Goal: Task Accomplishment & Management: Manage account settings

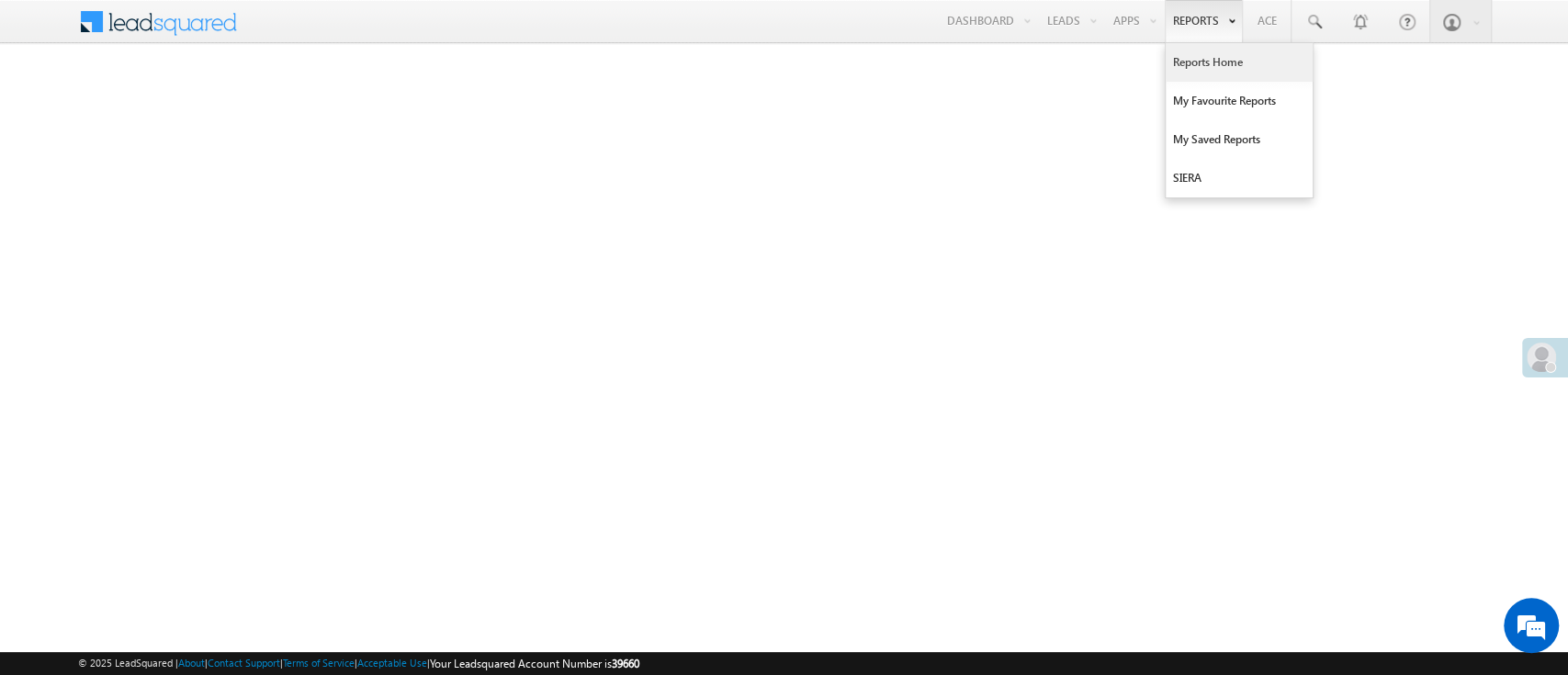
click at [1178, 64] on link "Reports Home" at bounding box center [1239, 62] width 147 height 38
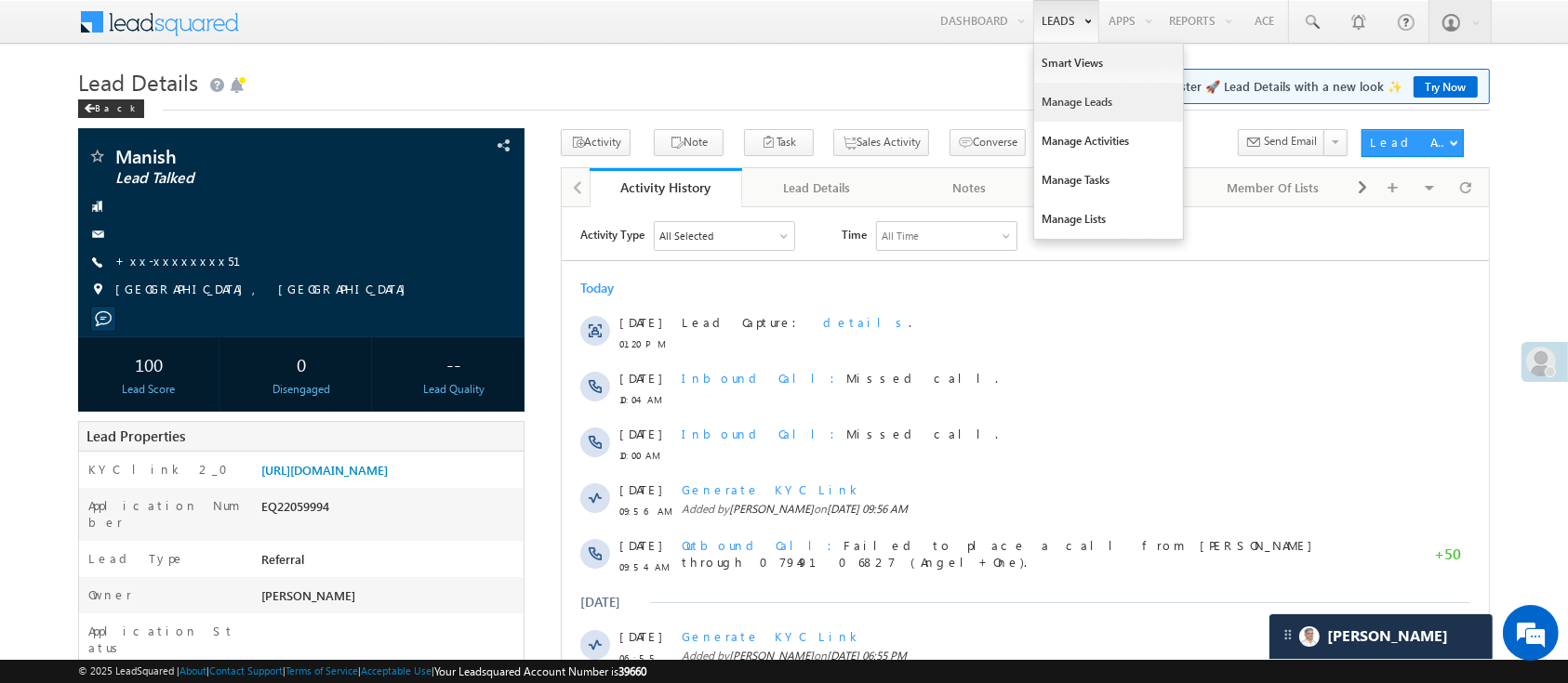
click at [1076, 107] on link "Manage Leads" at bounding box center [1108, 101] width 149 height 39
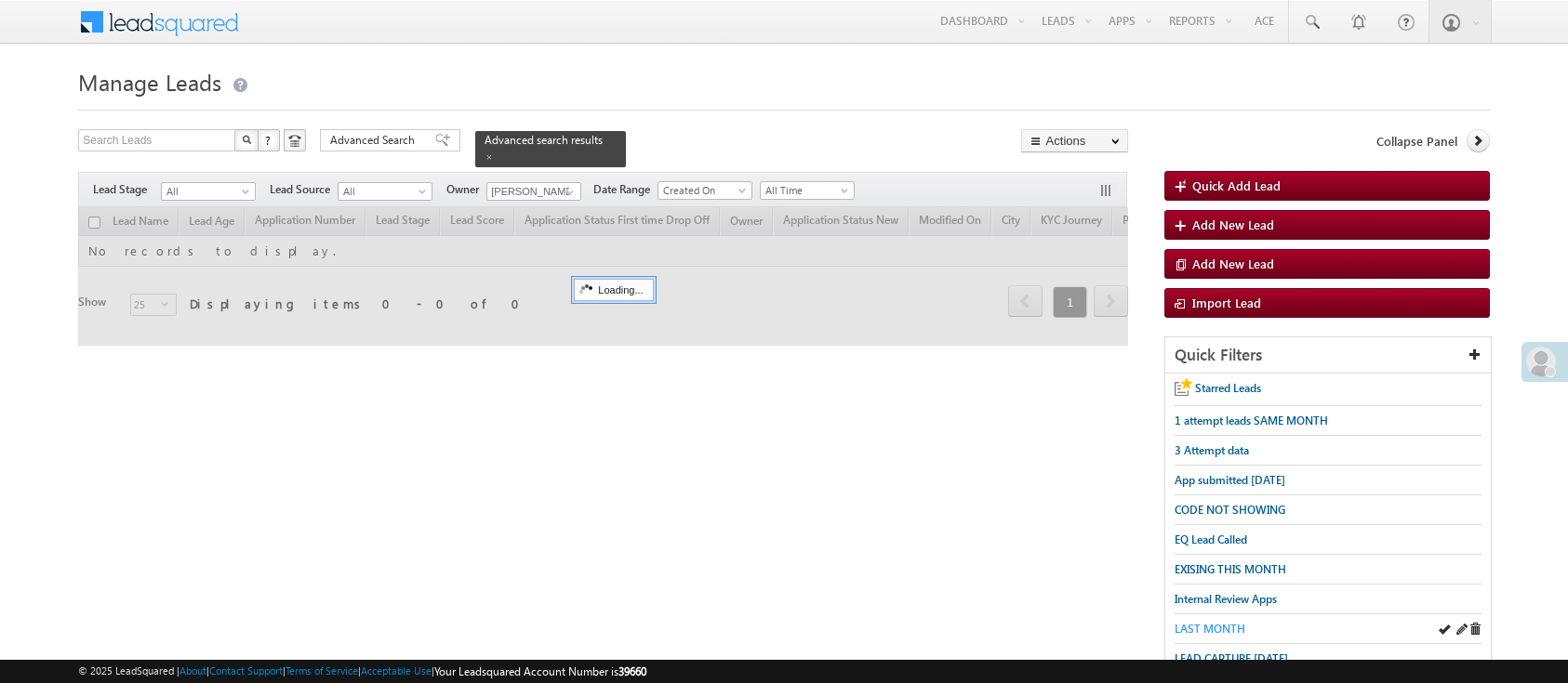
click at [1201, 622] on span "LAST MONTH" at bounding box center [1210, 629] width 71 height 14
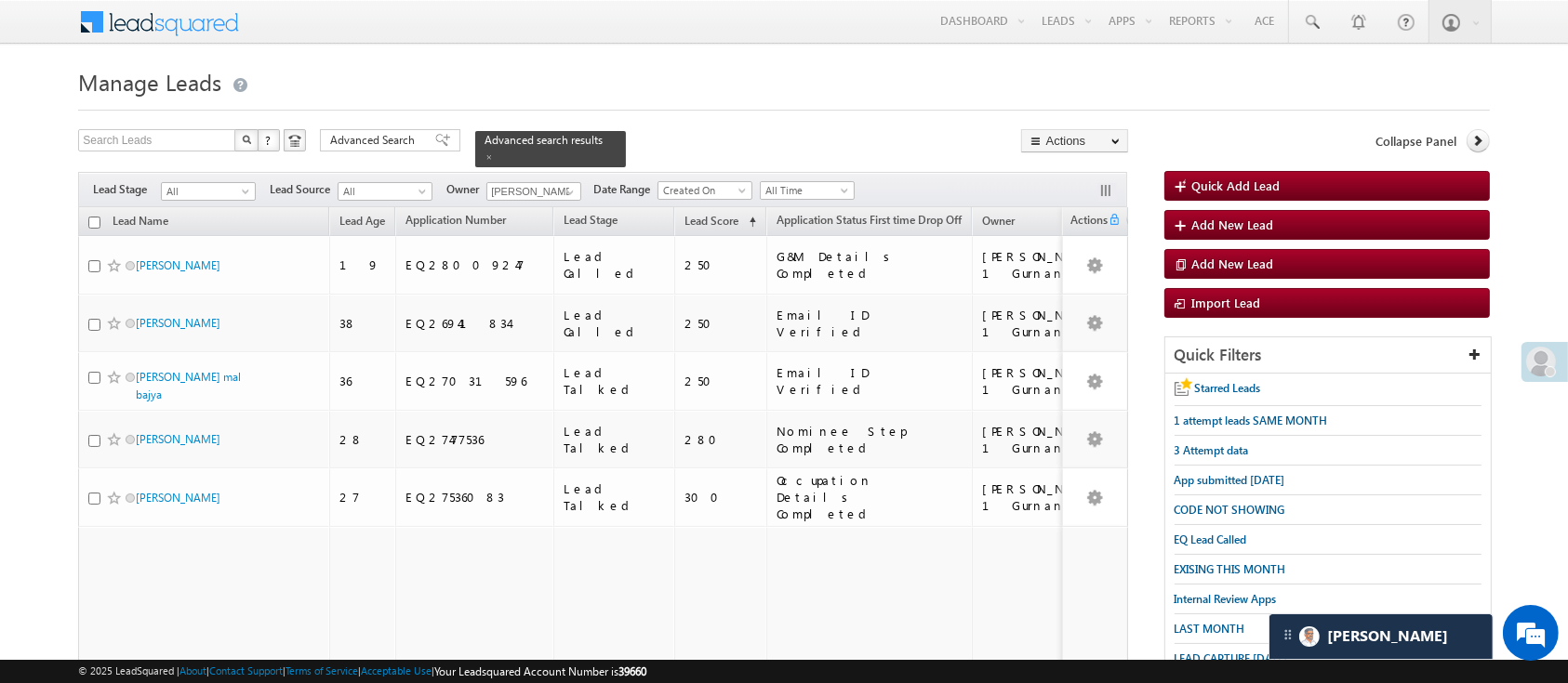
click at [95, 216] on input "checkbox" at bounding box center [94, 222] width 12 height 12
checkbox input "true"
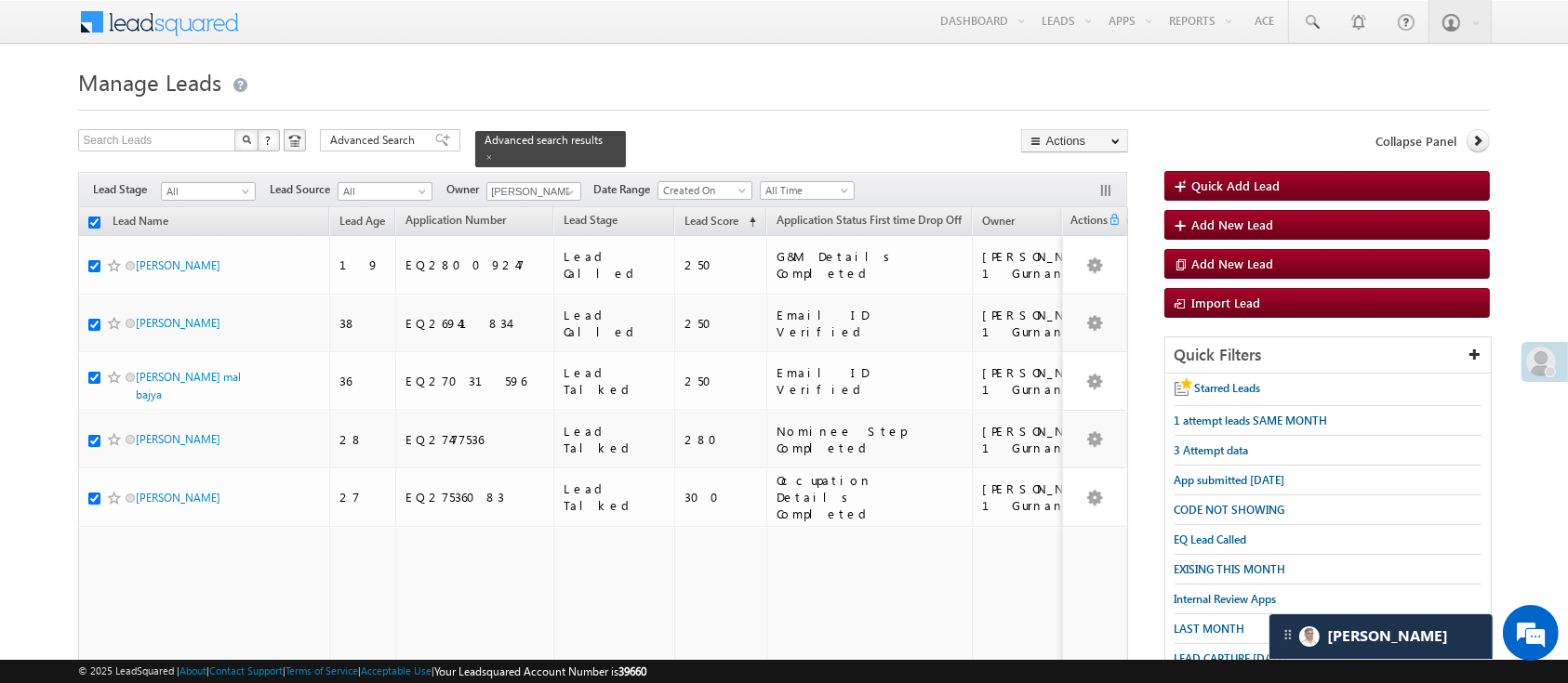
checkbox input "true"
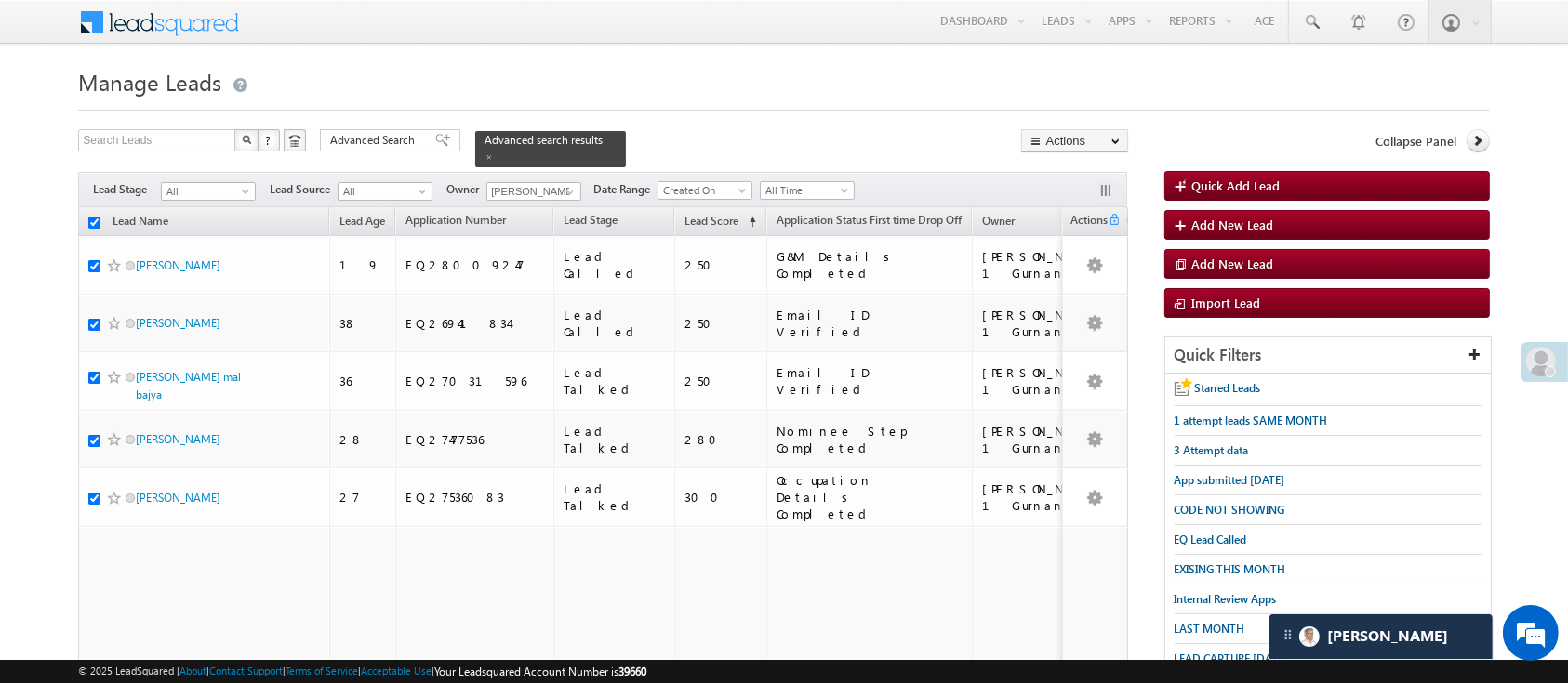
checkbox input "true"
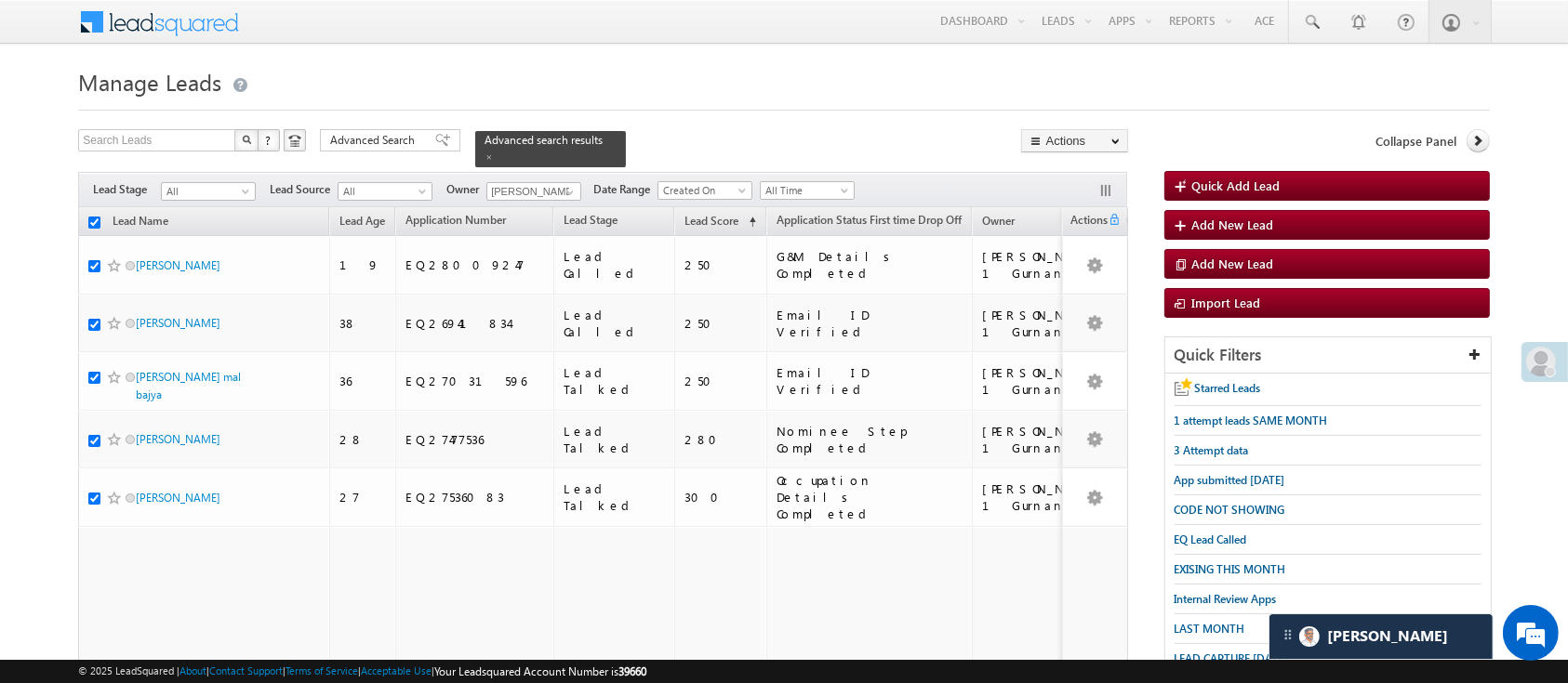
checkbox input "true"
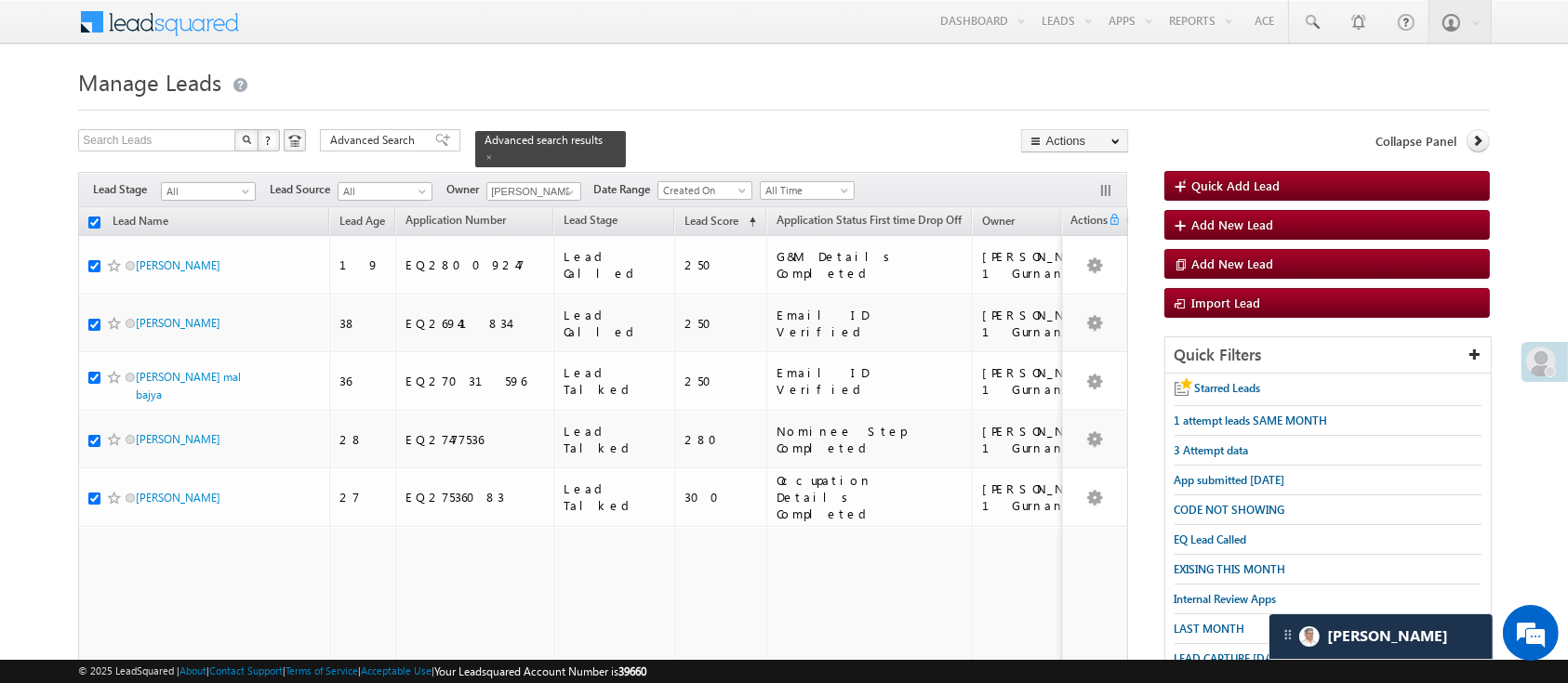
checkbox input "true"
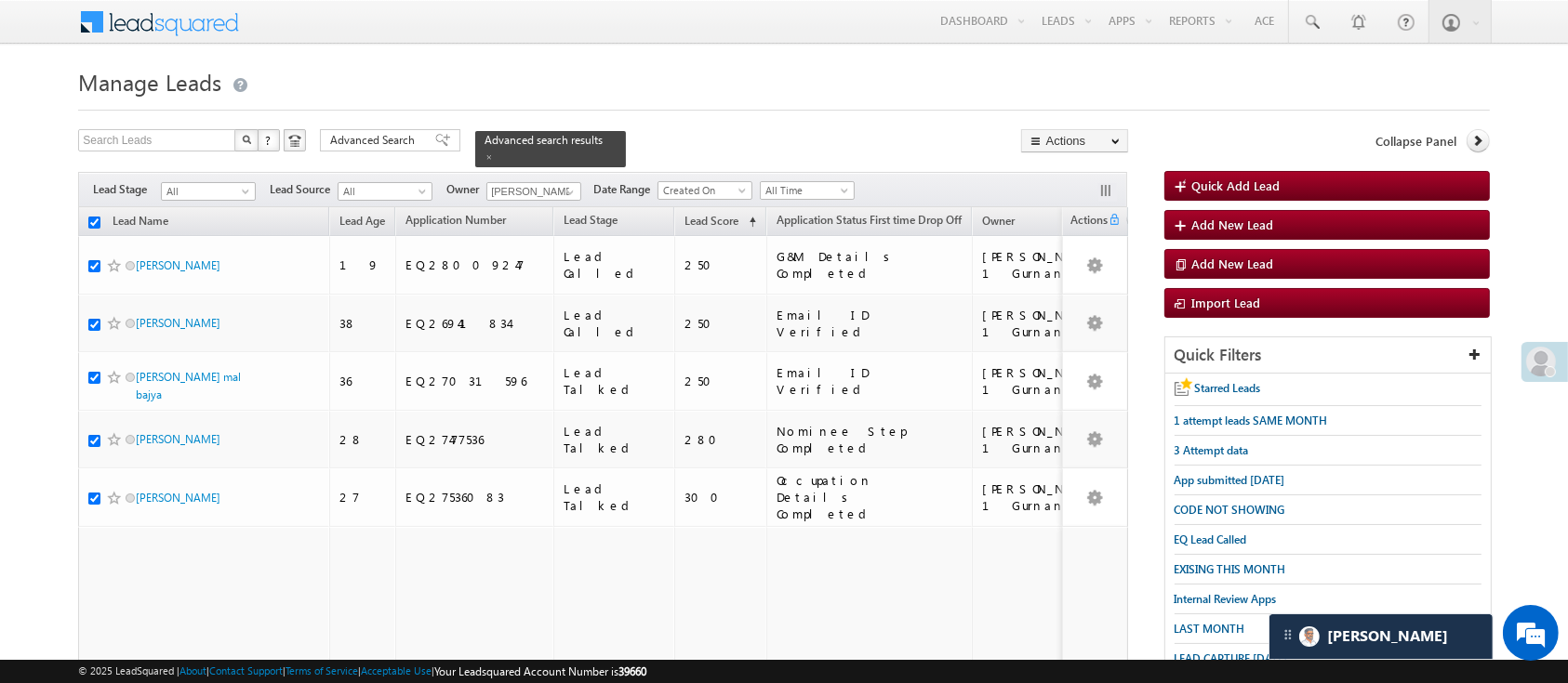
checkbox input "true"
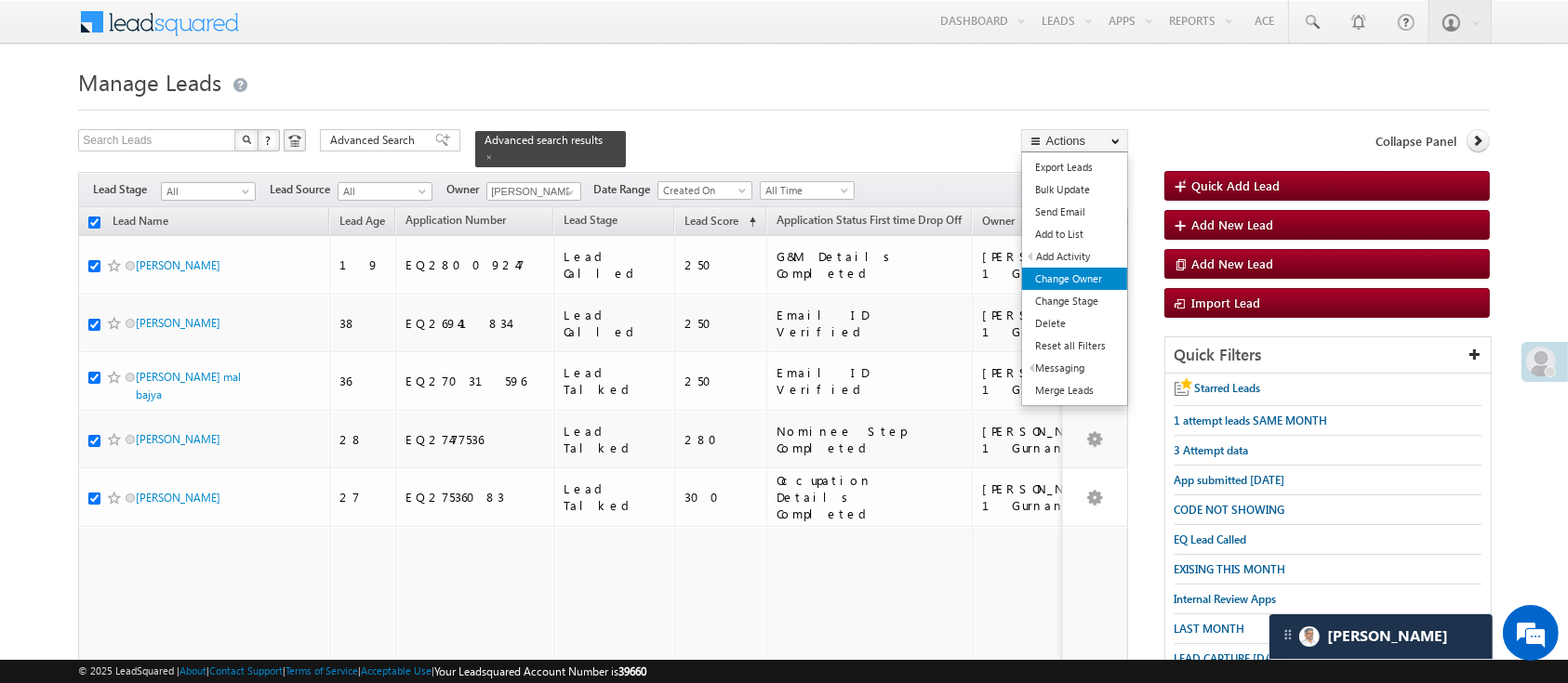
click at [1070, 281] on link "Change Owner" at bounding box center [1074, 279] width 105 height 22
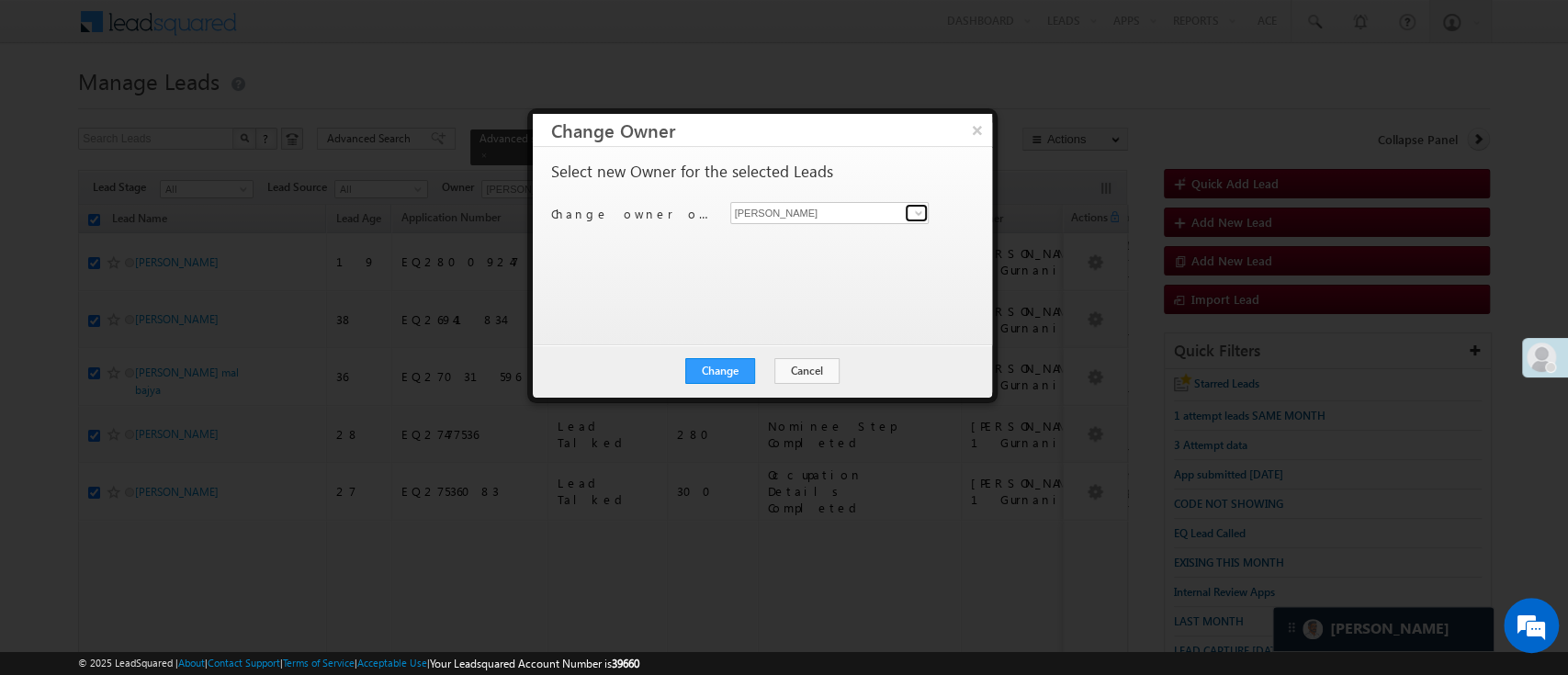
click at [919, 215] on span at bounding box center [918, 213] width 15 height 15
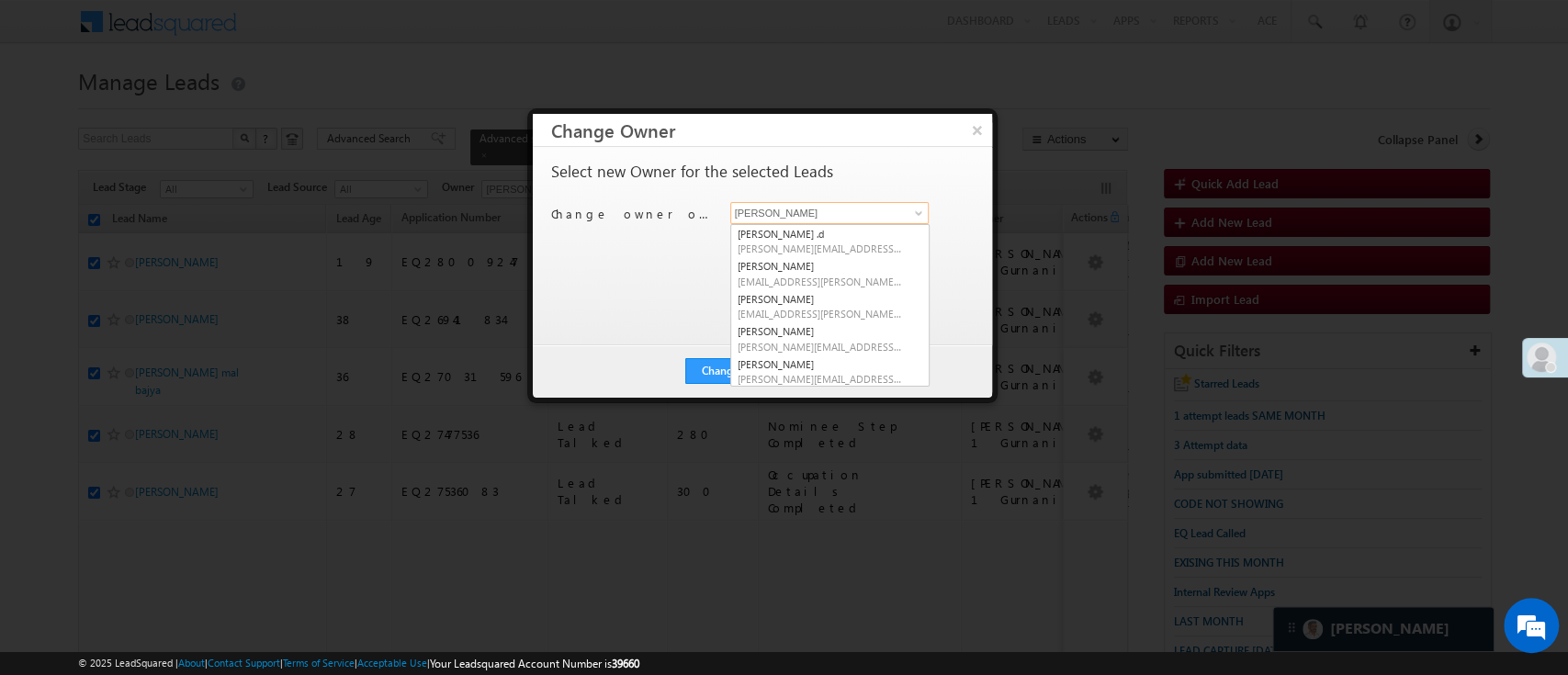
type input "u"
type input "hem"
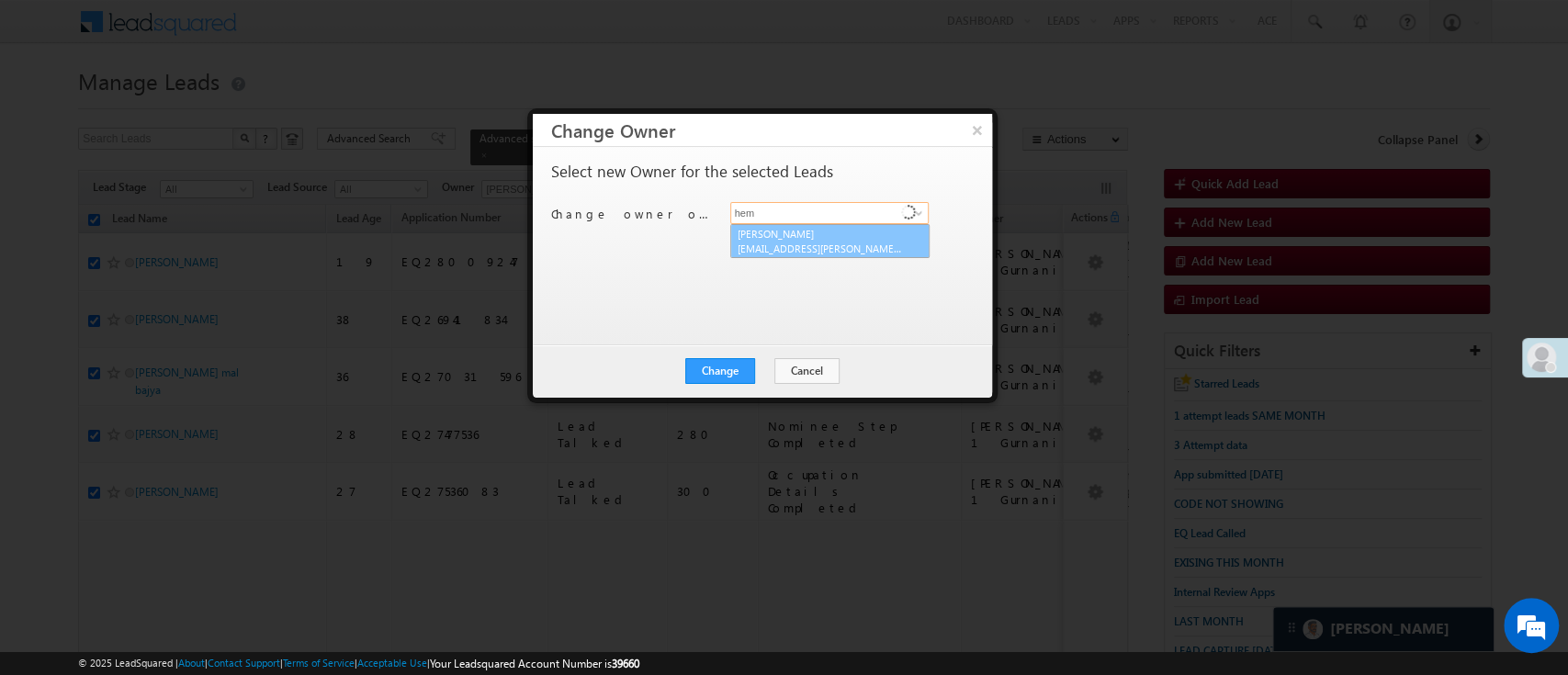
click at [874, 234] on link "[PERSON_NAME] [PERSON_NAME][EMAIL_ADDRESS][PERSON_NAME][DOMAIN_NAME]" at bounding box center [830, 242] width 199 height 35
click at [861, 232] on link "[PERSON_NAME] [PERSON_NAME][EMAIL_ADDRESS][PERSON_NAME][DOMAIN_NAME]" at bounding box center [830, 242] width 199 height 35
click at [859, 233] on link "[PERSON_NAME] [PERSON_NAME][EMAIL_ADDRESS][PERSON_NAME][DOMAIN_NAME]" at bounding box center [830, 242] width 199 height 35
click at [861, 232] on link "[PERSON_NAME] [PERSON_NAME][EMAIL_ADDRESS][PERSON_NAME][DOMAIN_NAME]" at bounding box center [830, 242] width 199 height 35
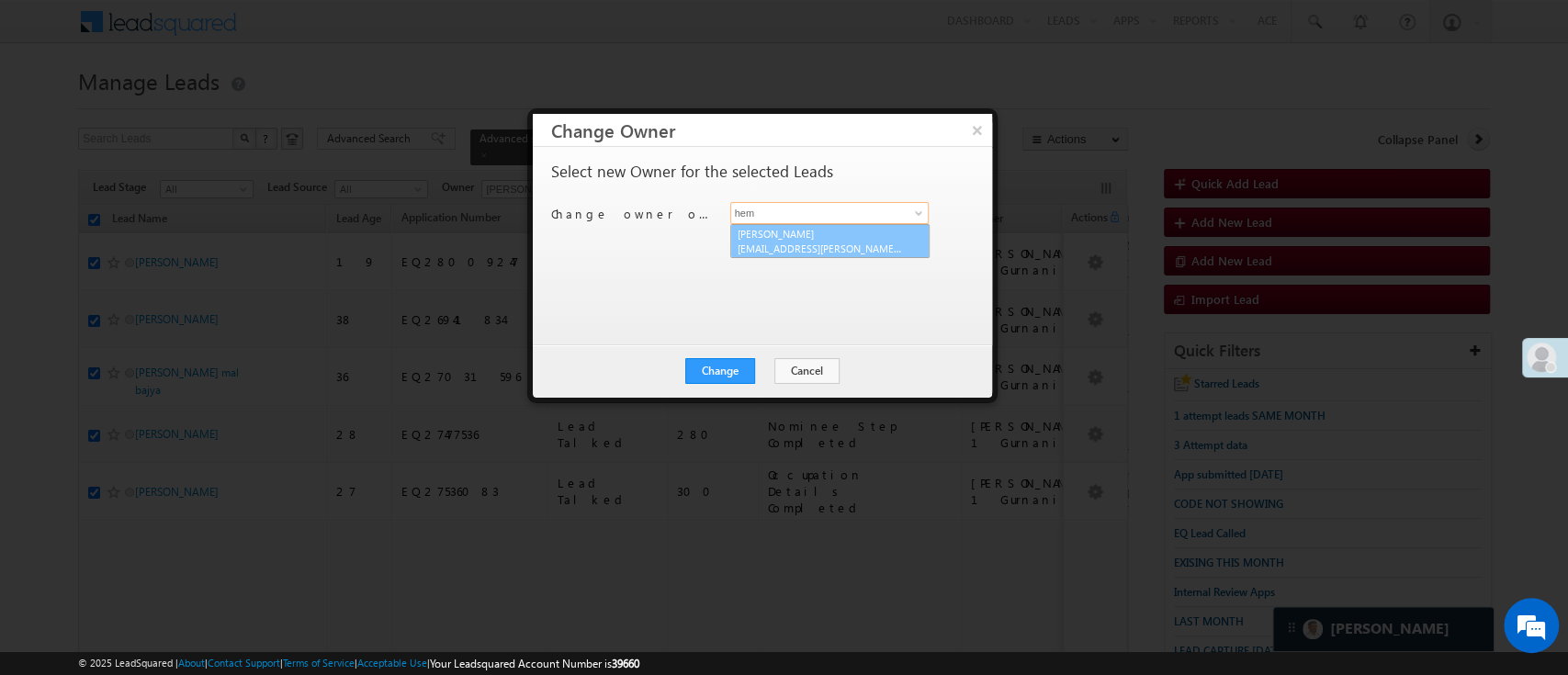
click at [861, 232] on link "[PERSON_NAME] [PERSON_NAME][EMAIL_ADDRESS][PERSON_NAME][DOMAIN_NAME]" at bounding box center [830, 242] width 199 height 35
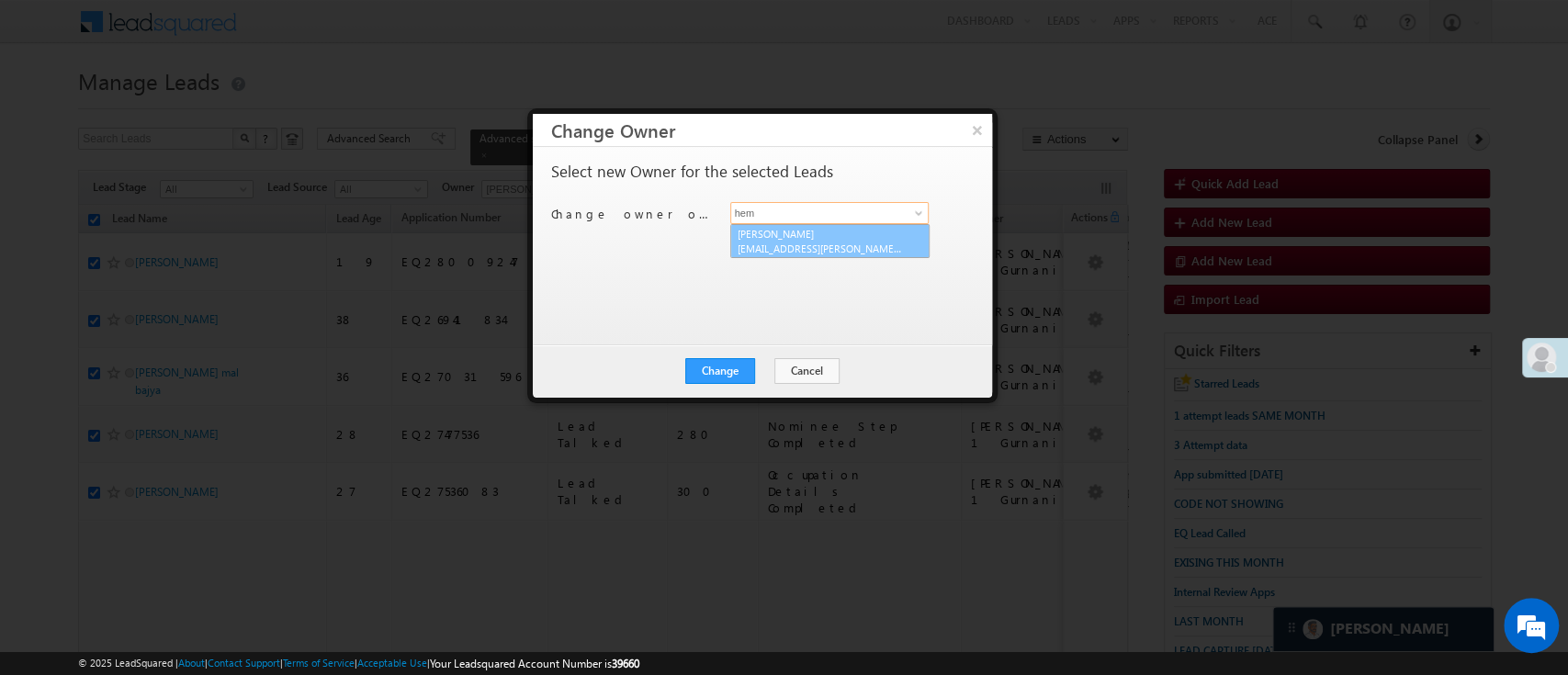
click at [861, 232] on link "[PERSON_NAME] [PERSON_NAME][EMAIL_ADDRESS][PERSON_NAME][DOMAIN_NAME]" at bounding box center [830, 242] width 199 height 35
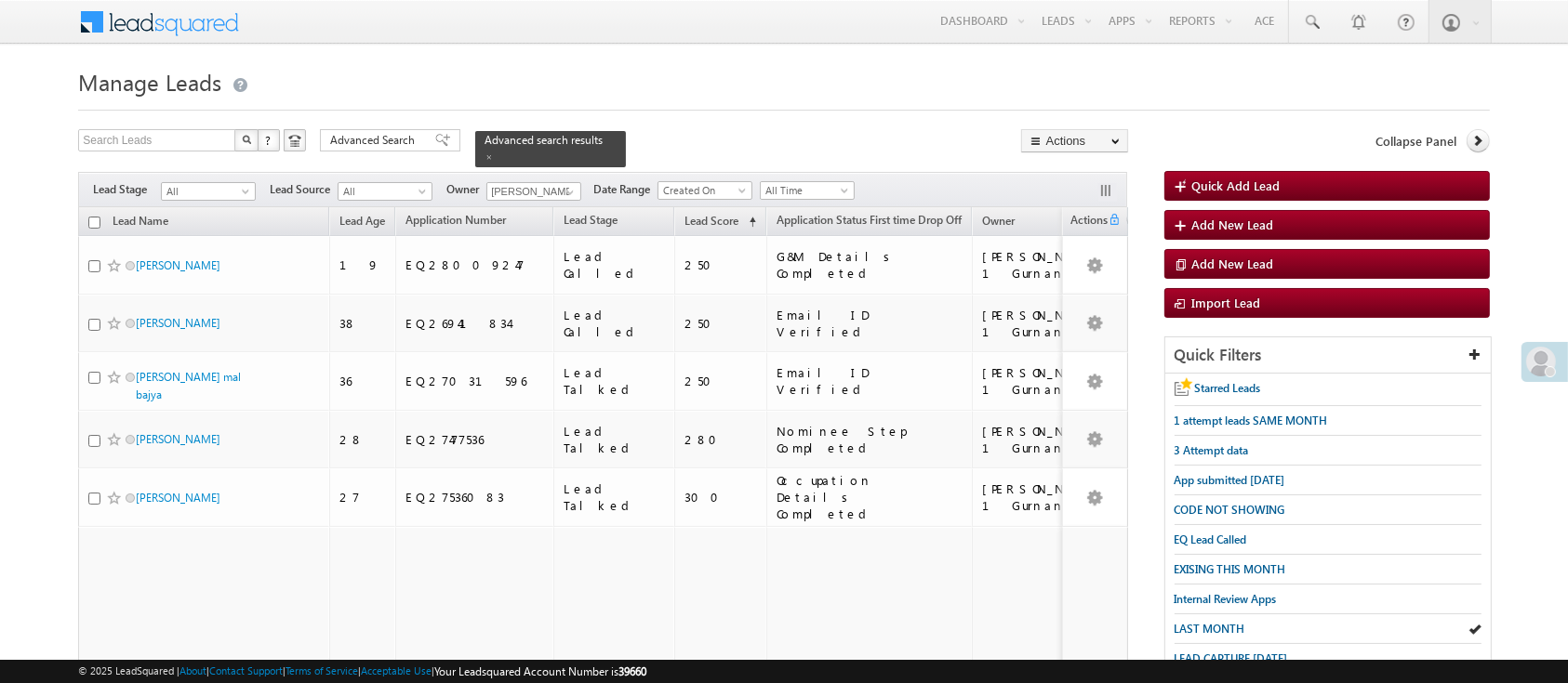
click at [95, 216] on input "checkbox" at bounding box center [94, 222] width 12 height 12
checkbox input "true"
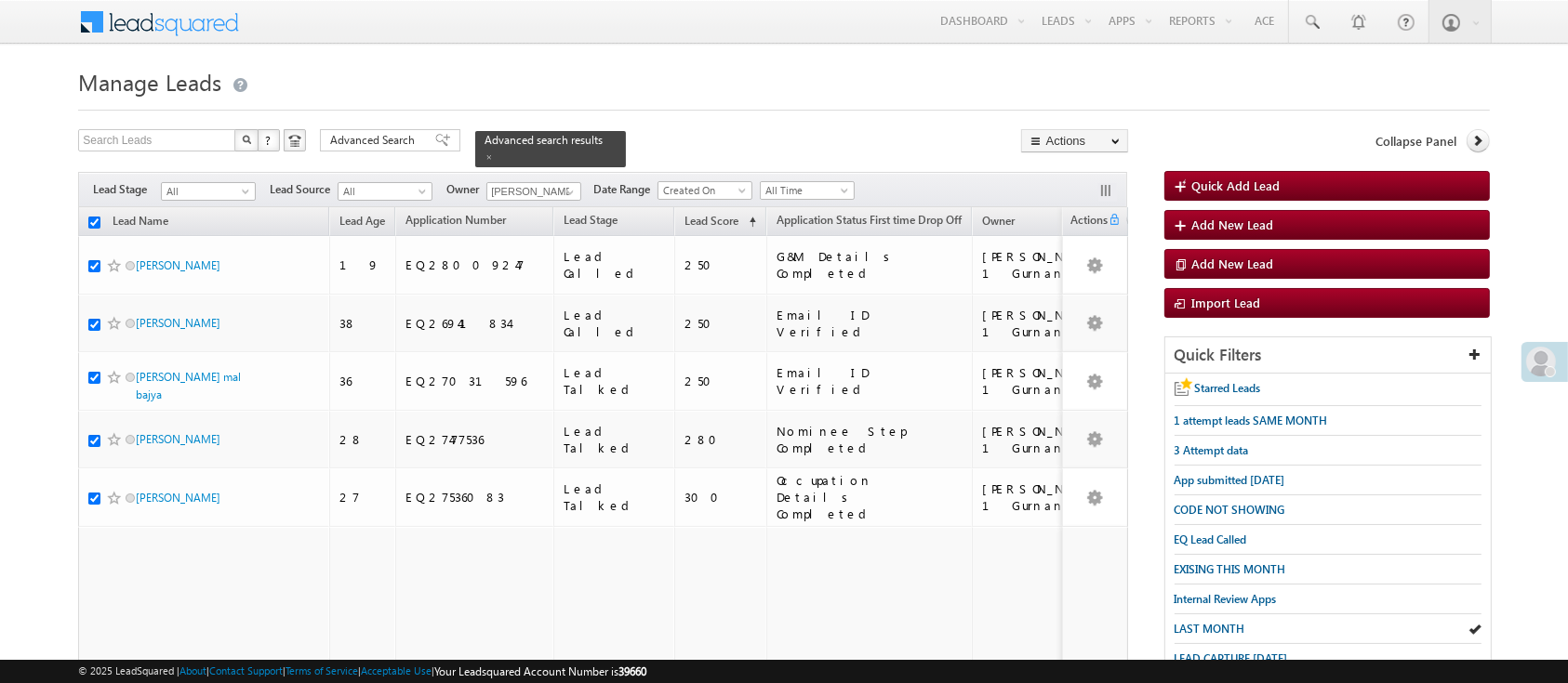
checkbox input "true"
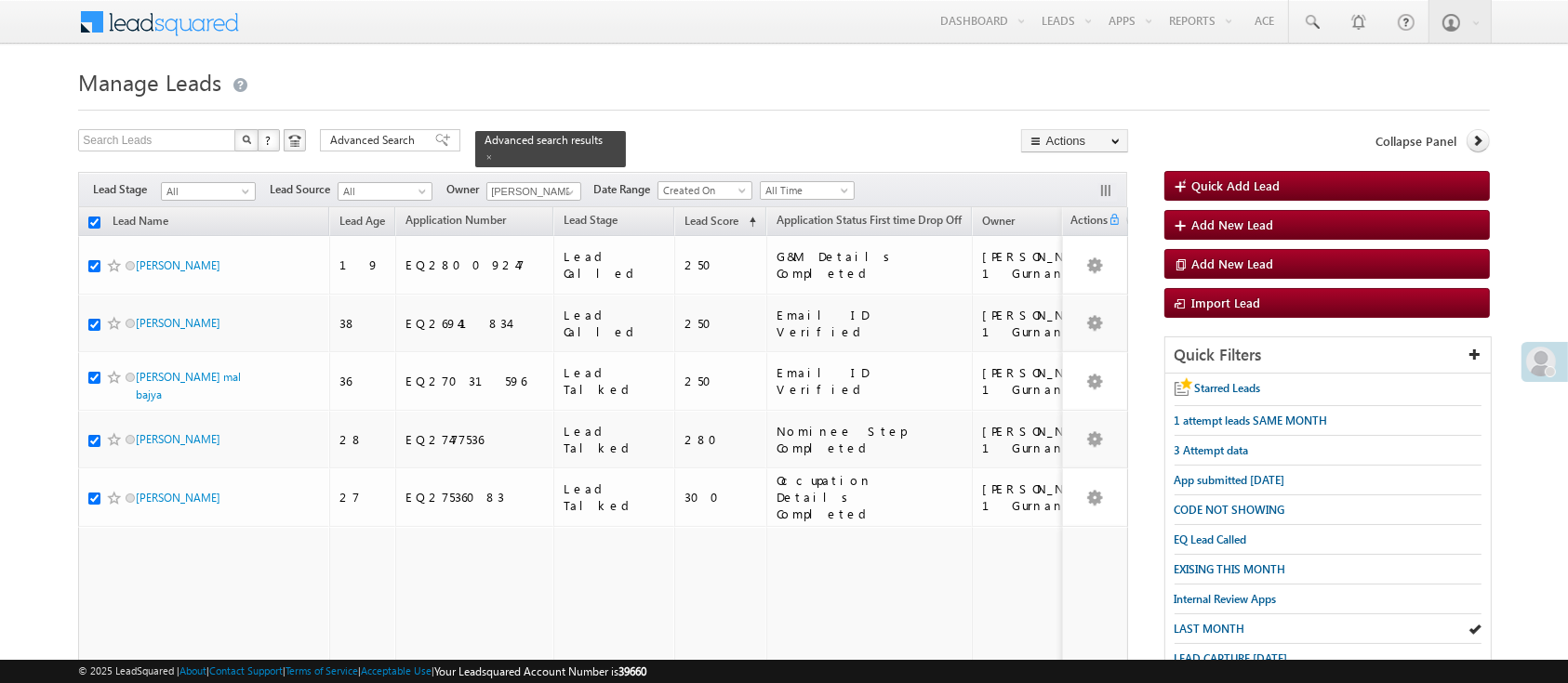
checkbox input "true"
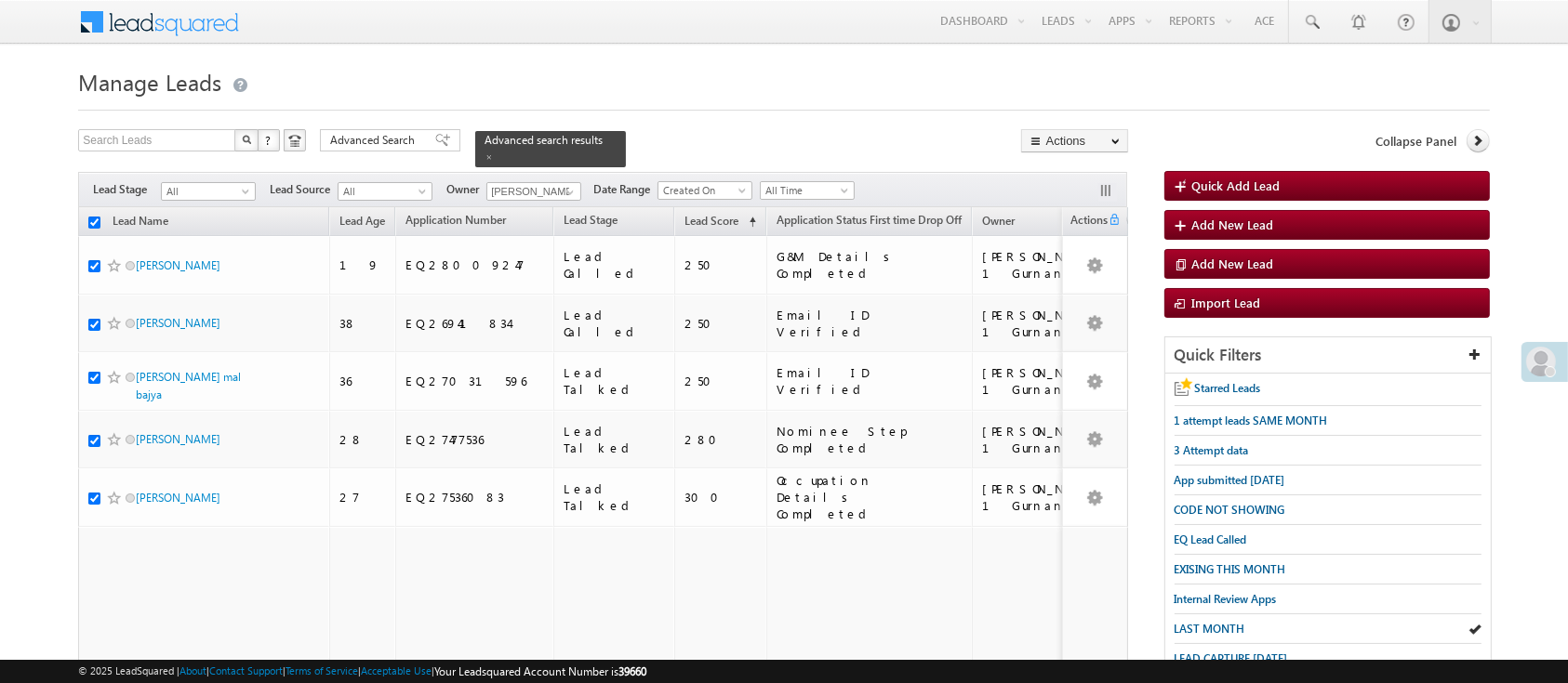
checkbox input "true"
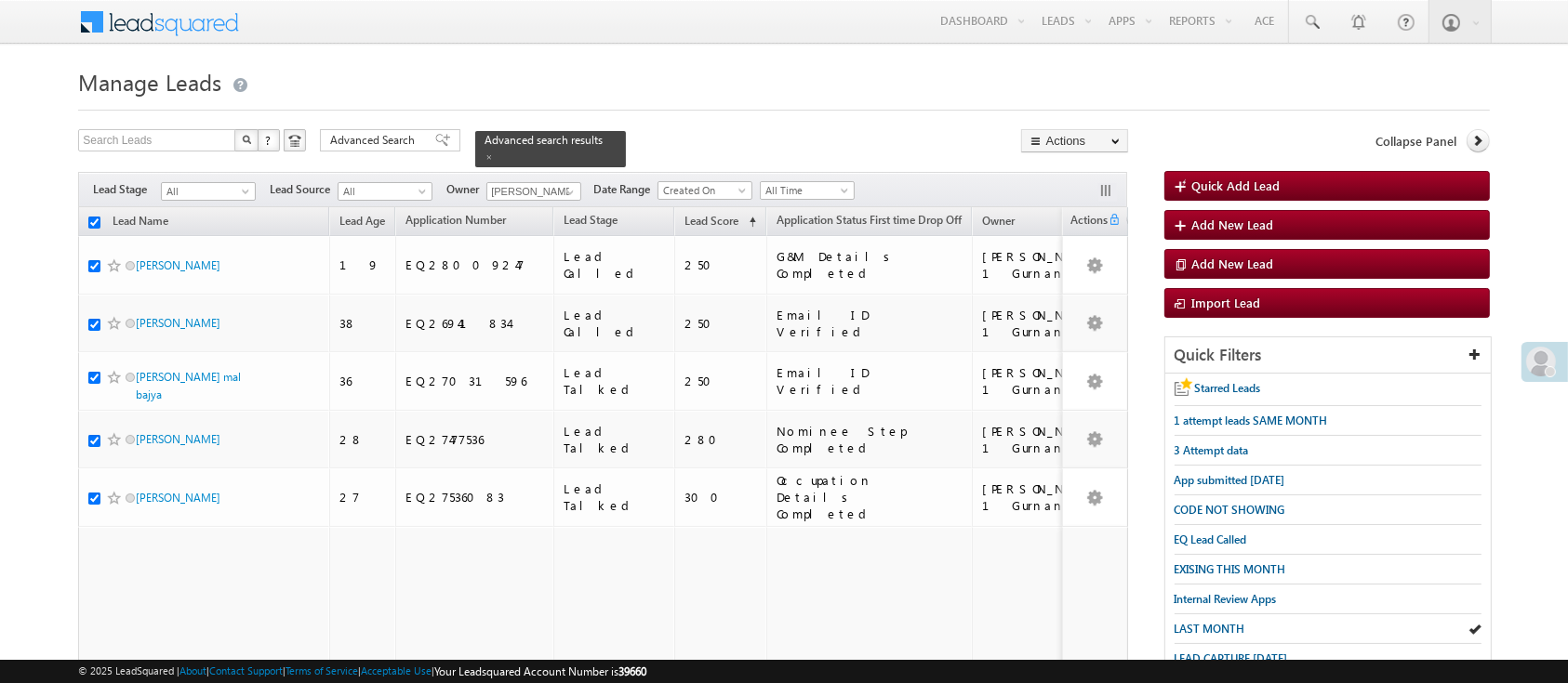
checkbox input "true"
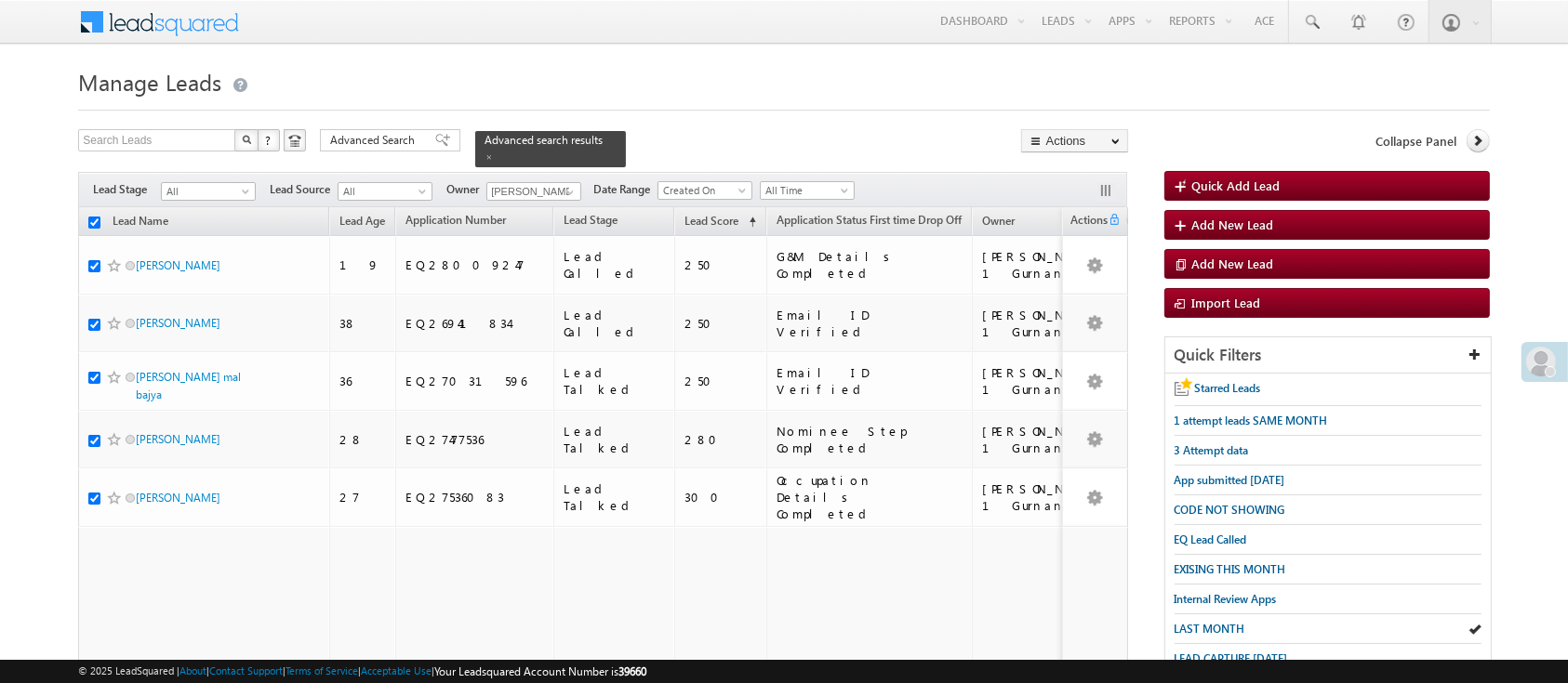
checkbox input "true"
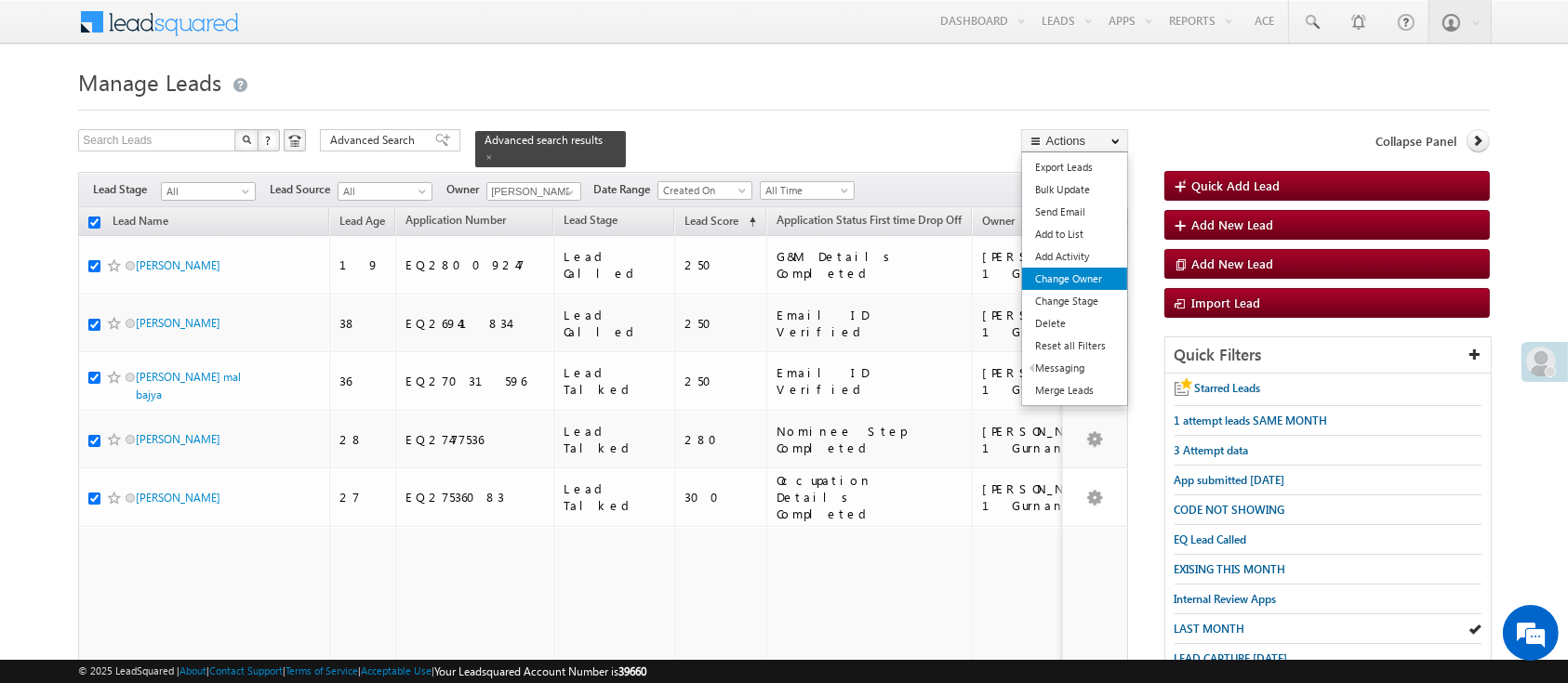
click at [1102, 281] on link "Change Owner" at bounding box center [1074, 279] width 105 height 22
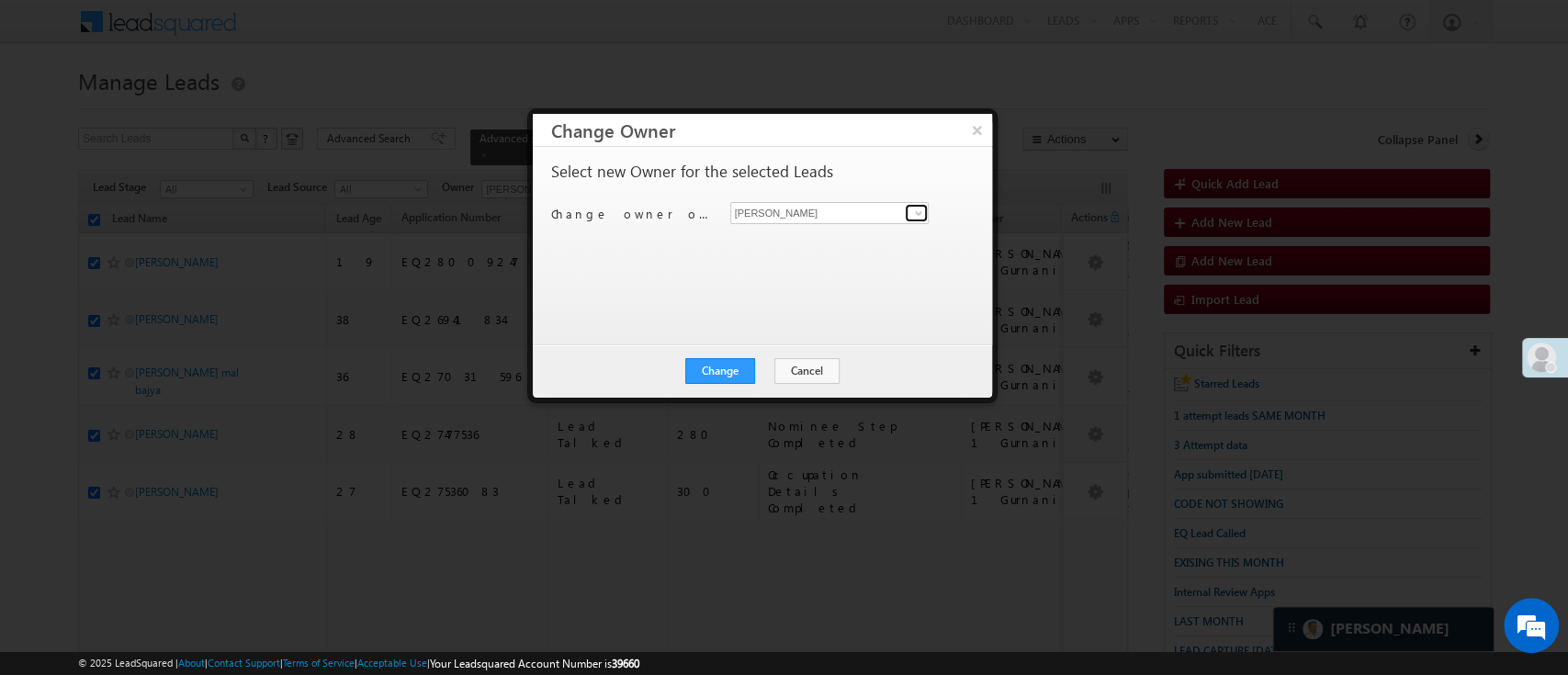
click at [917, 215] on span at bounding box center [918, 213] width 15 height 15
click at [883, 231] on link "[PERSON_NAME] [PERSON_NAME][EMAIL_ADDRESS][PERSON_NAME][DOMAIN_NAME]" at bounding box center [830, 242] width 199 height 35
type input "[PERSON_NAME]"
click at [739, 364] on button "Change" at bounding box center [720, 371] width 70 height 26
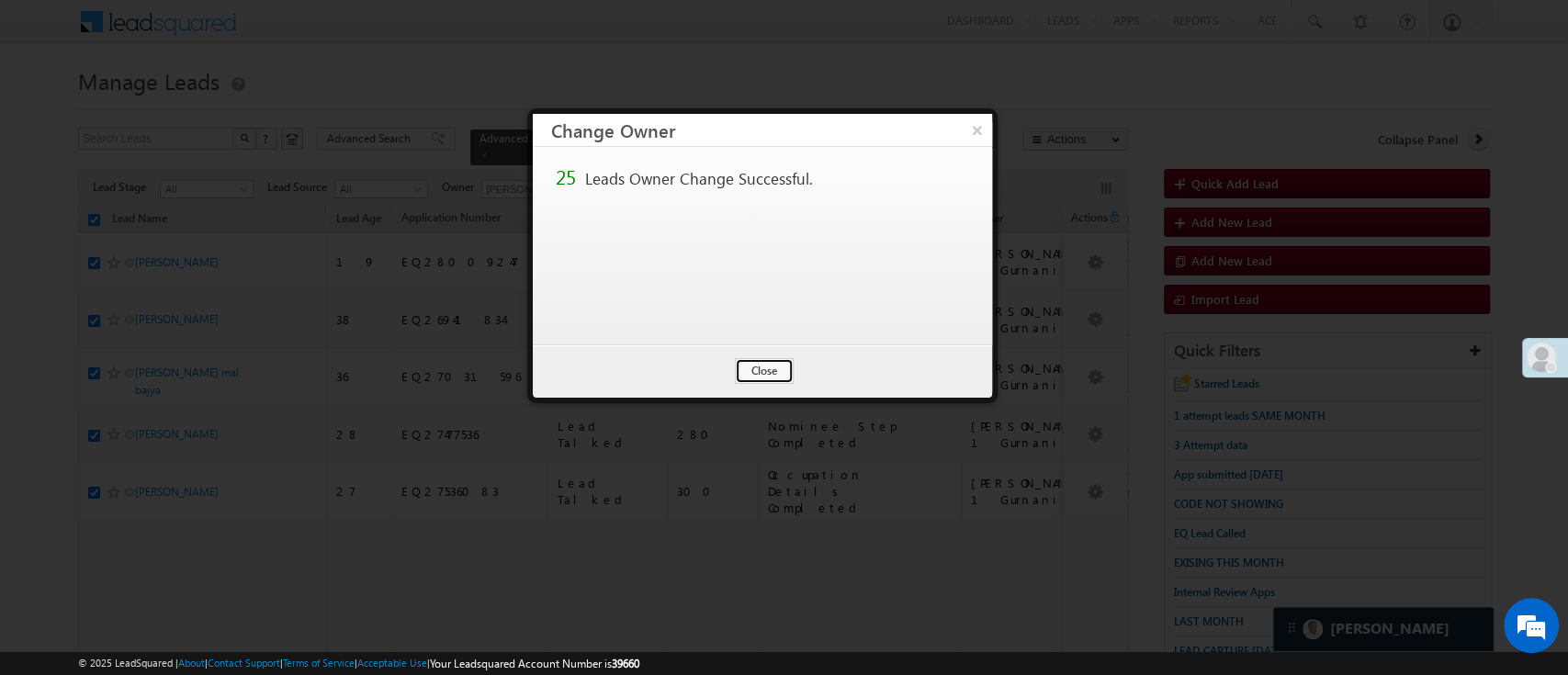
click at [760, 377] on button "Close" at bounding box center [764, 371] width 59 height 26
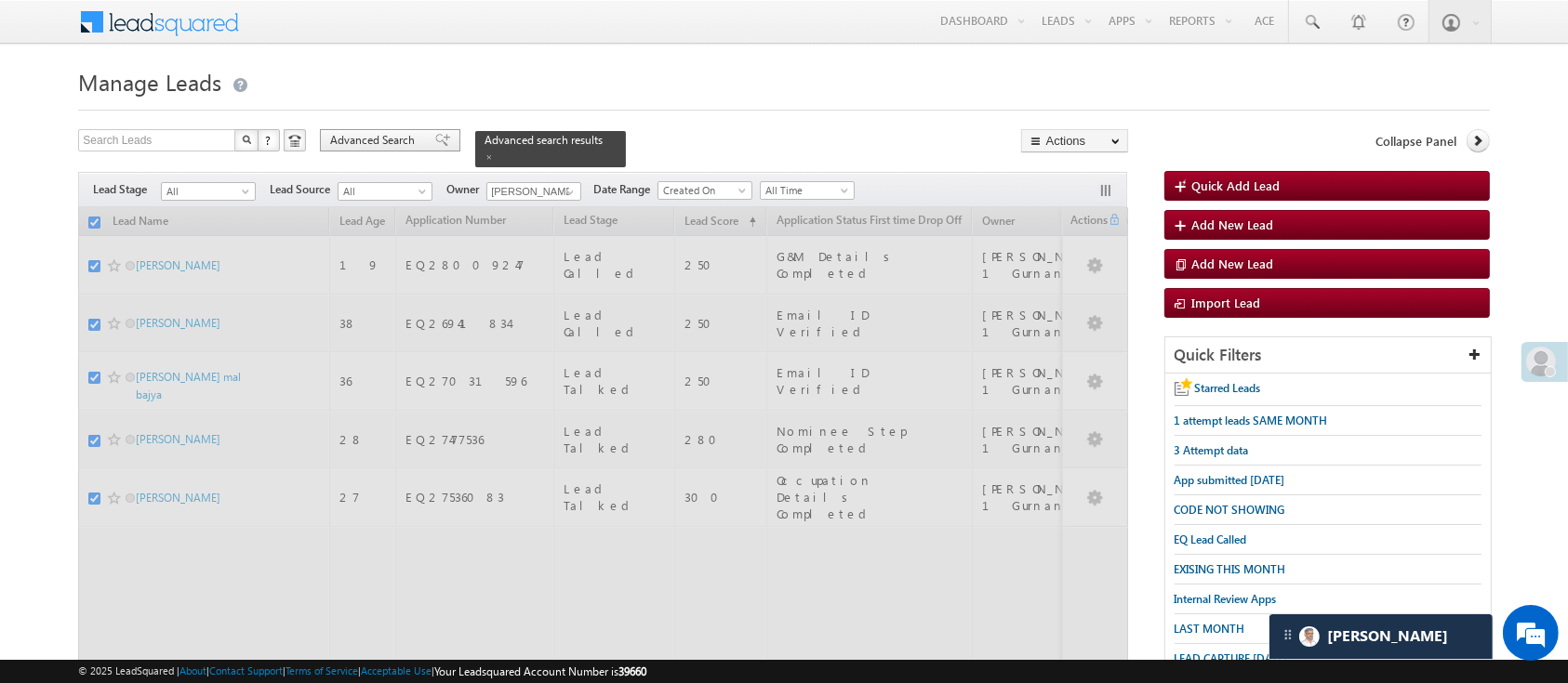
click at [406, 138] on span "Advanced Search" at bounding box center [374, 140] width 90 height 17
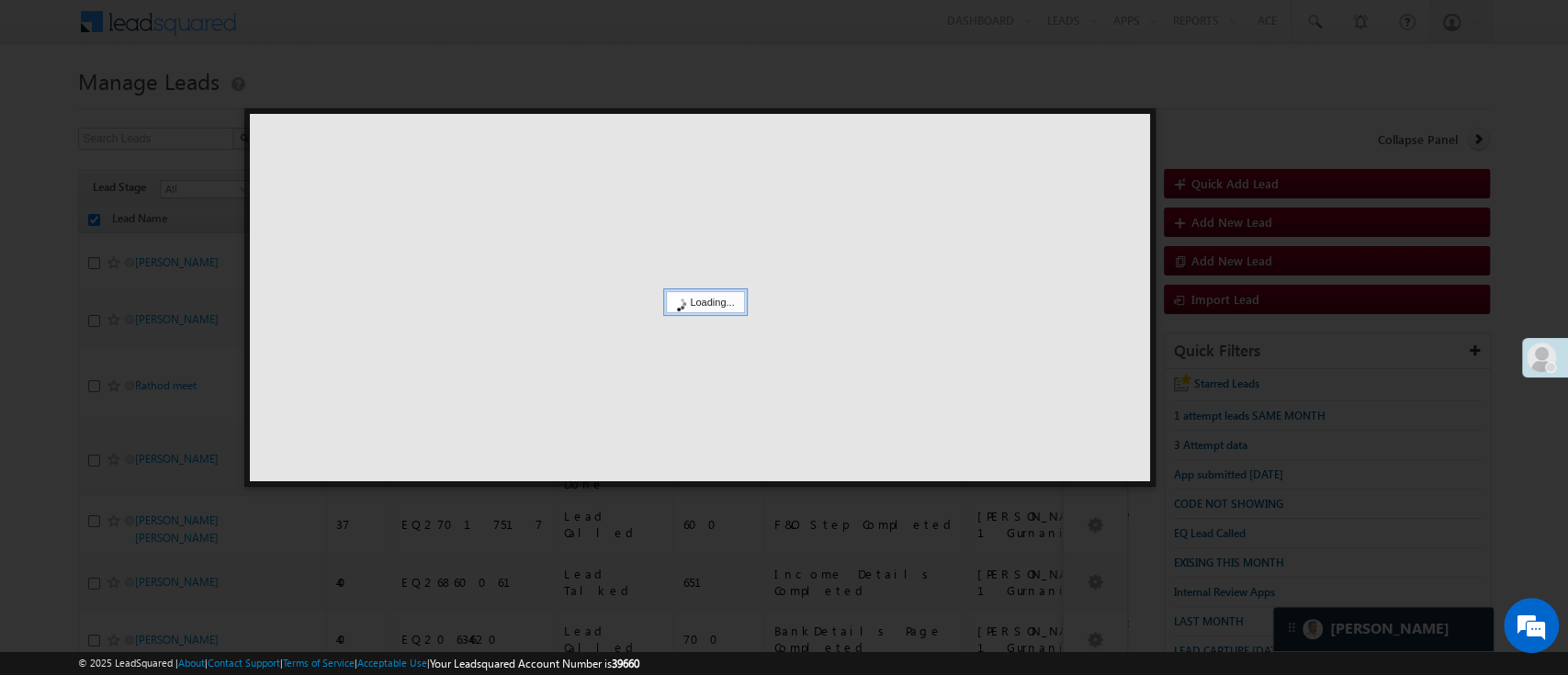
checkbox input "false"
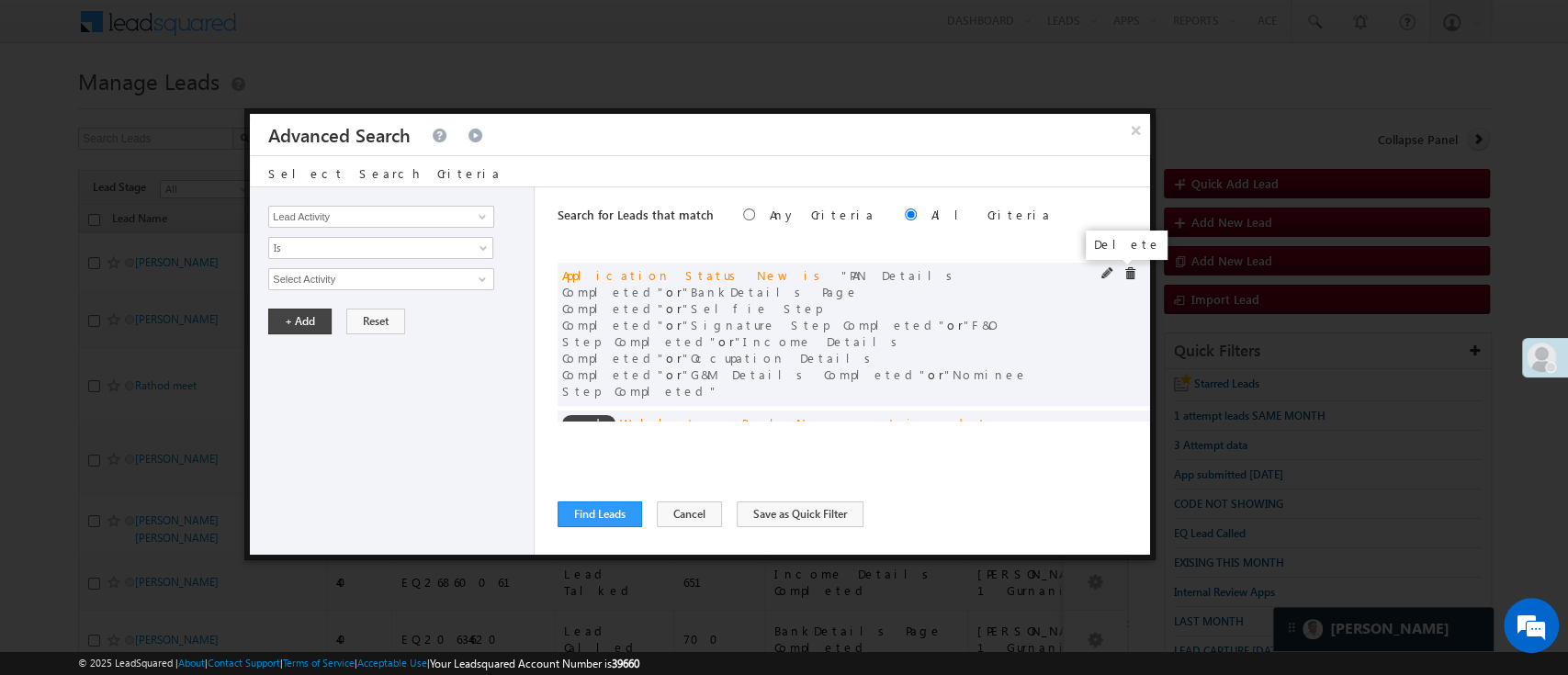
click at [1123, 273] on span at bounding box center [1129, 274] width 13 height 13
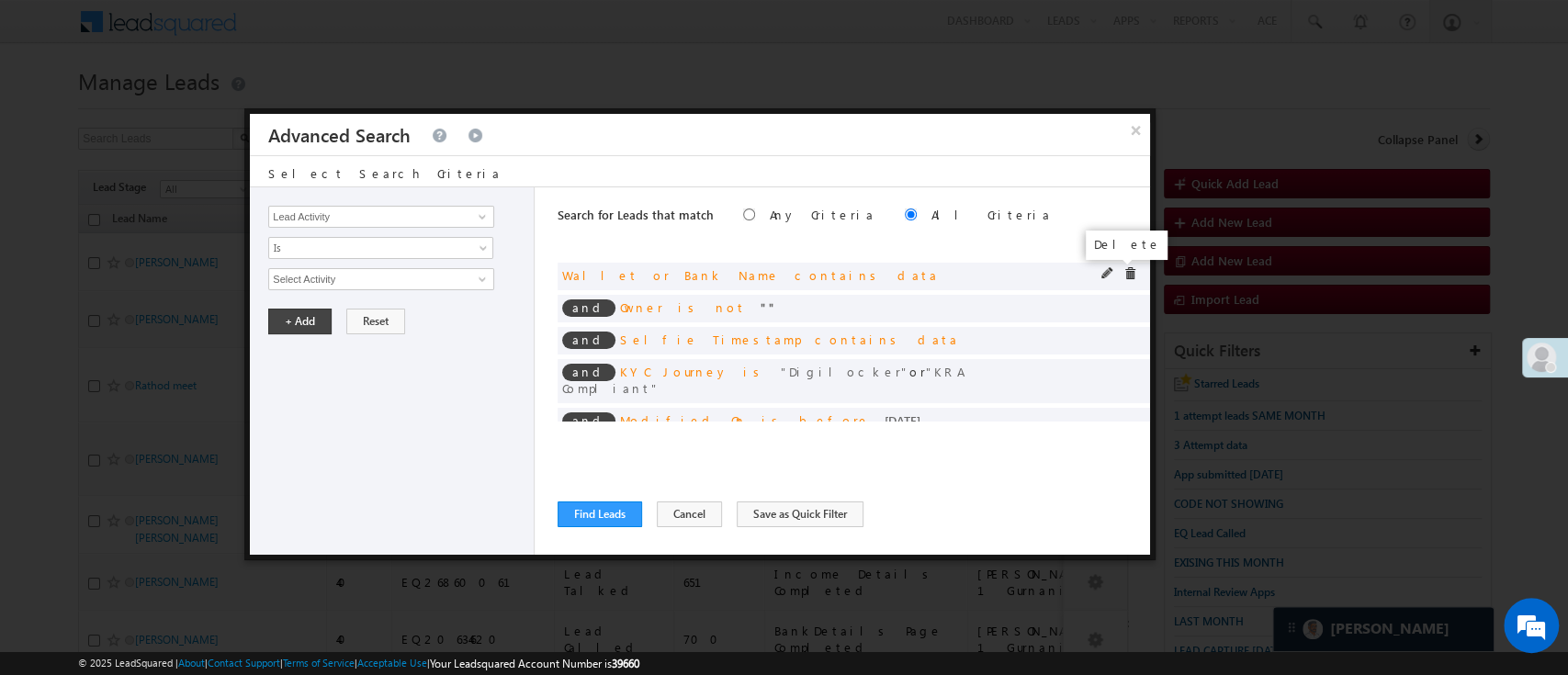
click at [1123, 273] on span at bounding box center [1129, 274] width 13 height 13
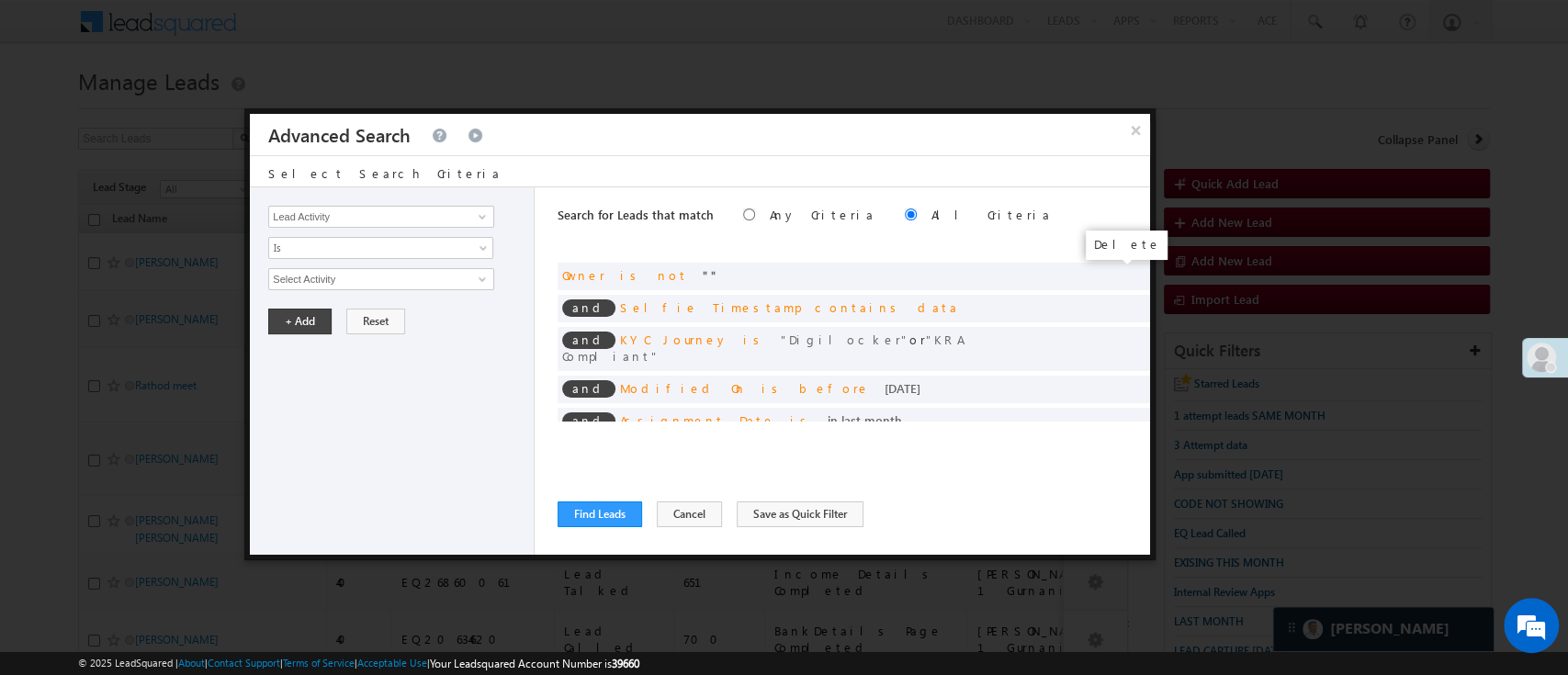
click at [0, 0] on span at bounding box center [0, 0] width 0 height 0
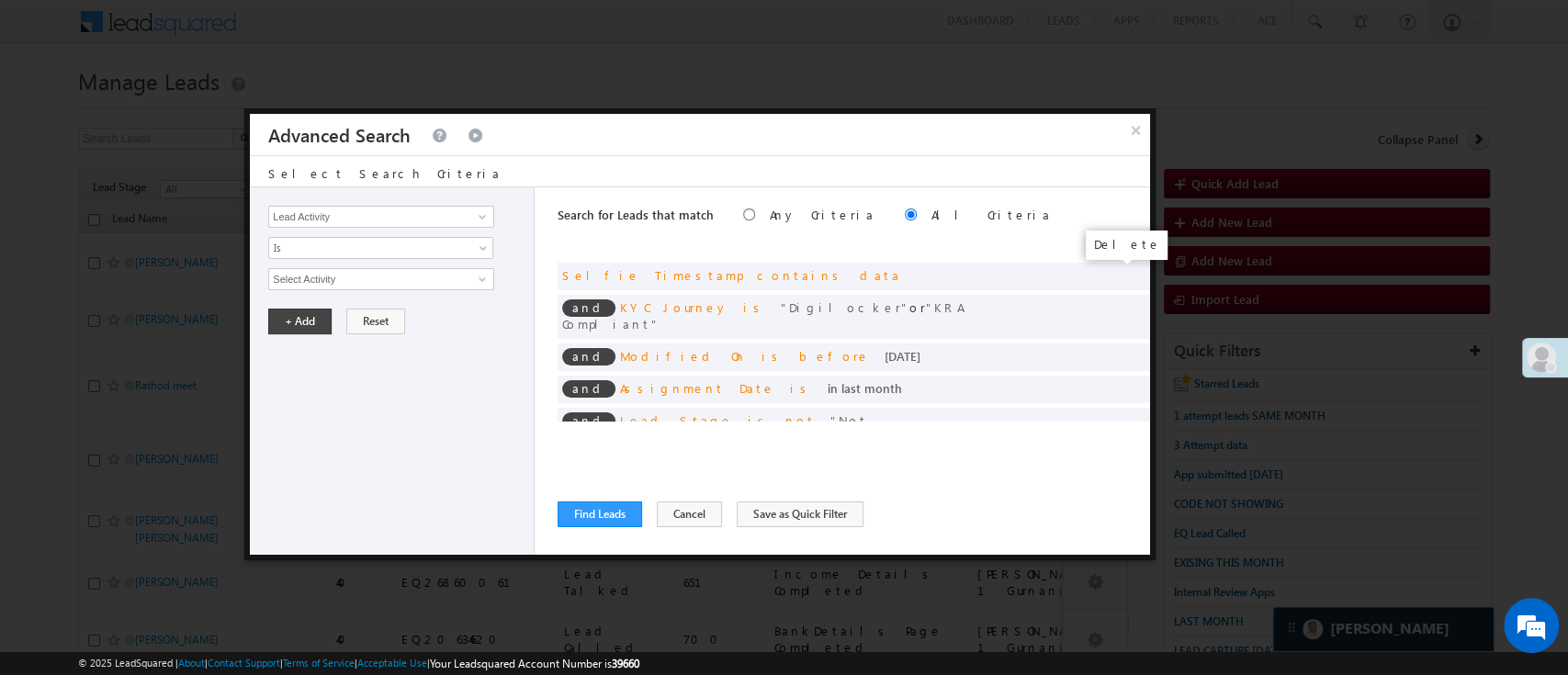
click at [0, 0] on span at bounding box center [0, 0] width 0 height 0
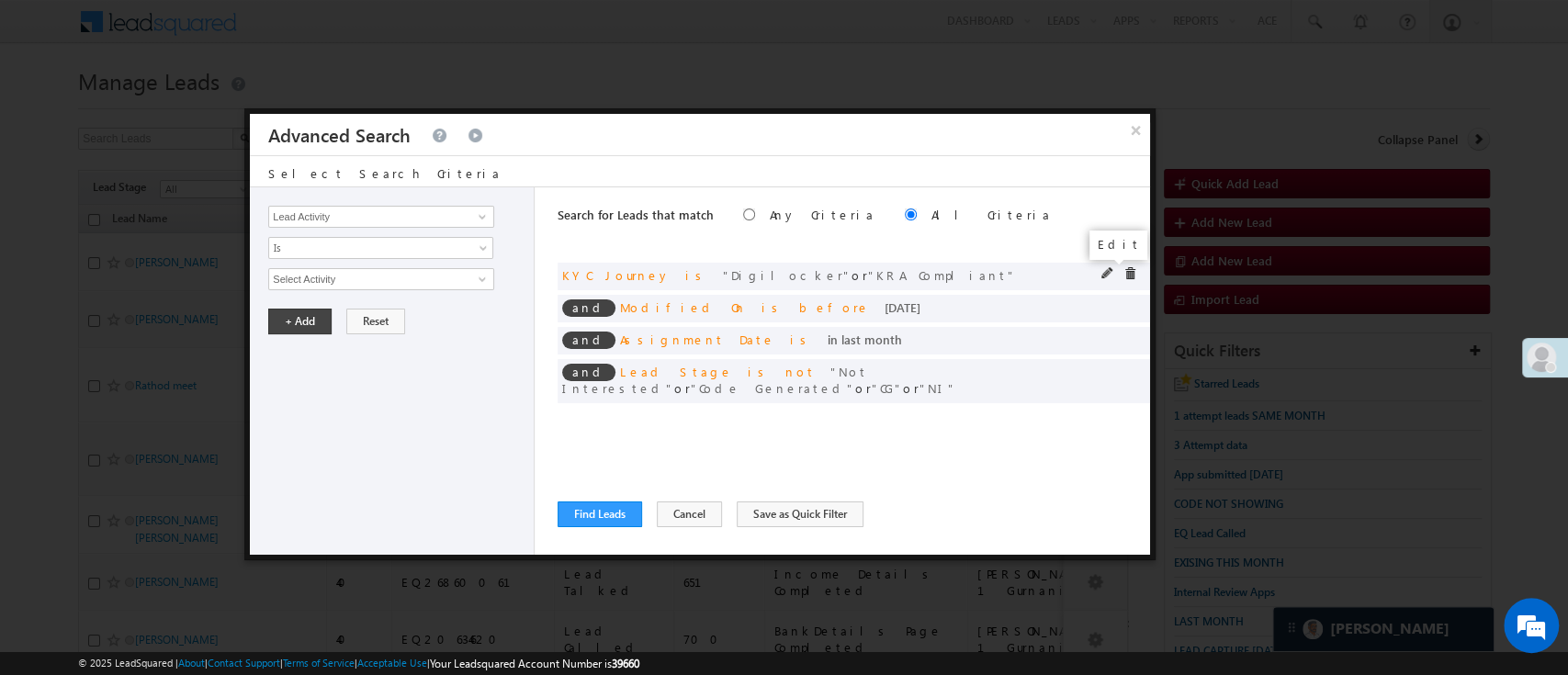
click at [1129, 273] on span at bounding box center [1129, 274] width 13 height 13
click at [1129, 295] on div "and Modified On is before [DATE]" at bounding box center [853, 309] width 592 height 27
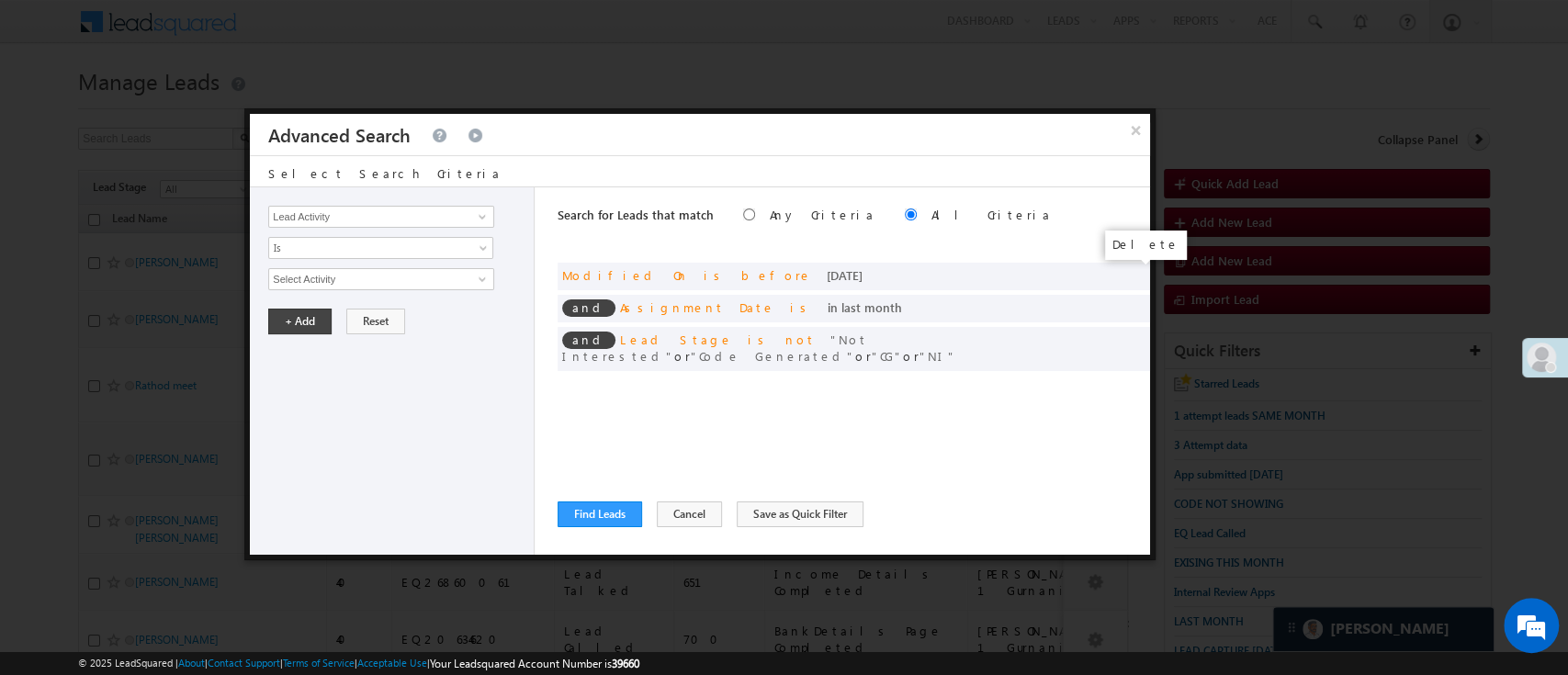
click at [0, 0] on span at bounding box center [0, 0] width 0 height 0
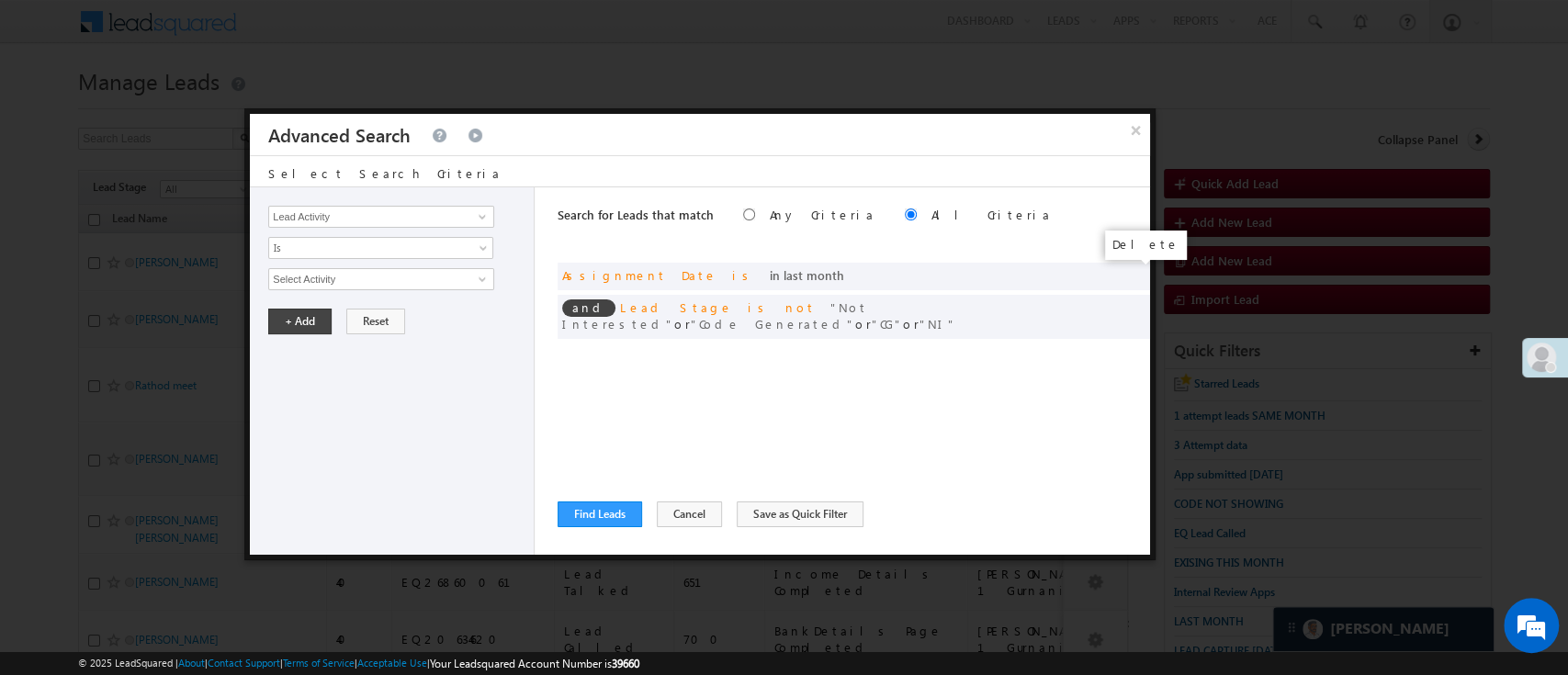
click at [0, 0] on span at bounding box center [0, 0] width 0 height 0
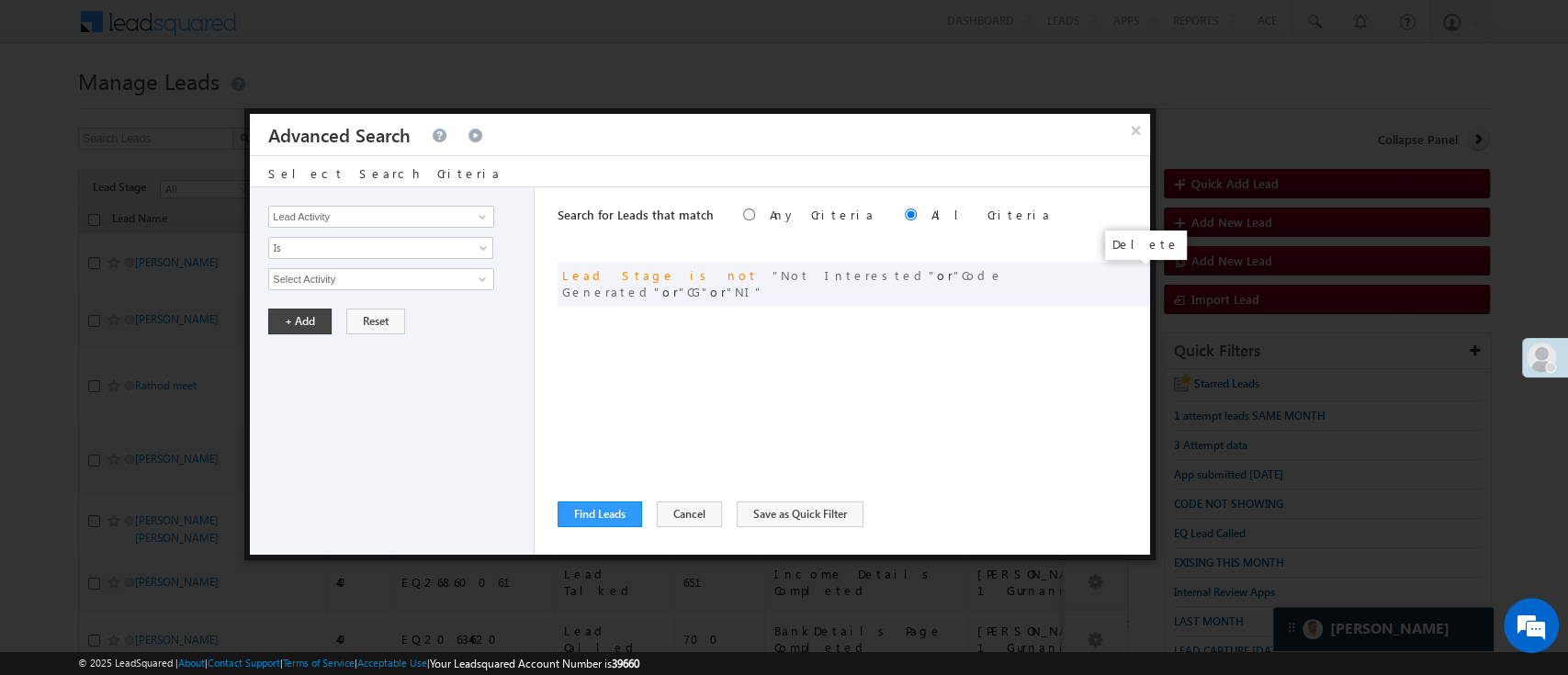
click at [0, 0] on span at bounding box center [0, 0] width 0 height 0
click at [481, 217] on span at bounding box center [481, 217] width 15 height 15
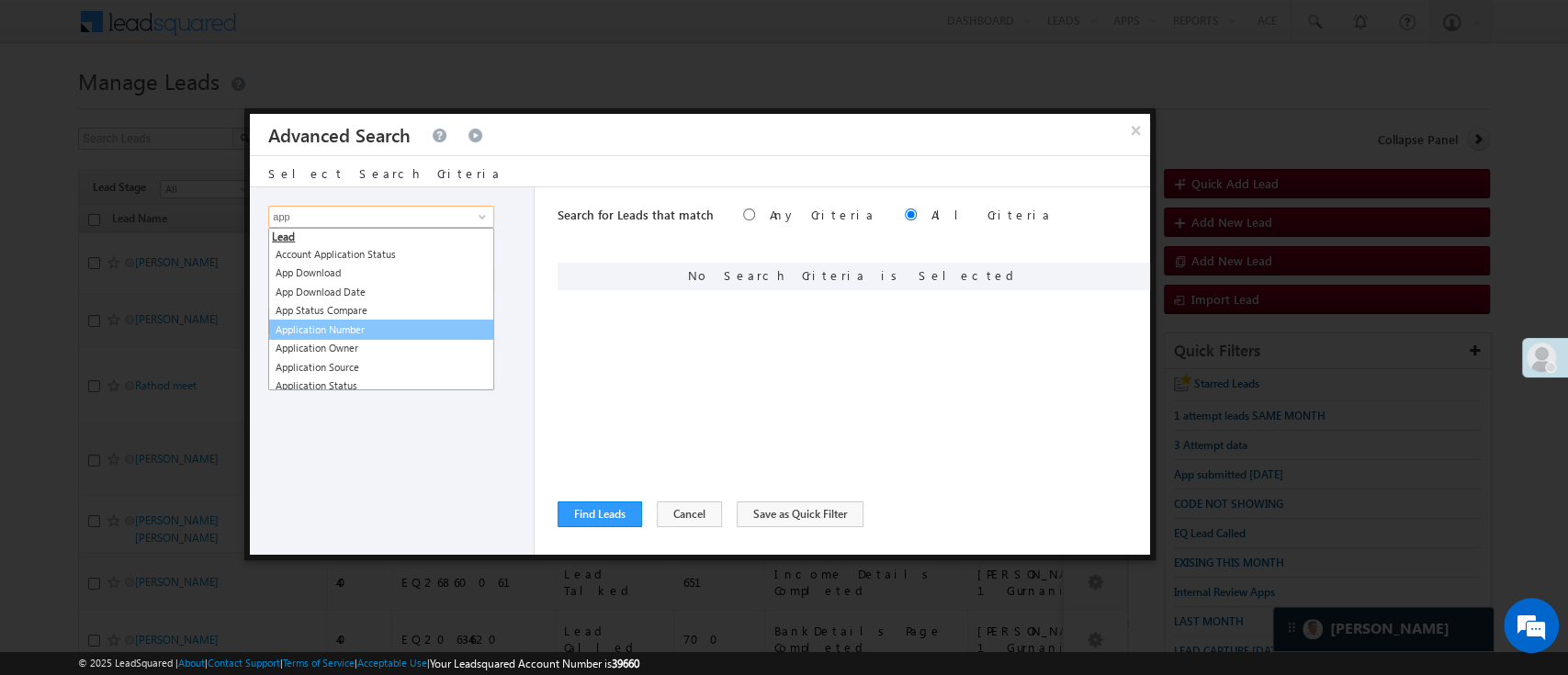
click at [412, 322] on link "Application Number" at bounding box center [380, 331] width 226 height 22
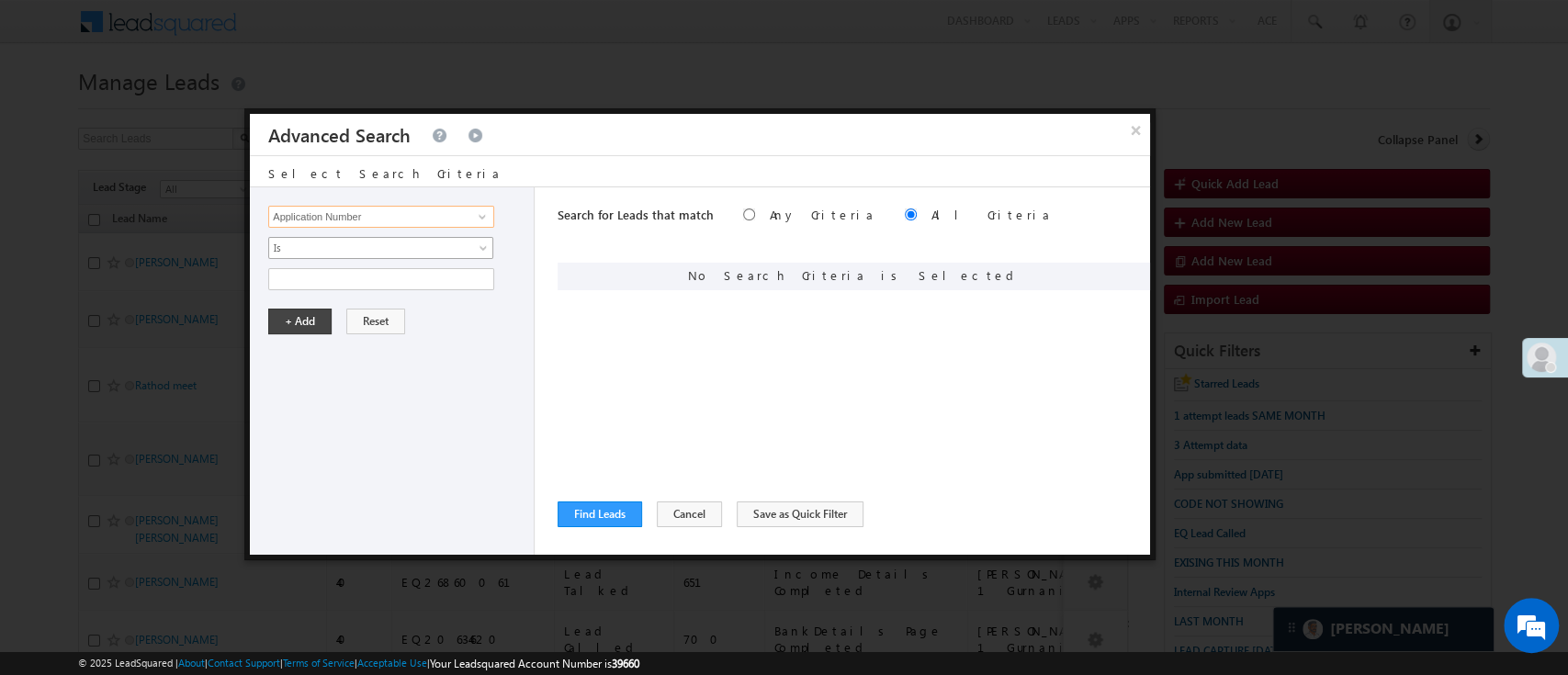
type input "Application Number"
click at [403, 247] on span "Is" at bounding box center [368, 247] width 199 height 17
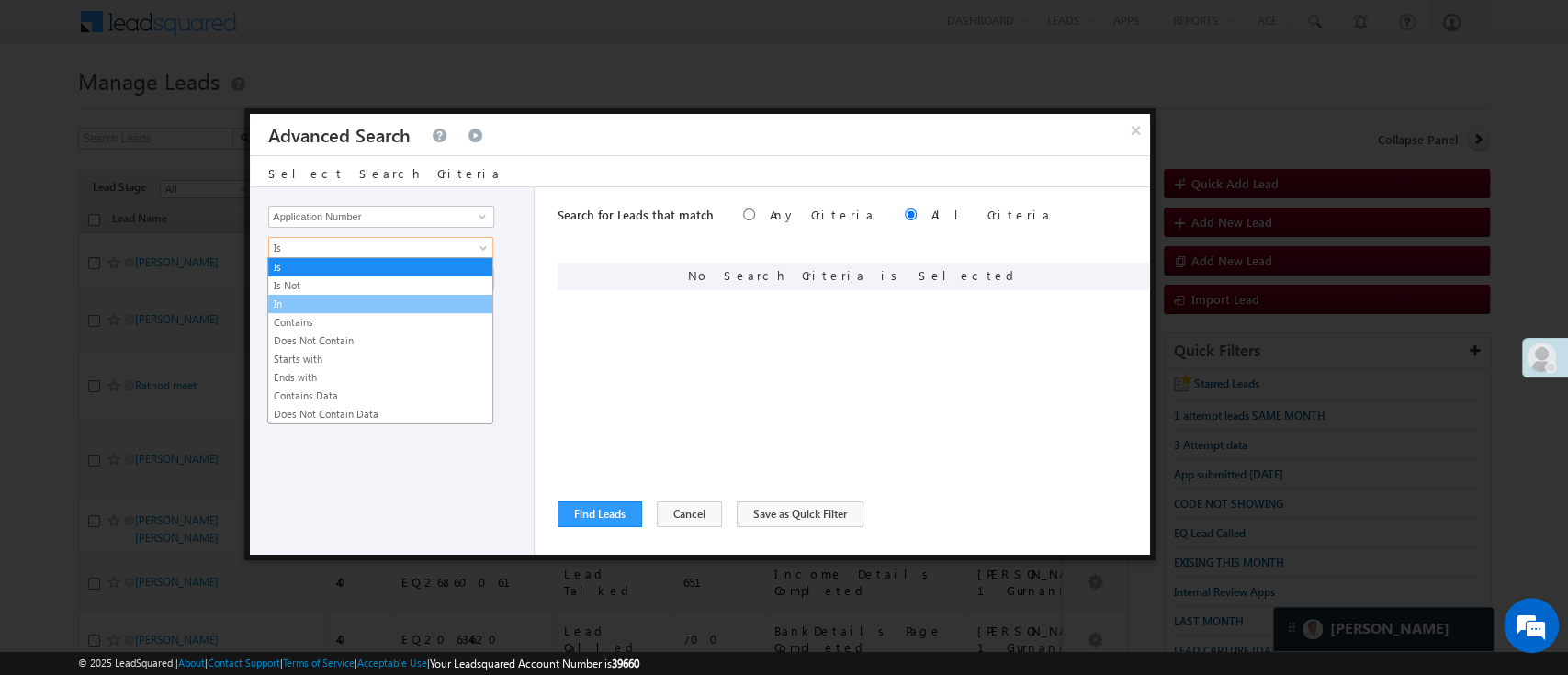
click at [363, 298] on link "In" at bounding box center [379, 304] width 225 height 17
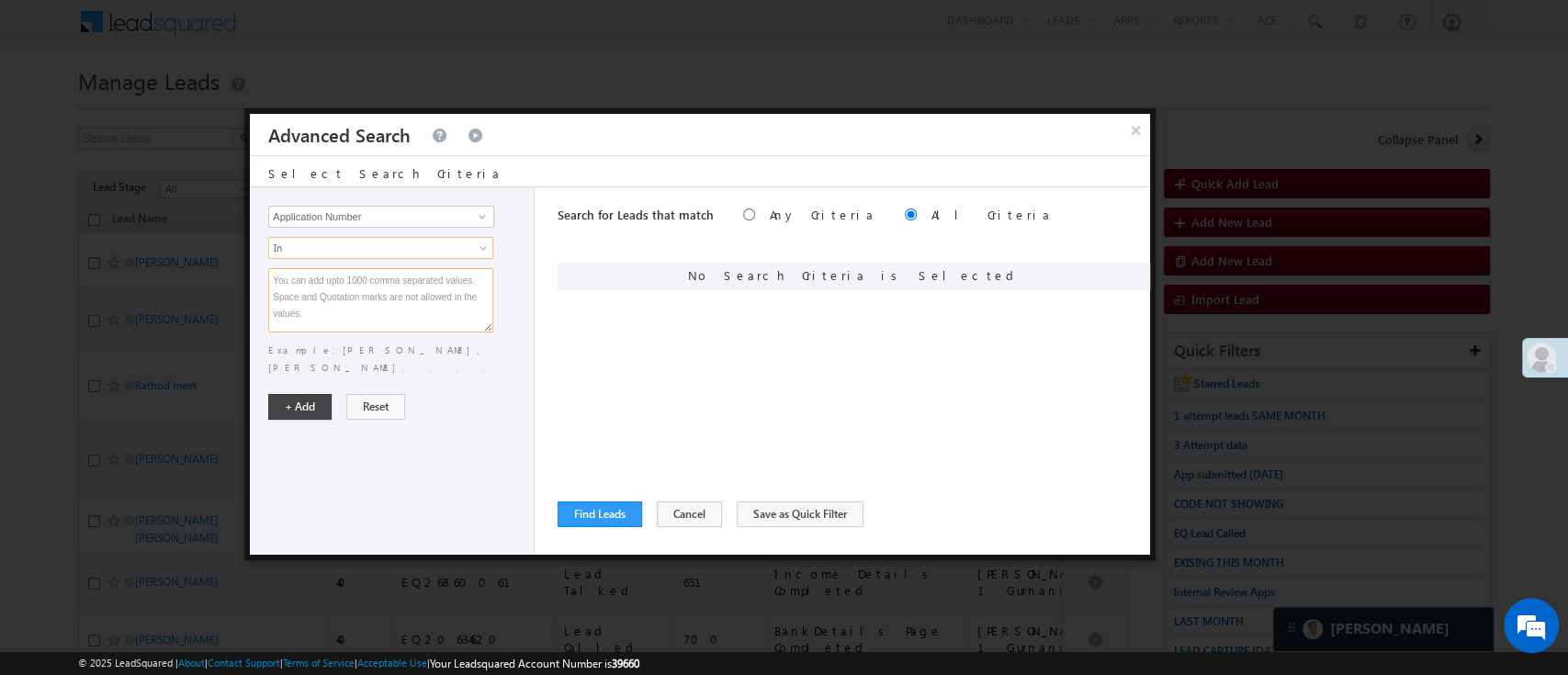
click at [363, 297] on textarea at bounding box center [379, 300] width 225 height 65
paste textarea "EQ28768255 EQ29046164 EQ28648359 EQ28722462 EQ28646038 EQ28571342 EQ28163820 EQ…"
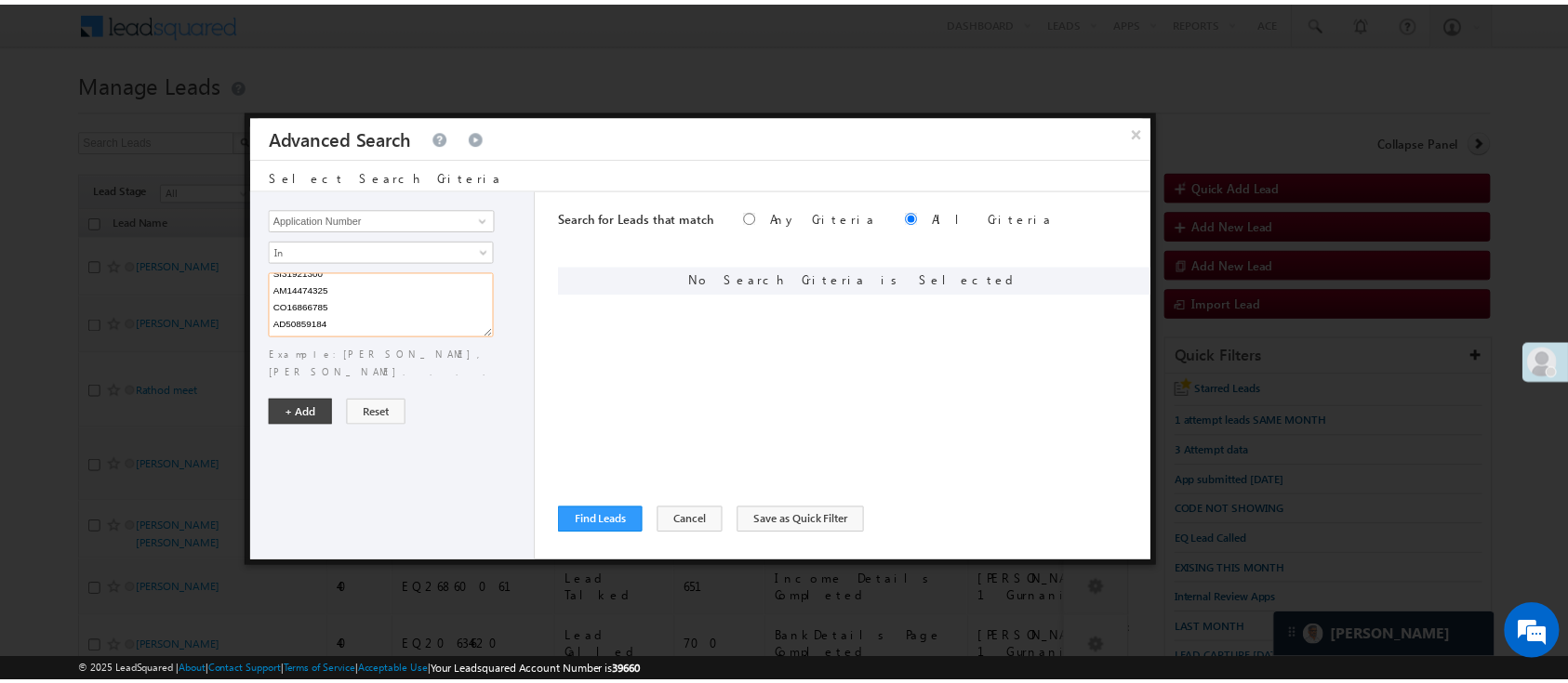
scroll to position [3325, 0]
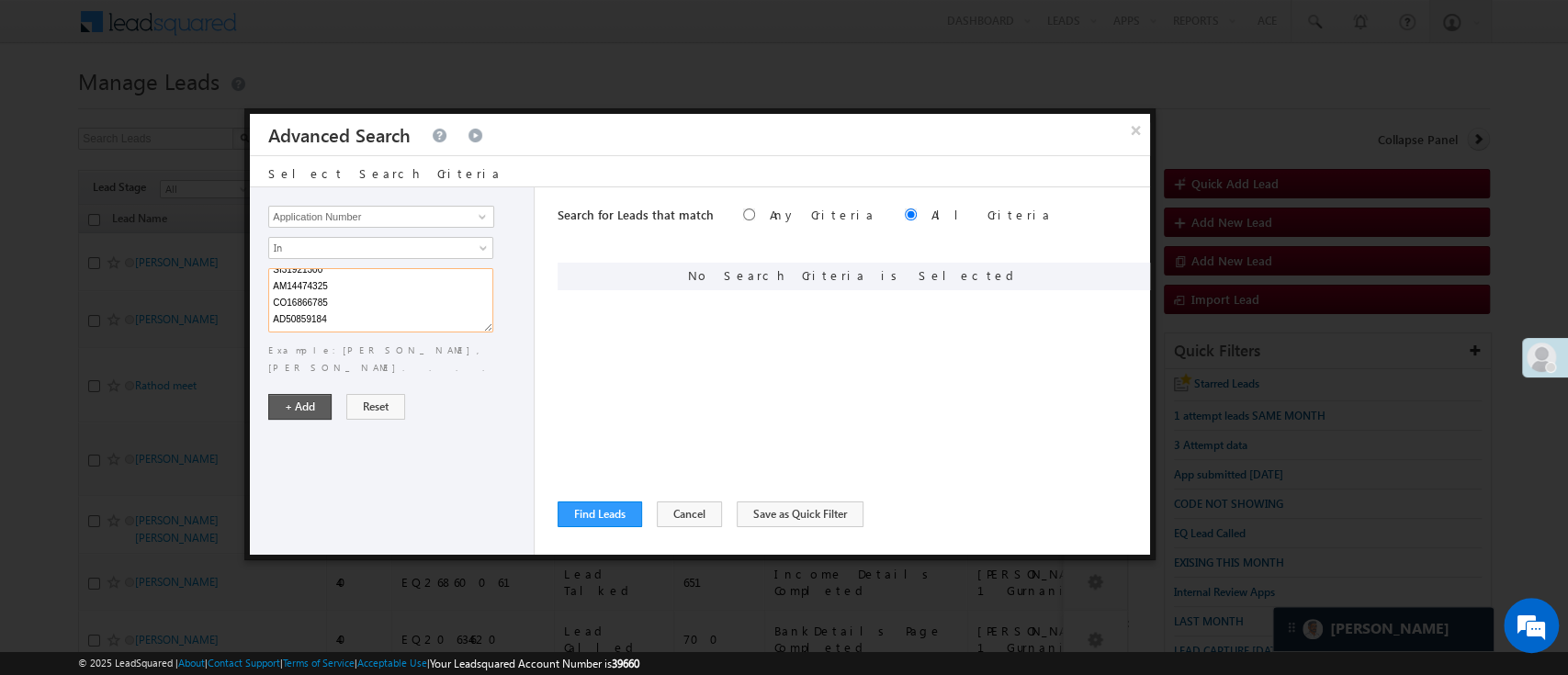
type textarea "EQ28768255 EQ29046164 EQ28648359 EQ28722462 EQ28646038 EQ28571342 EQ28163820 EQ…"
click at [310, 394] on button "+ Add" at bounding box center [299, 407] width 64 height 26
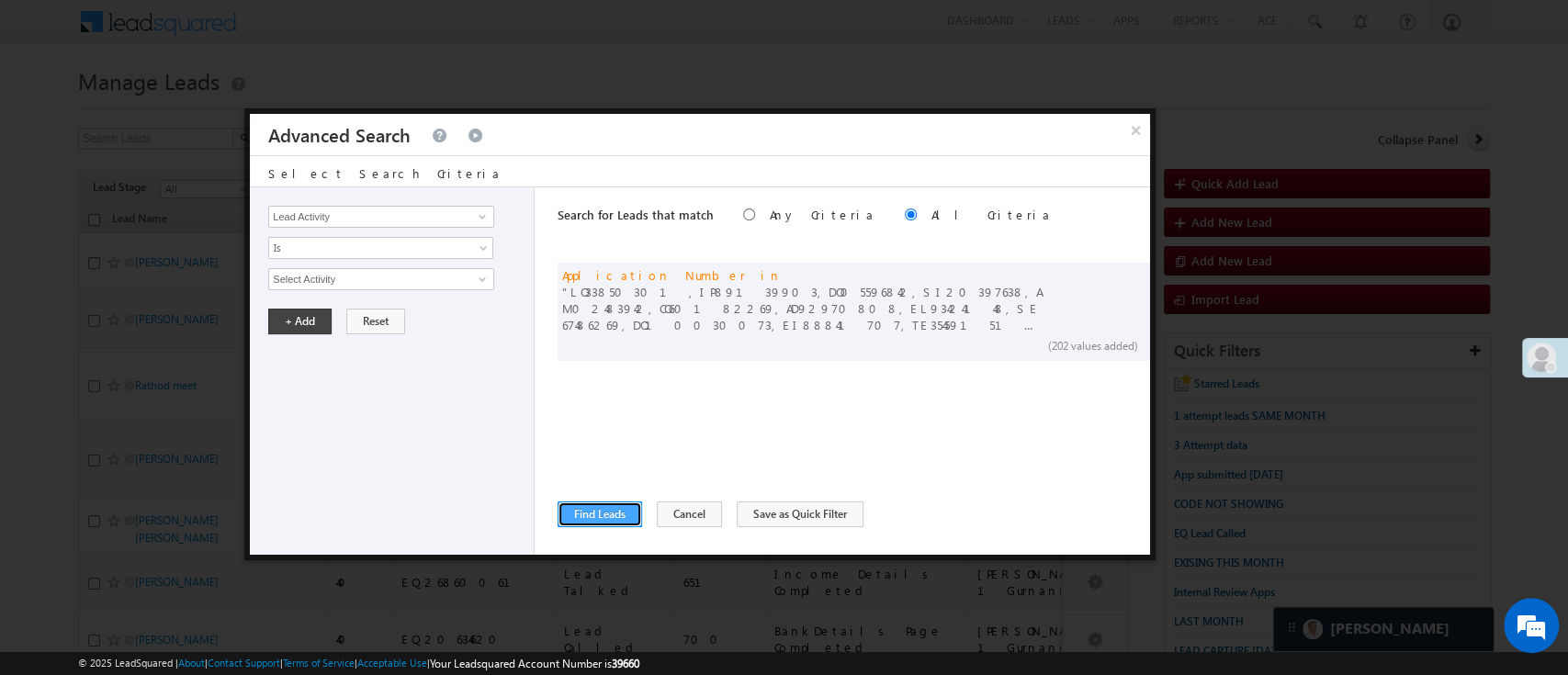
click at [577, 508] on button "Find Leads" at bounding box center [599, 514] width 84 height 26
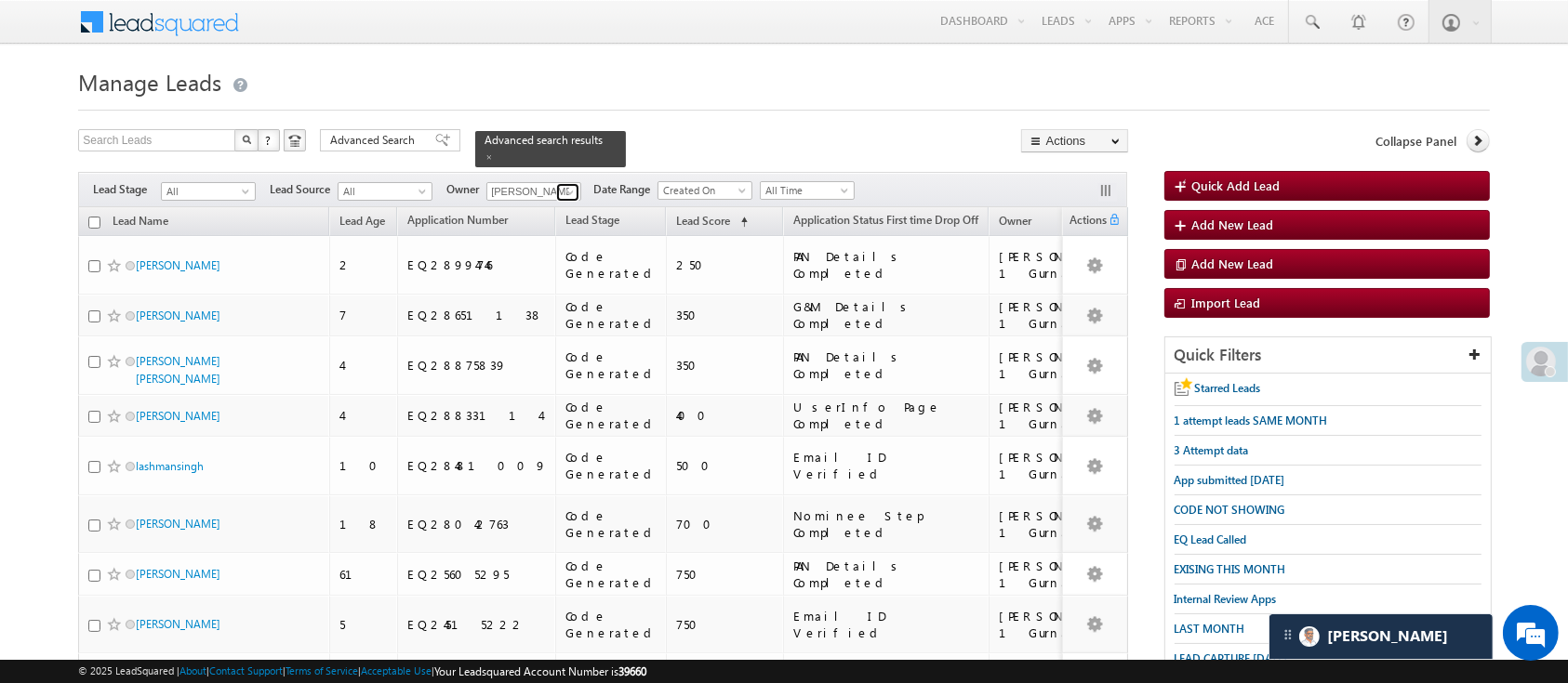
click at [563, 185] on span at bounding box center [570, 192] width 15 height 15
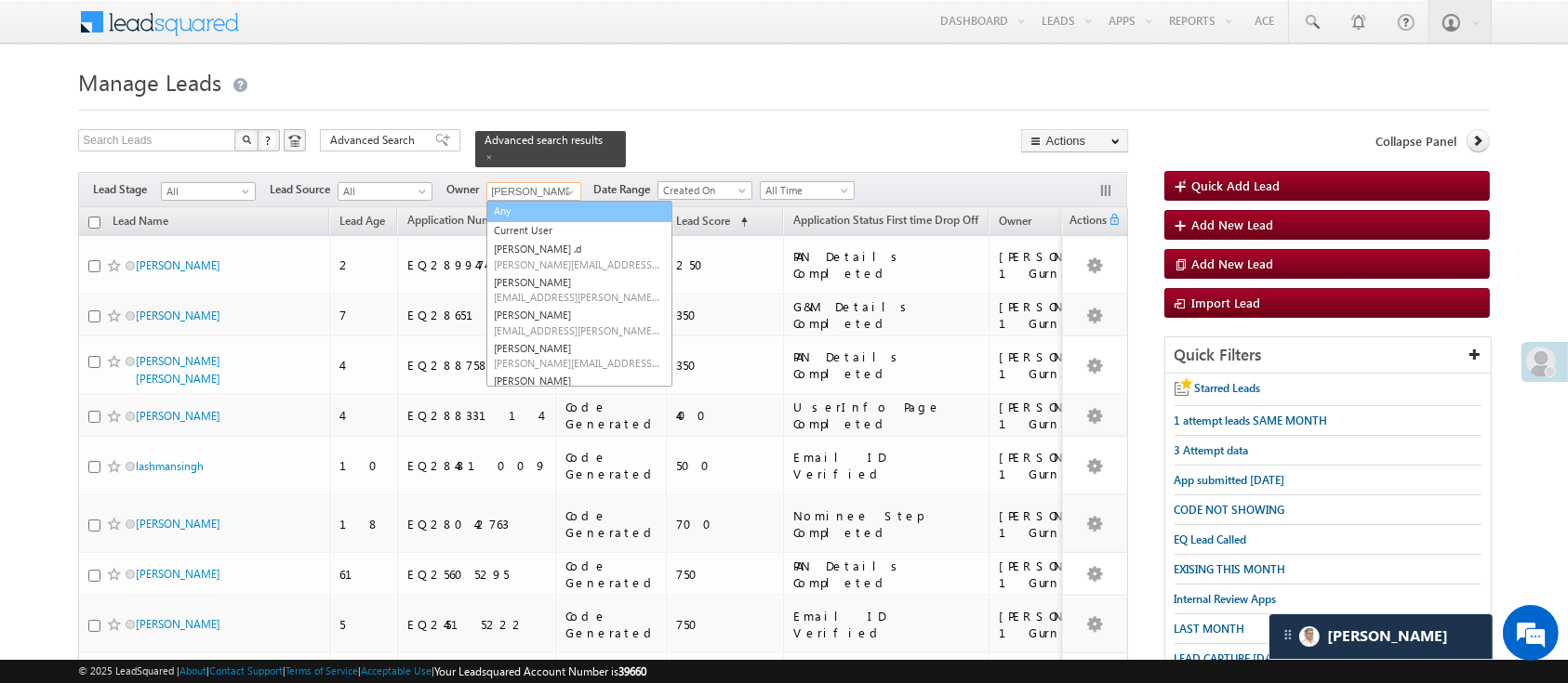
click at [551, 201] on link "Any" at bounding box center [579, 211] width 186 height 22
type input "Any"
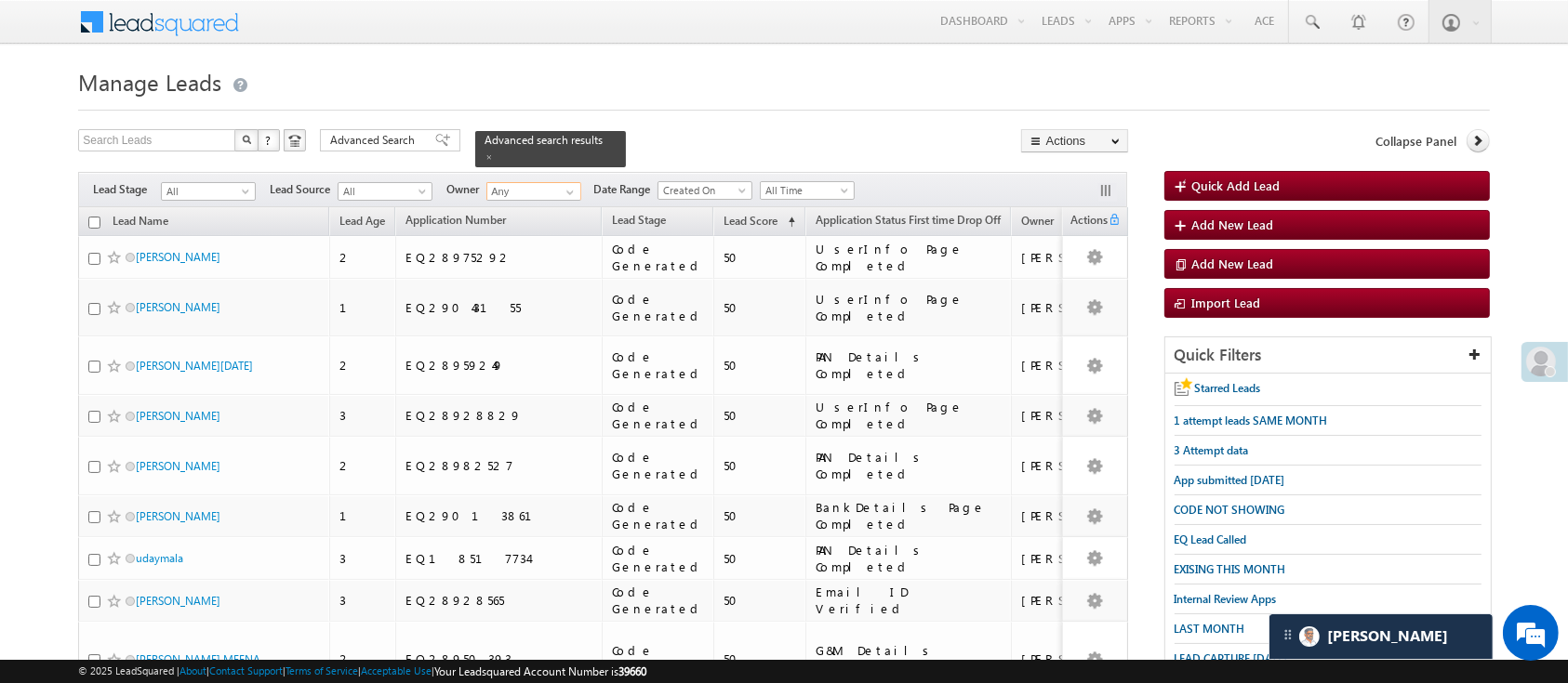
scroll to position [792, 0]
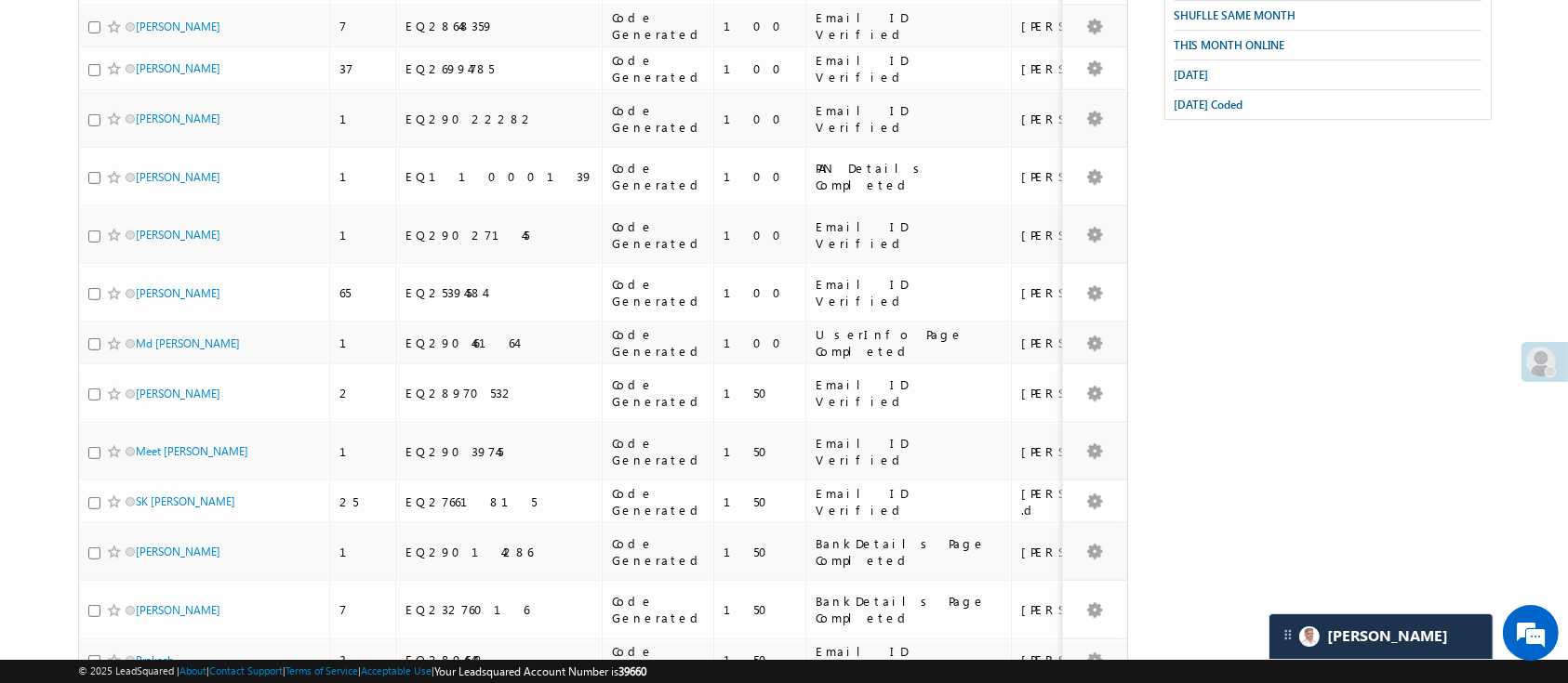
click at [143, 644] on li "200" at bounding box center [142, 649] width 45 height 19
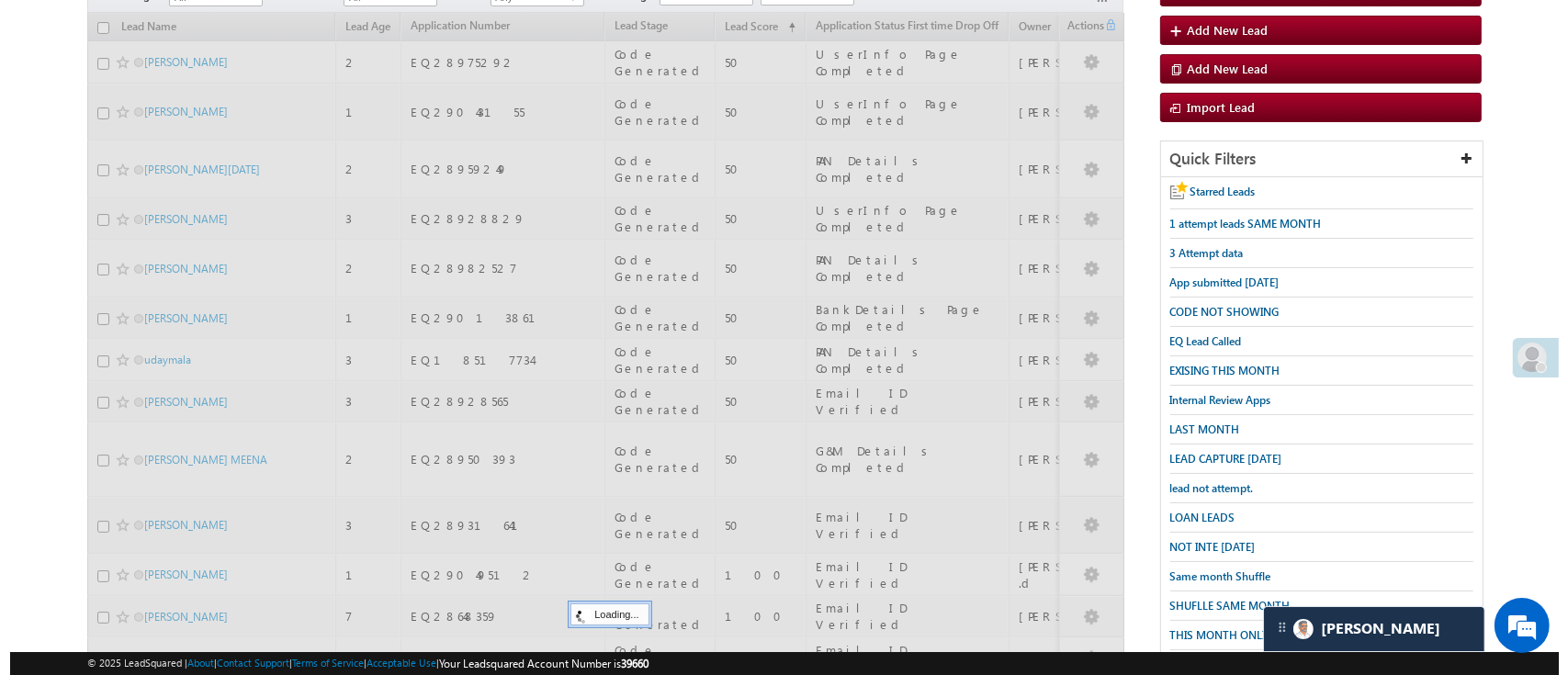
scroll to position [0, 0]
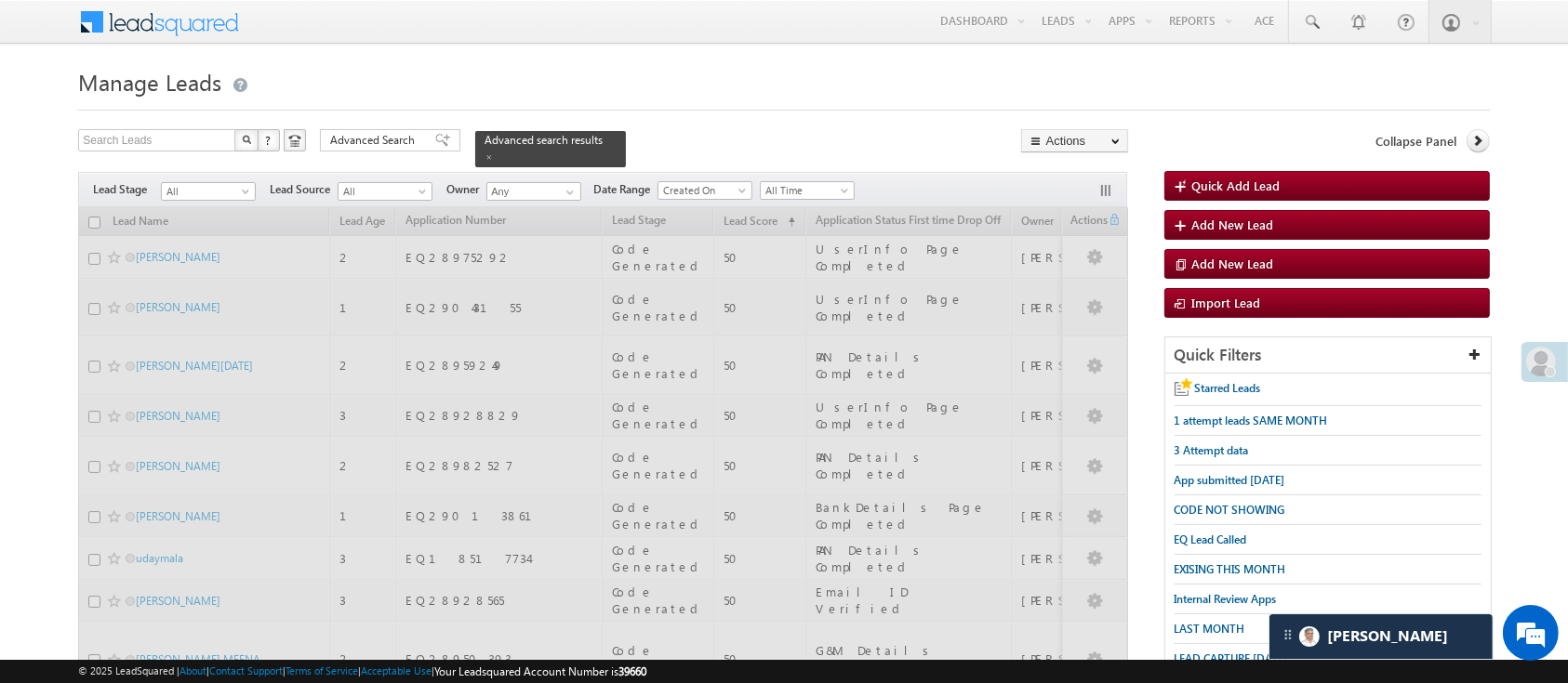
click at [850, 218] on link "Application Status First time Drop Off" at bounding box center [908, 222] width 204 height 24
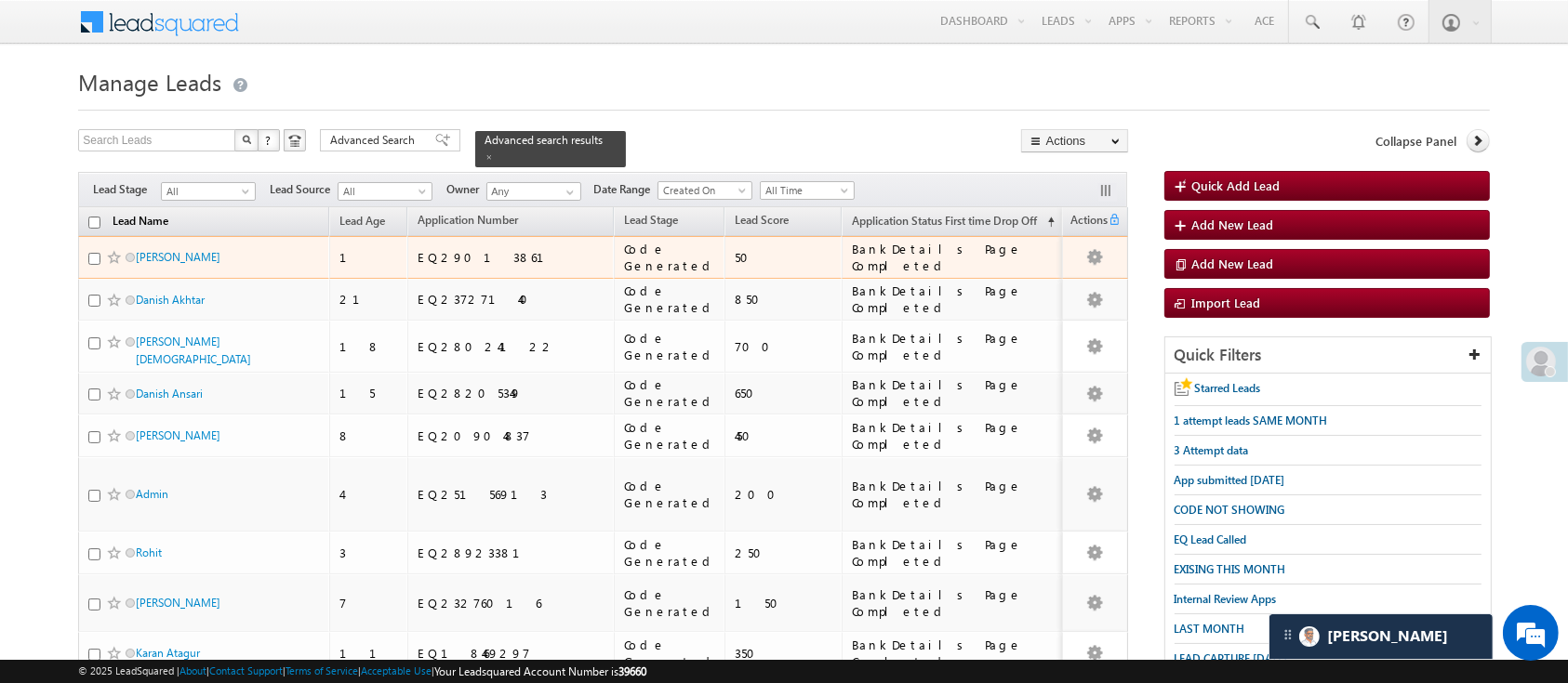
click at [96, 216] on input "checkbox" at bounding box center [94, 222] width 12 height 12
checkbox input "true"
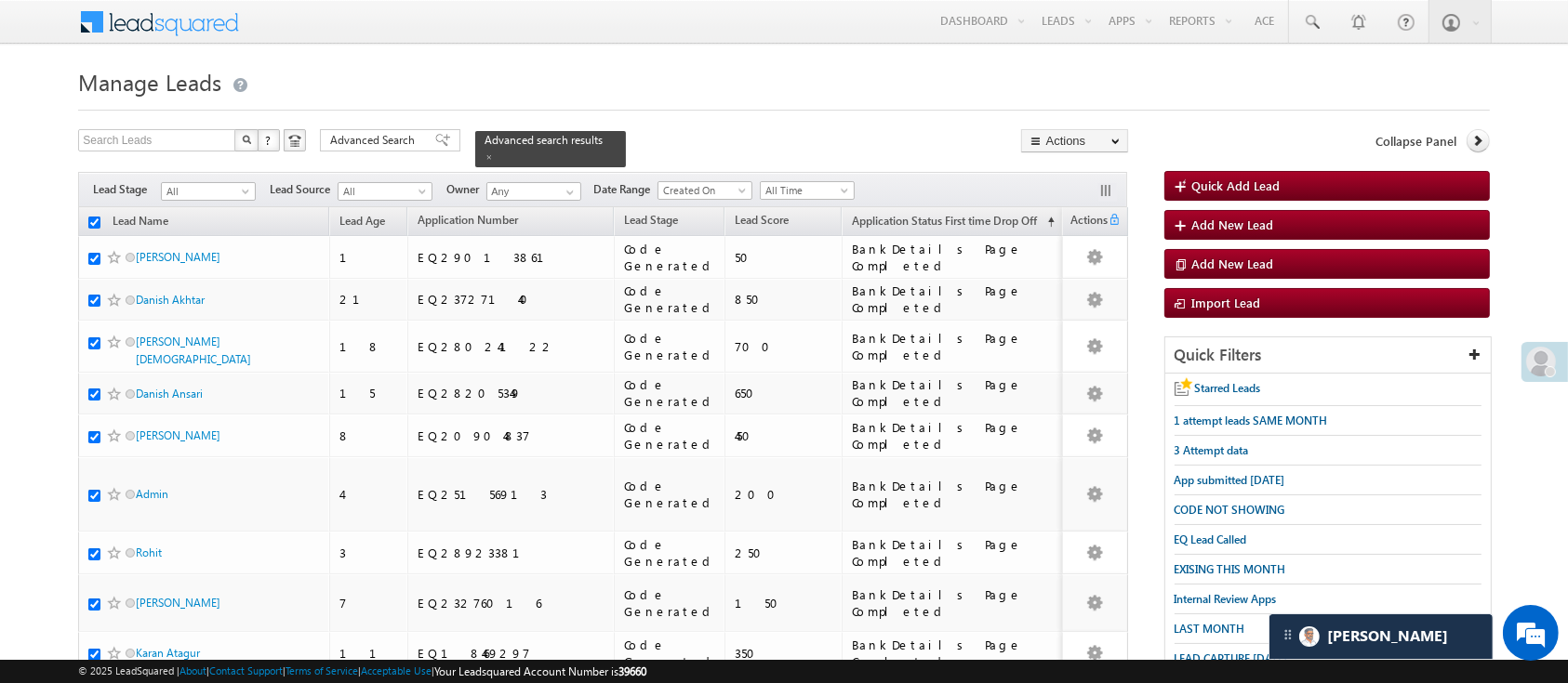
checkbox input "true"
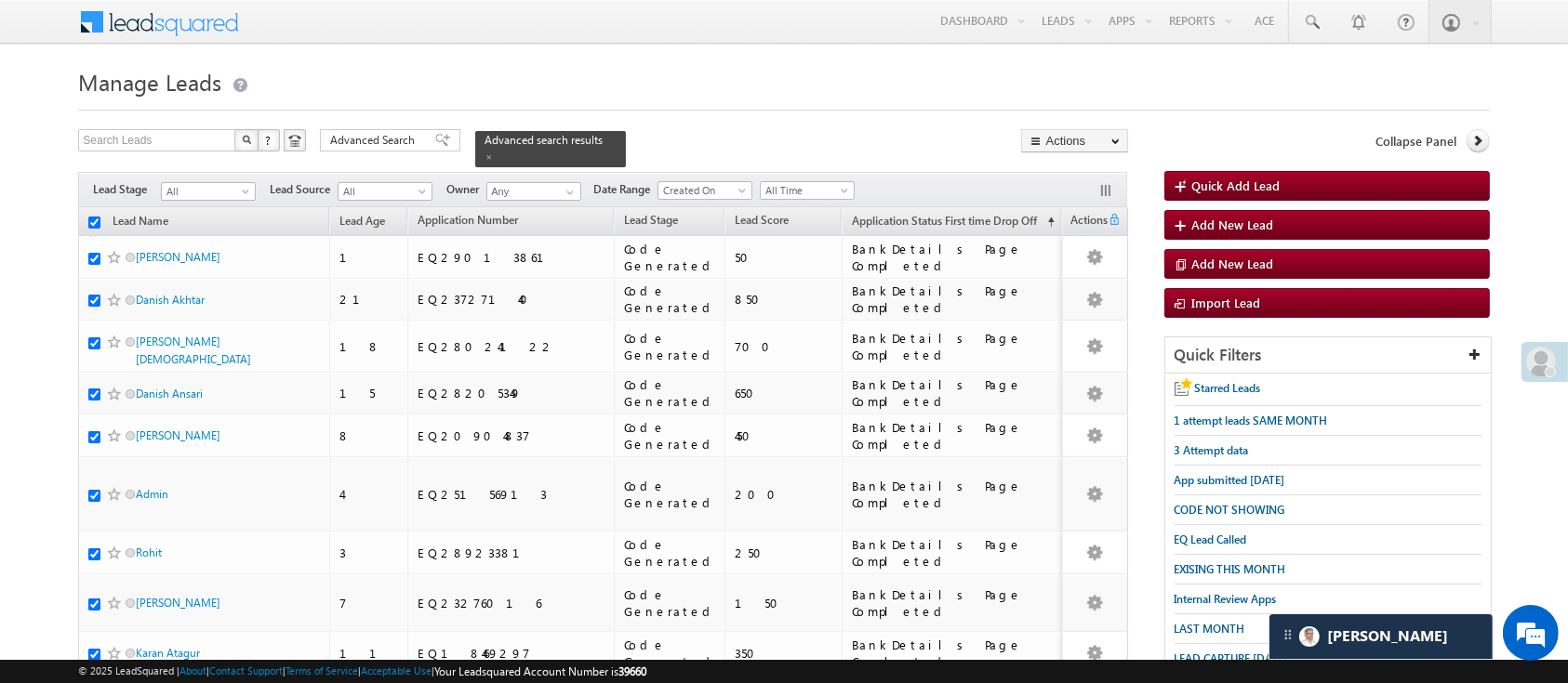
checkbox input "true"
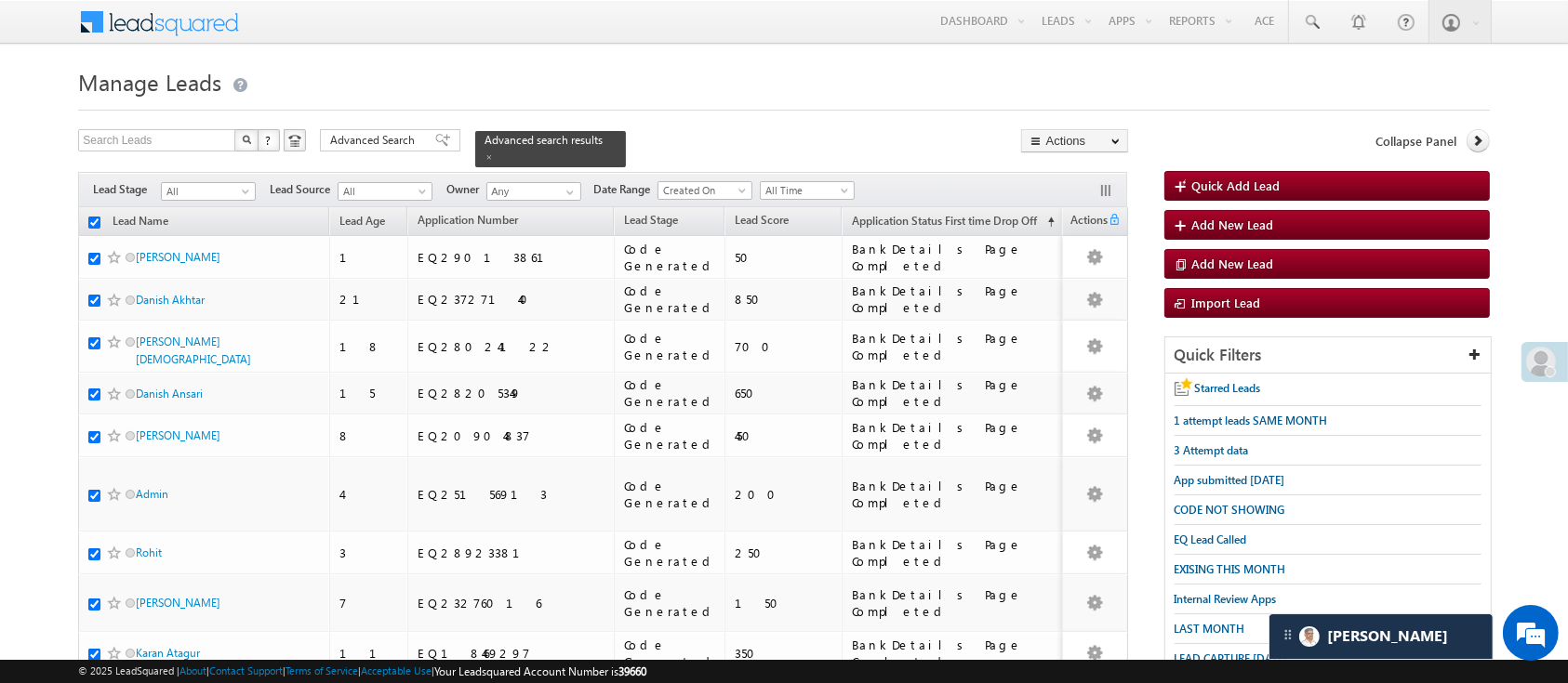
checkbox input "true"
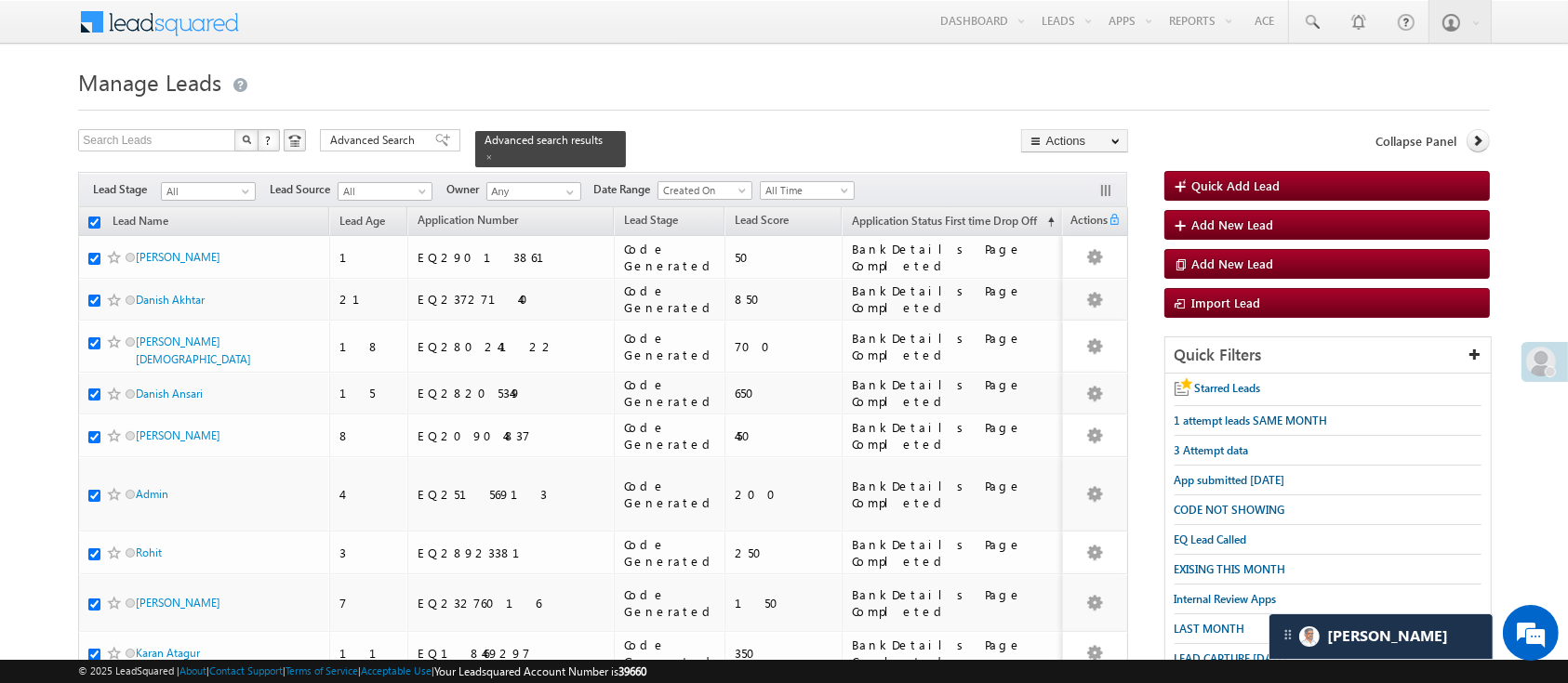
checkbox input "true"
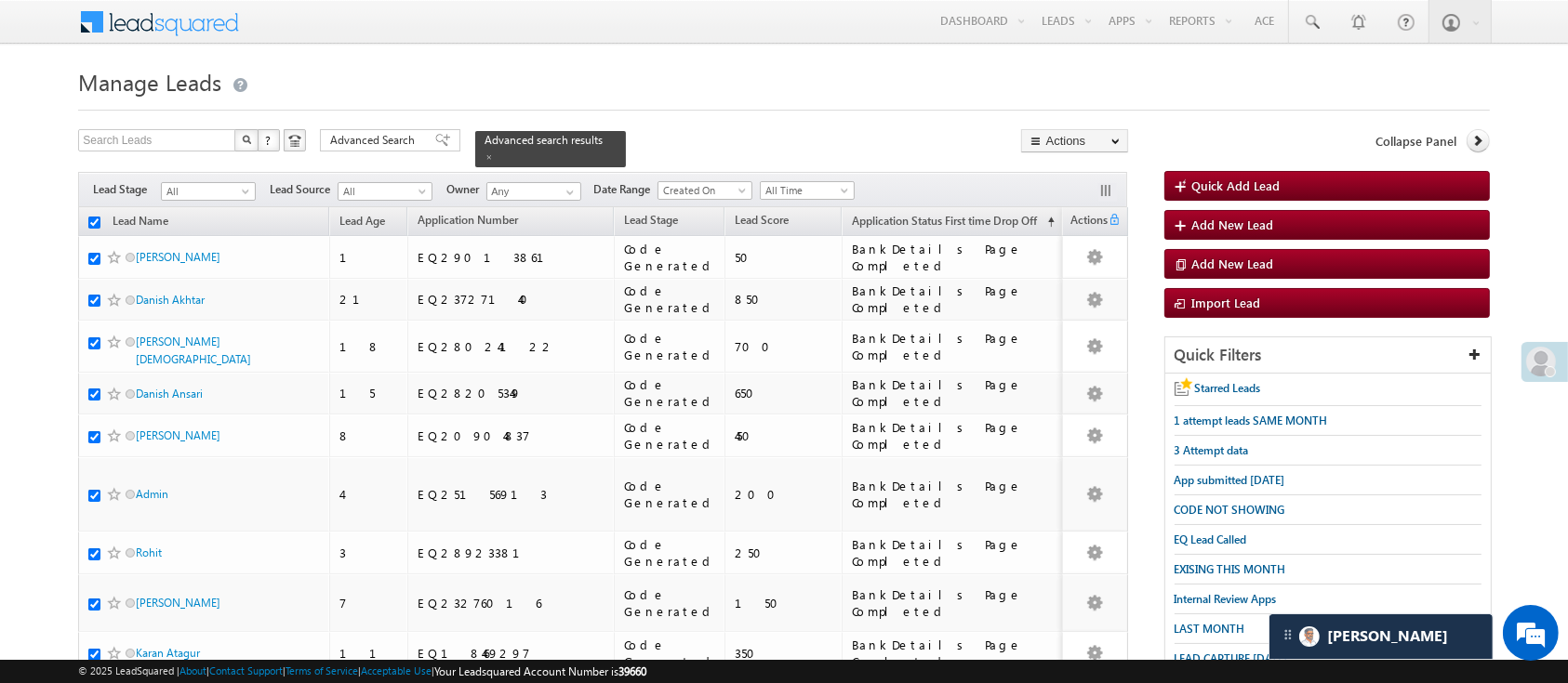
checkbox input "true"
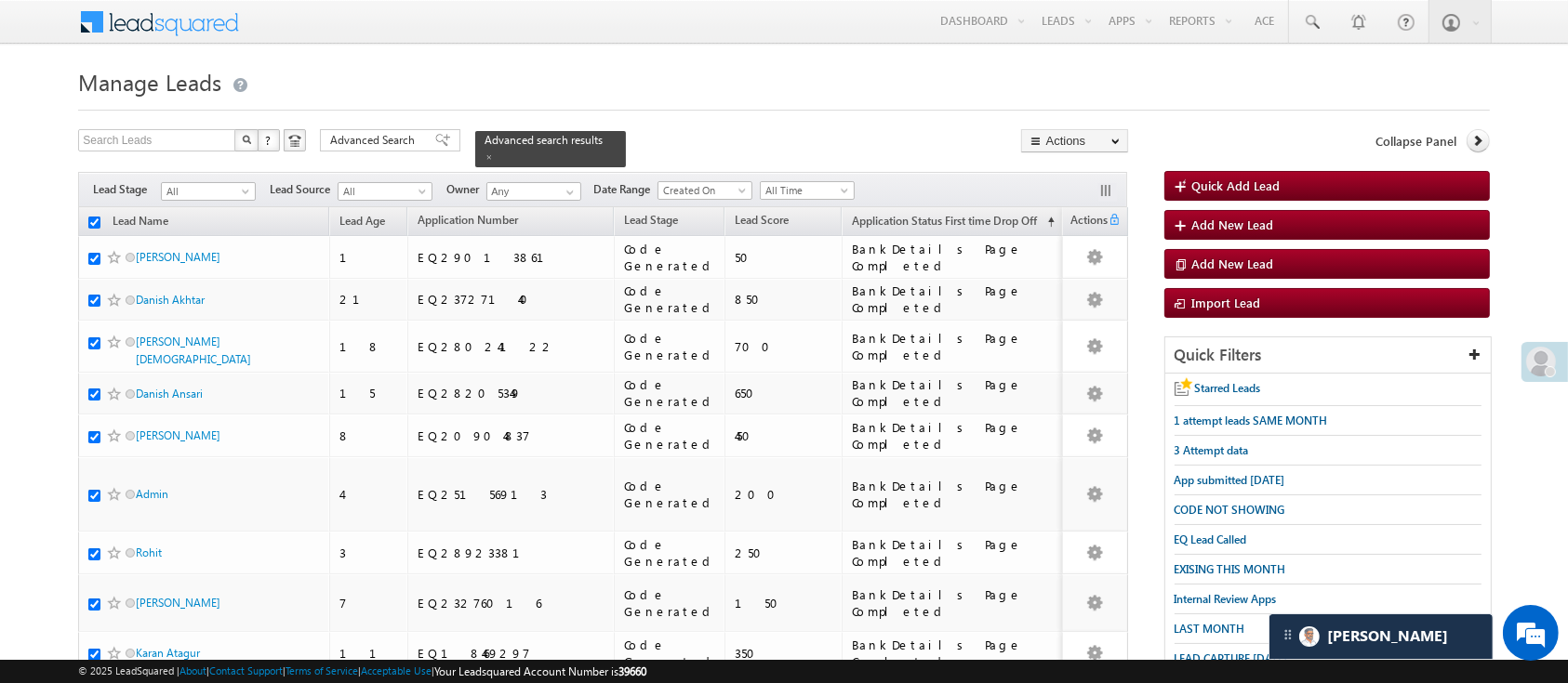
checkbox input "true"
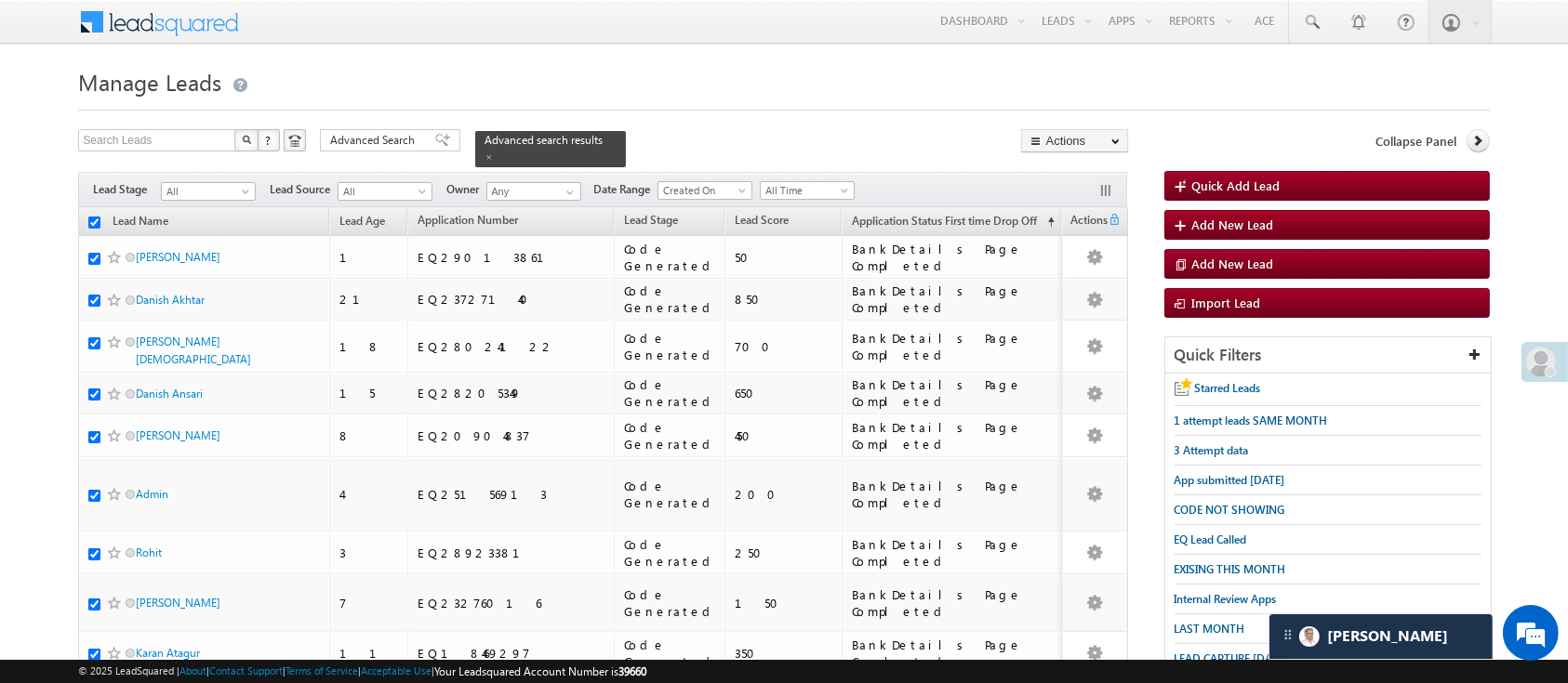
checkbox input "true"
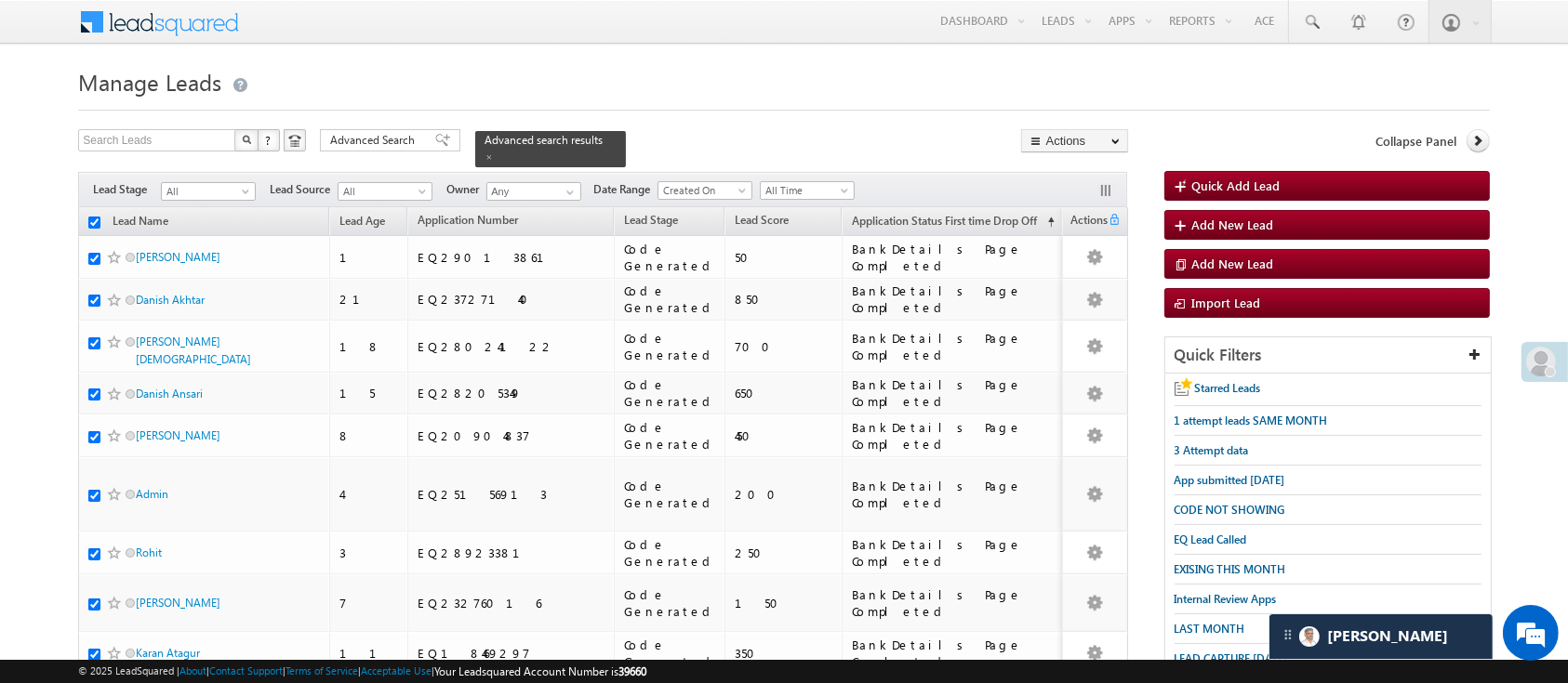
checkbox input "true"
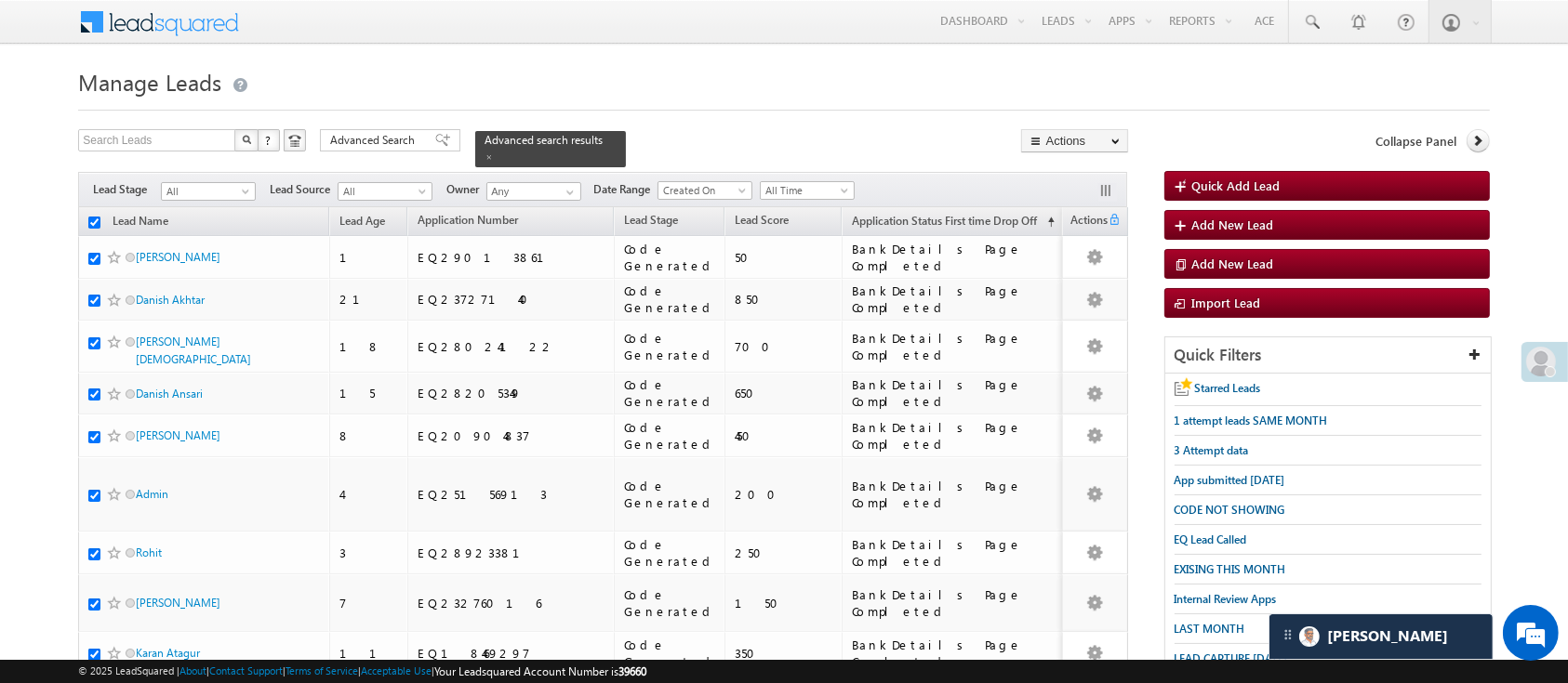
checkbox input "true"
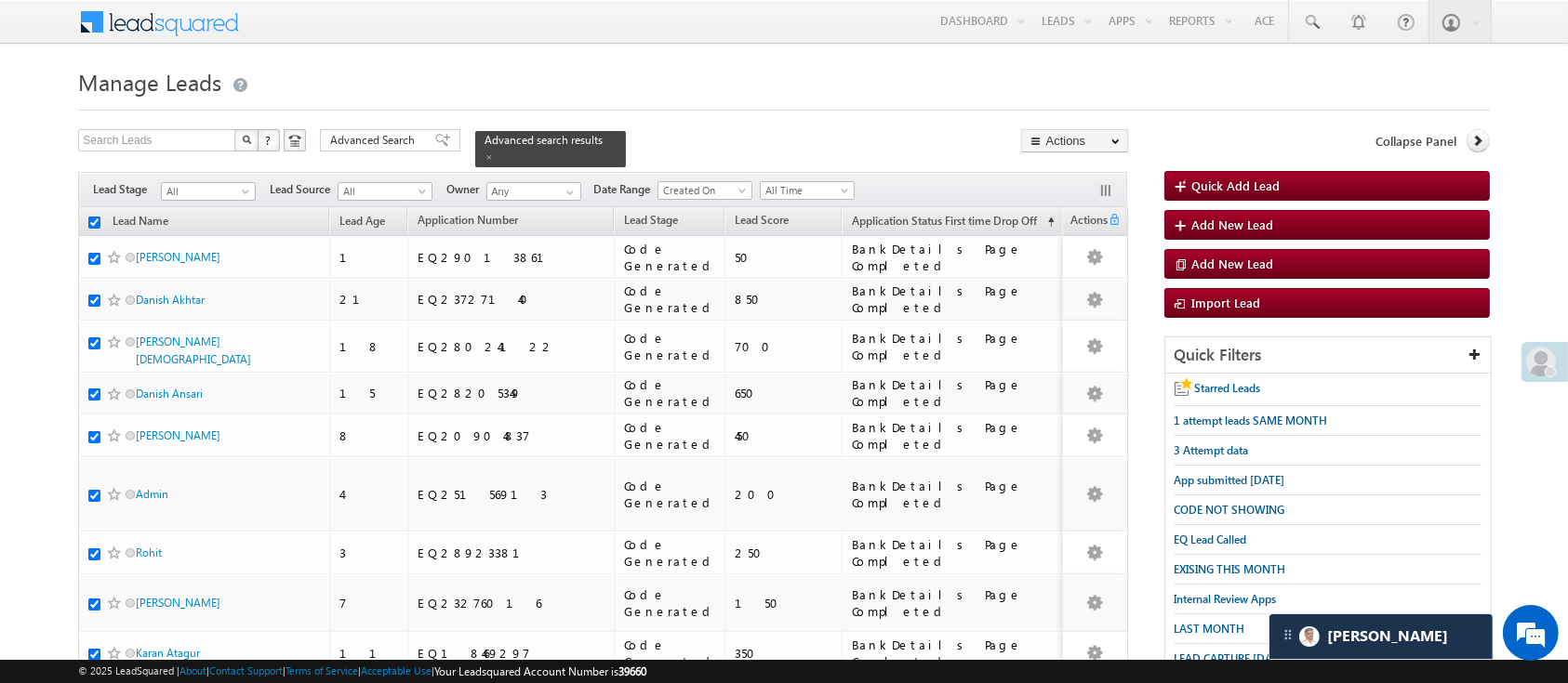
checkbox input "true"
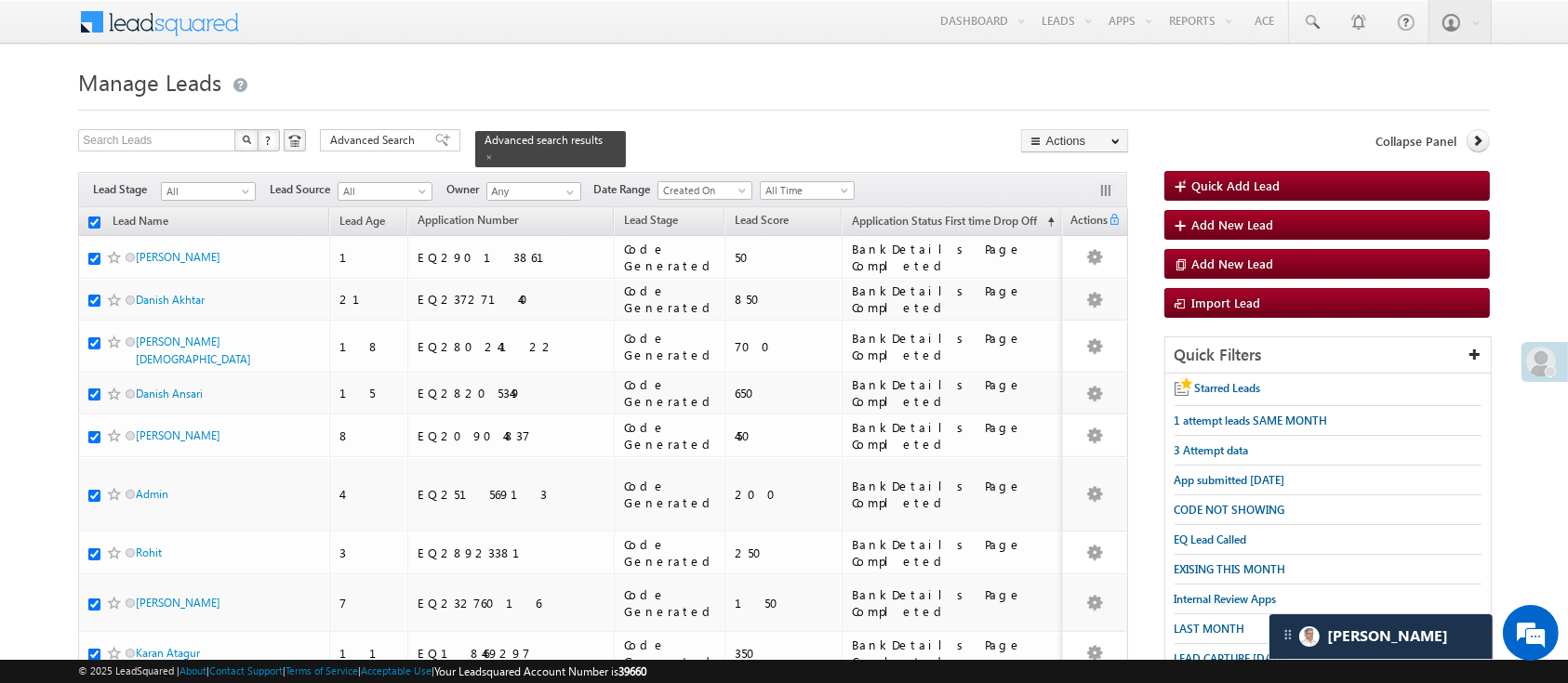
checkbox input "true"
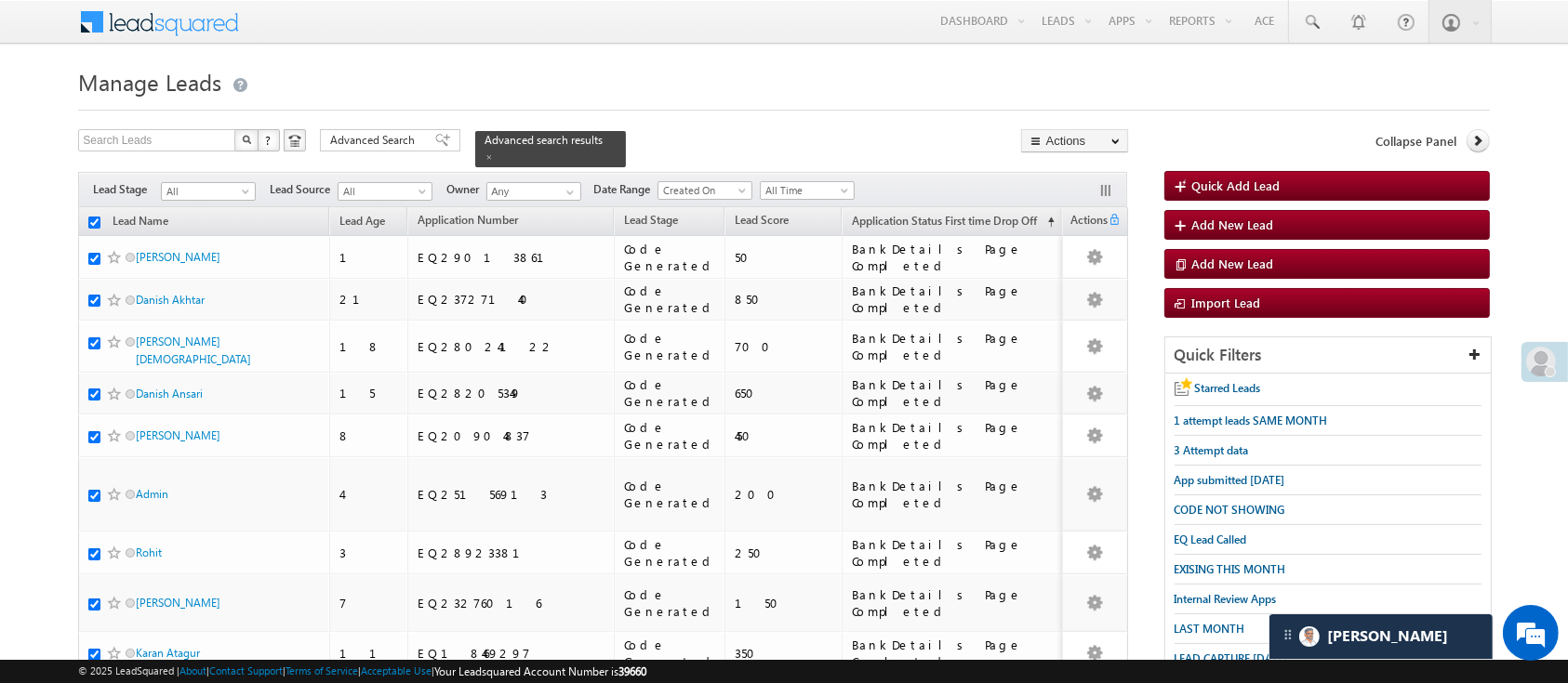
checkbox input "true"
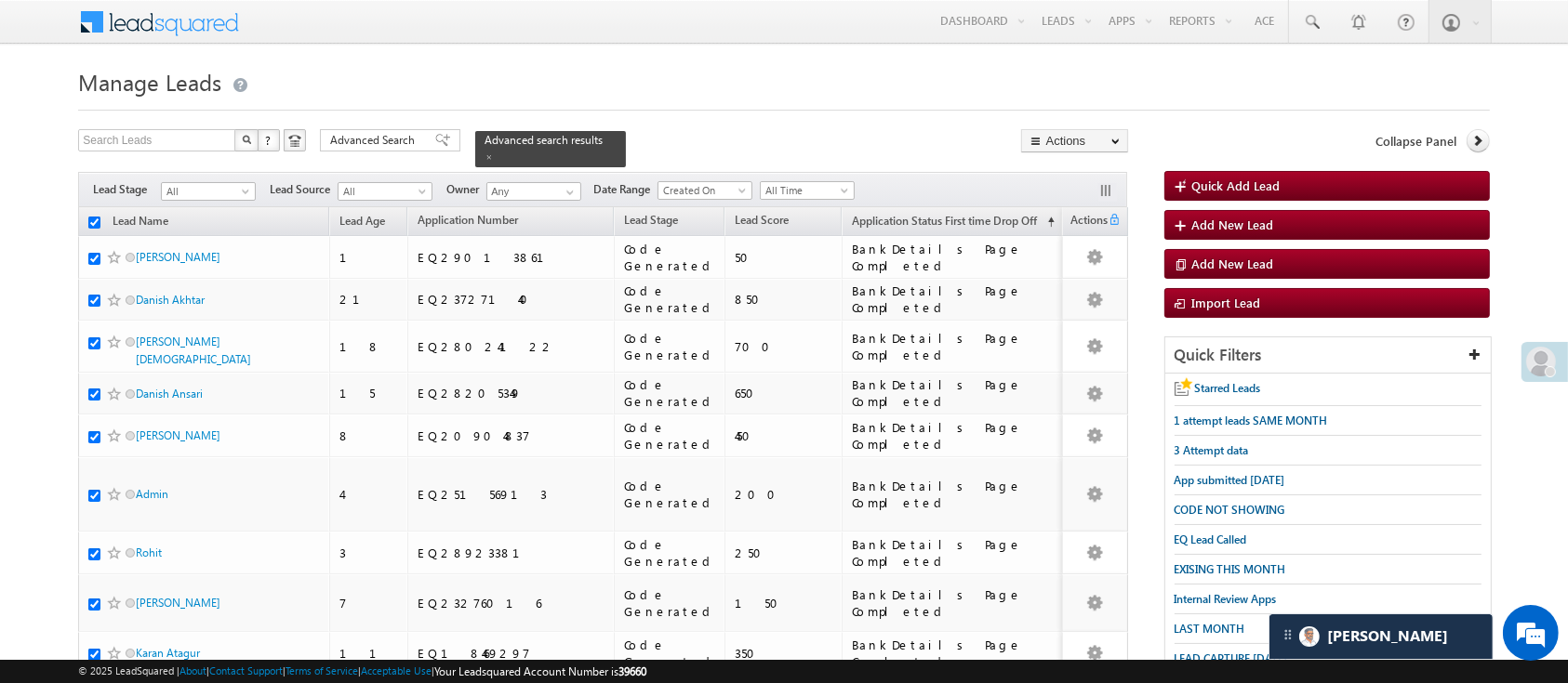
checkbox input "true"
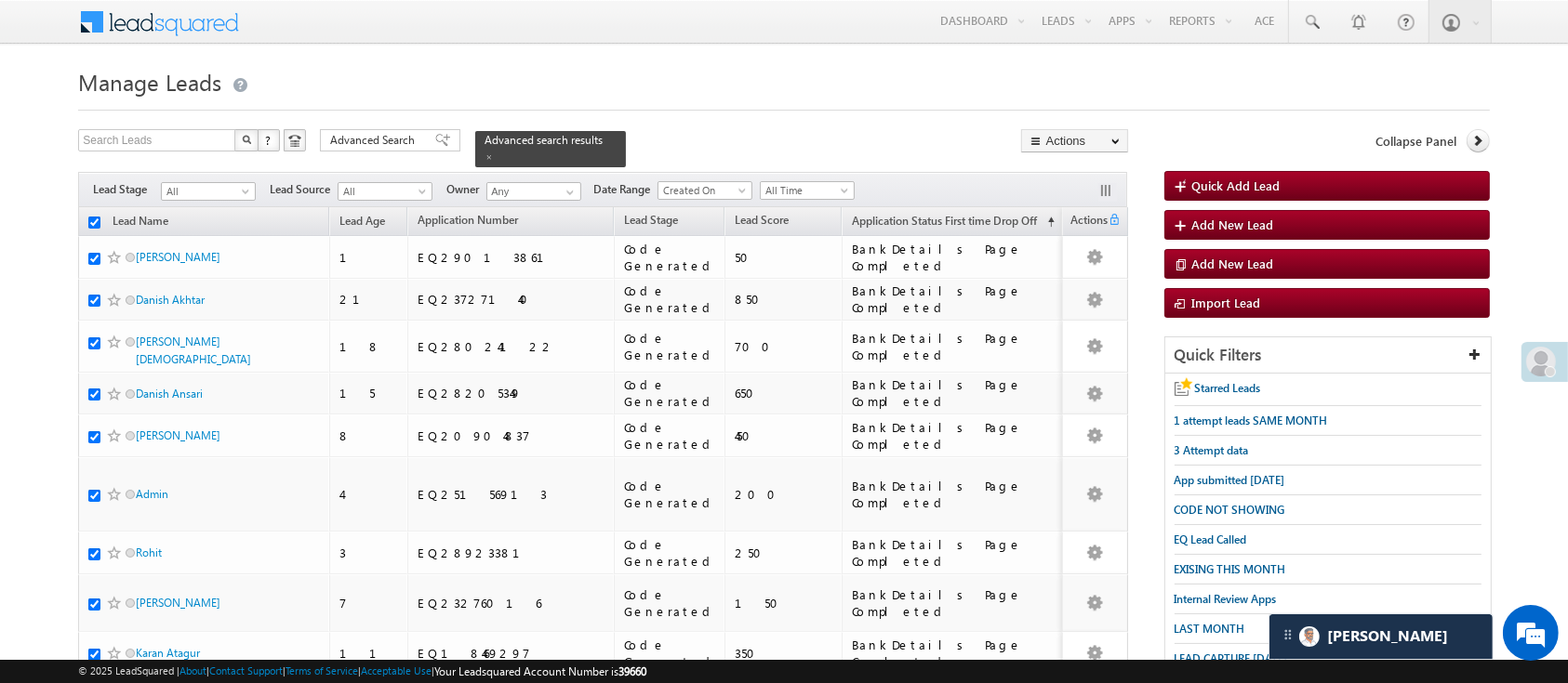
checkbox input "true"
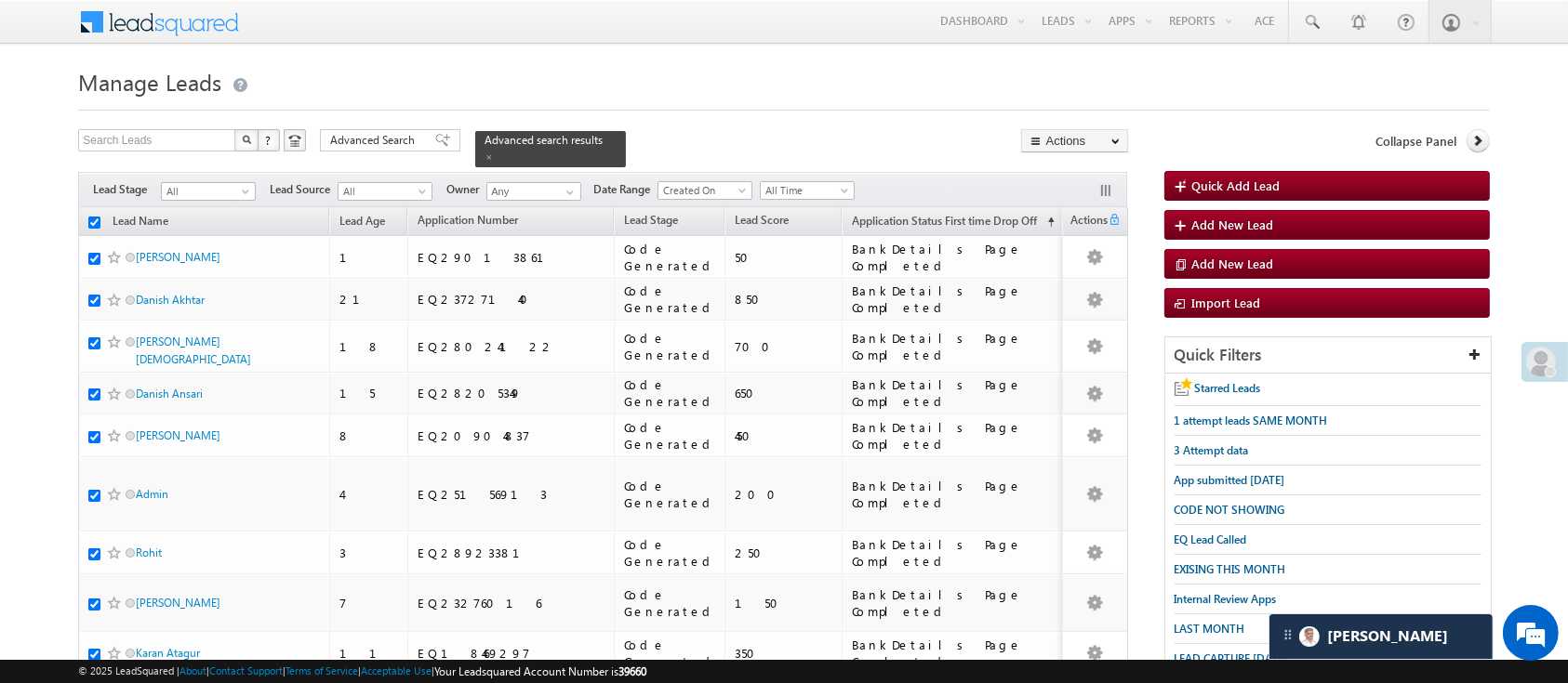
checkbox input "true"
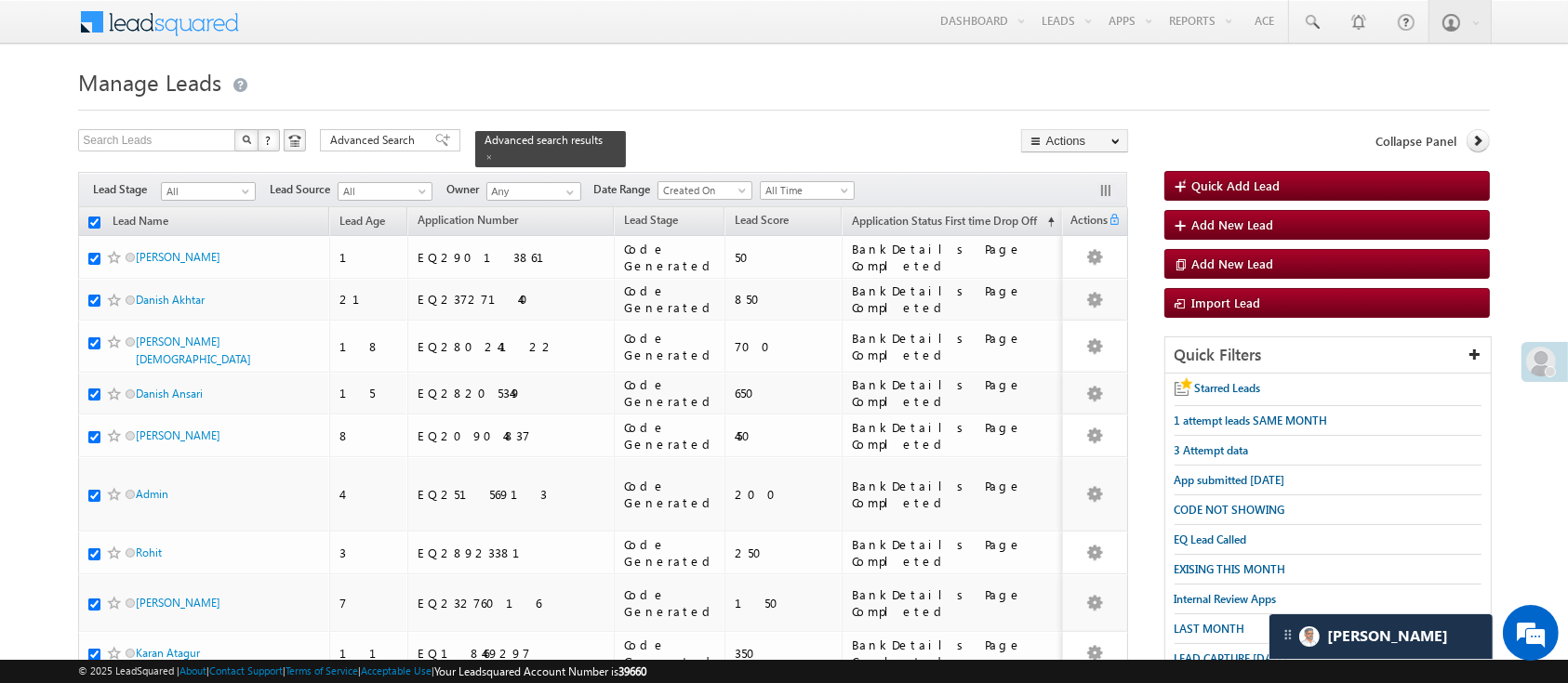
checkbox input "true"
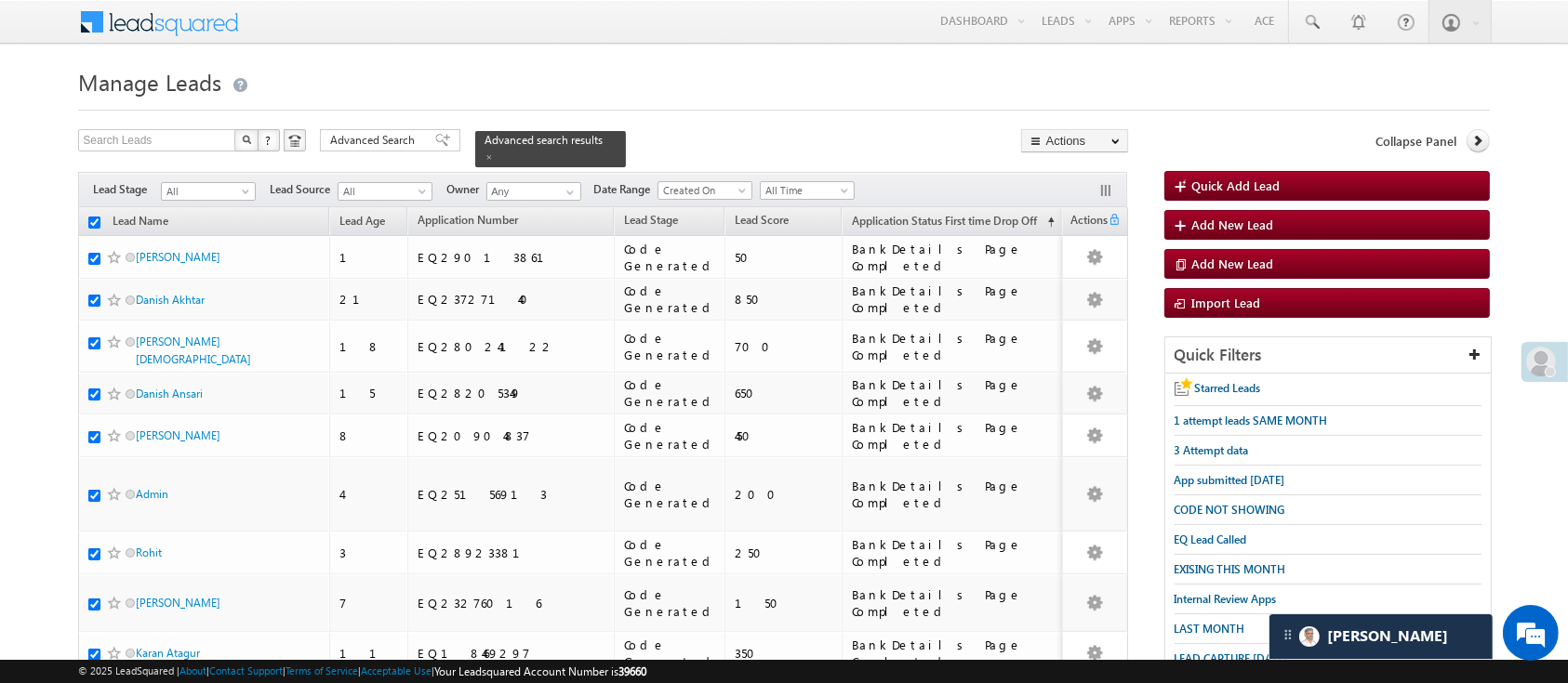
checkbox input "true"
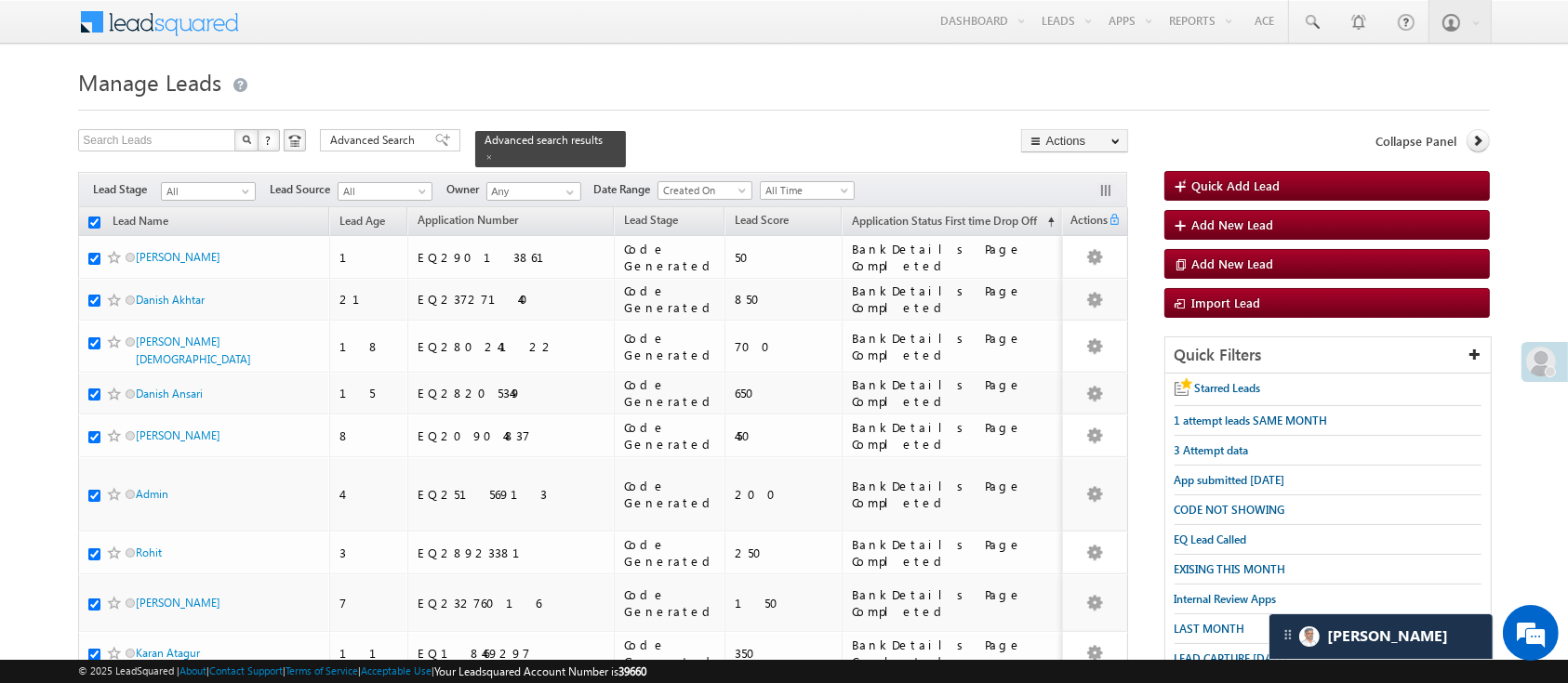
checkbox input "true"
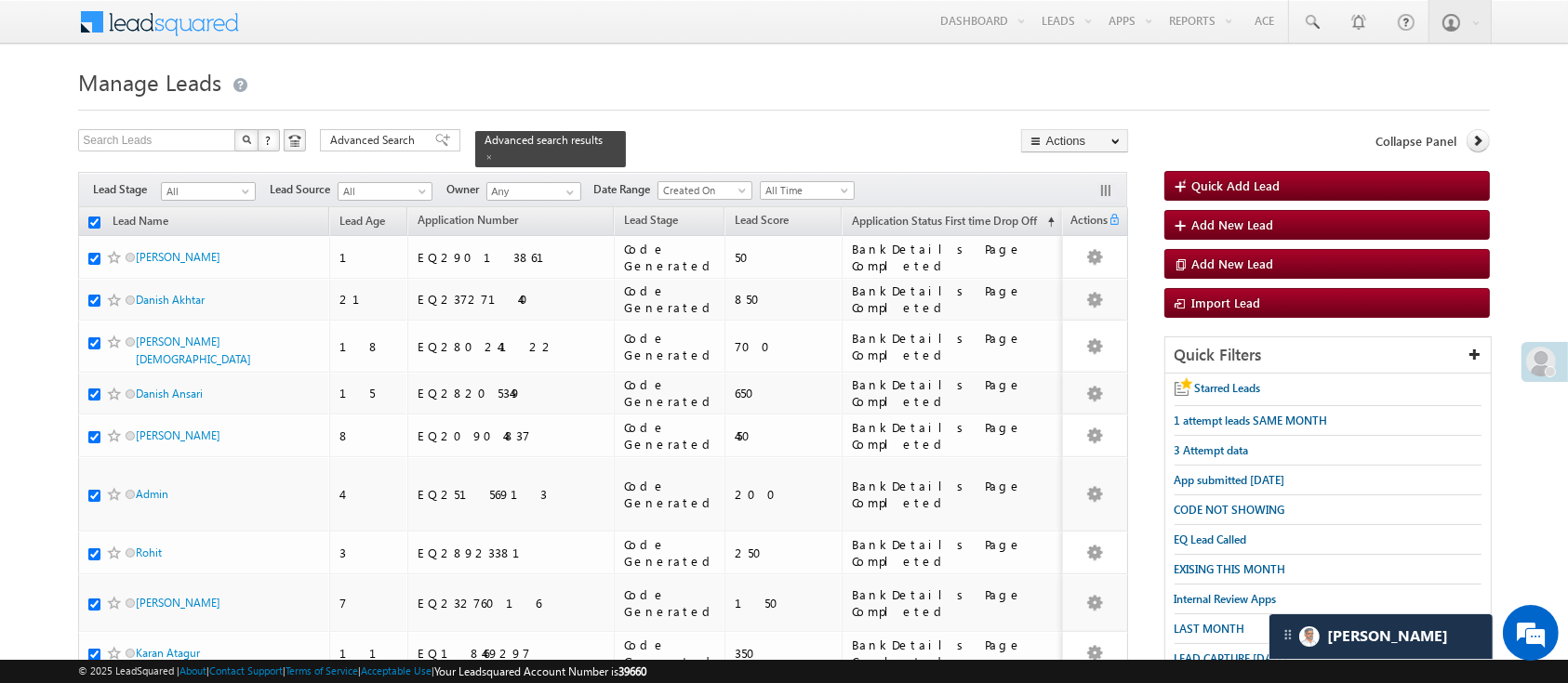
checkbox input "true"
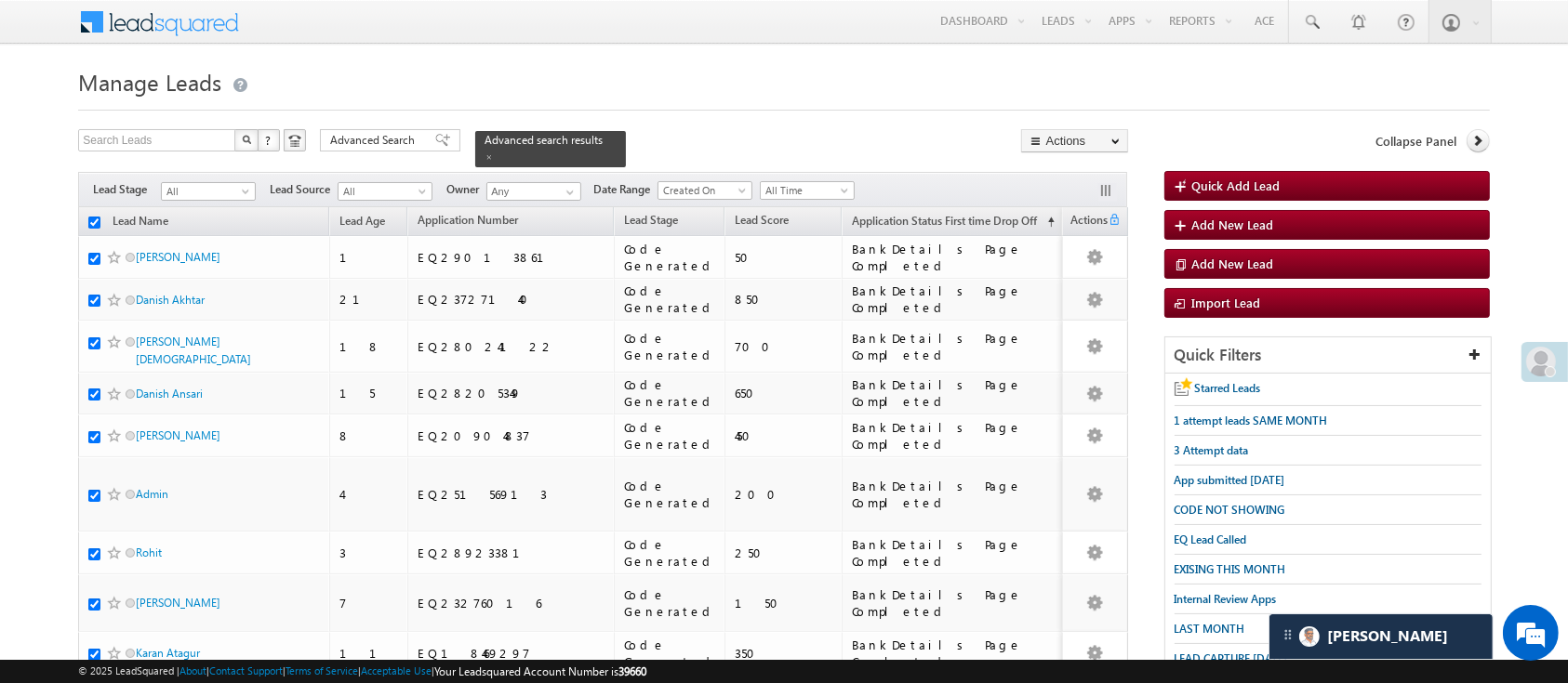
checkbox input "true"
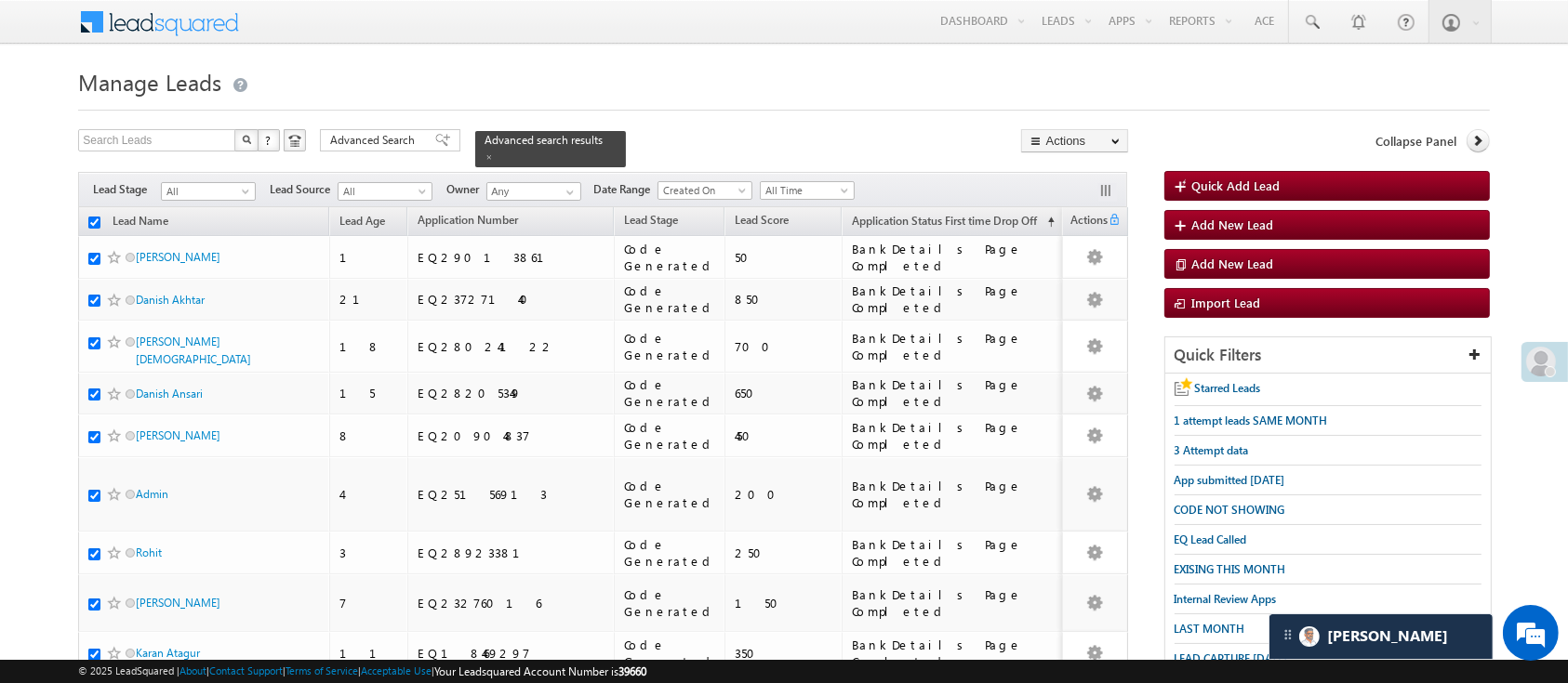
checkbox input "true"
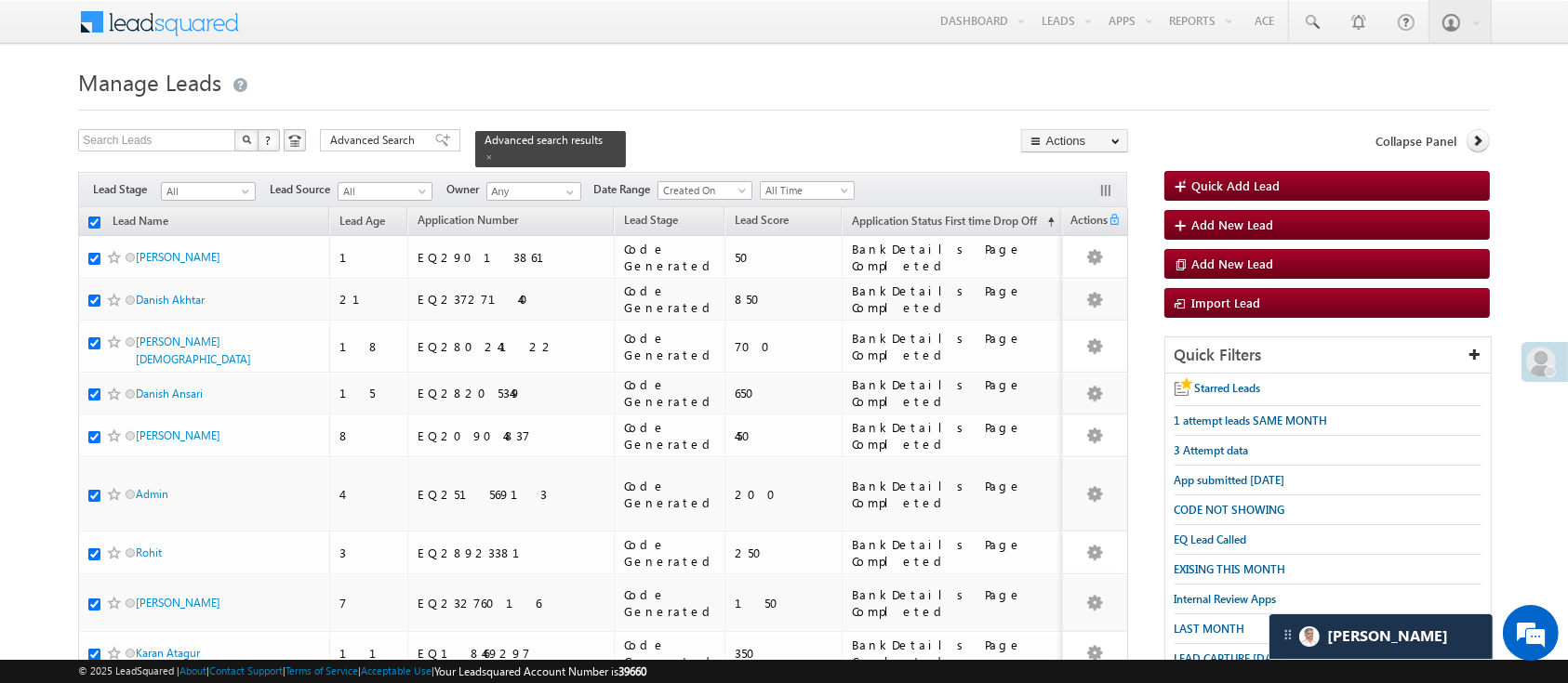
checkbox input "true"
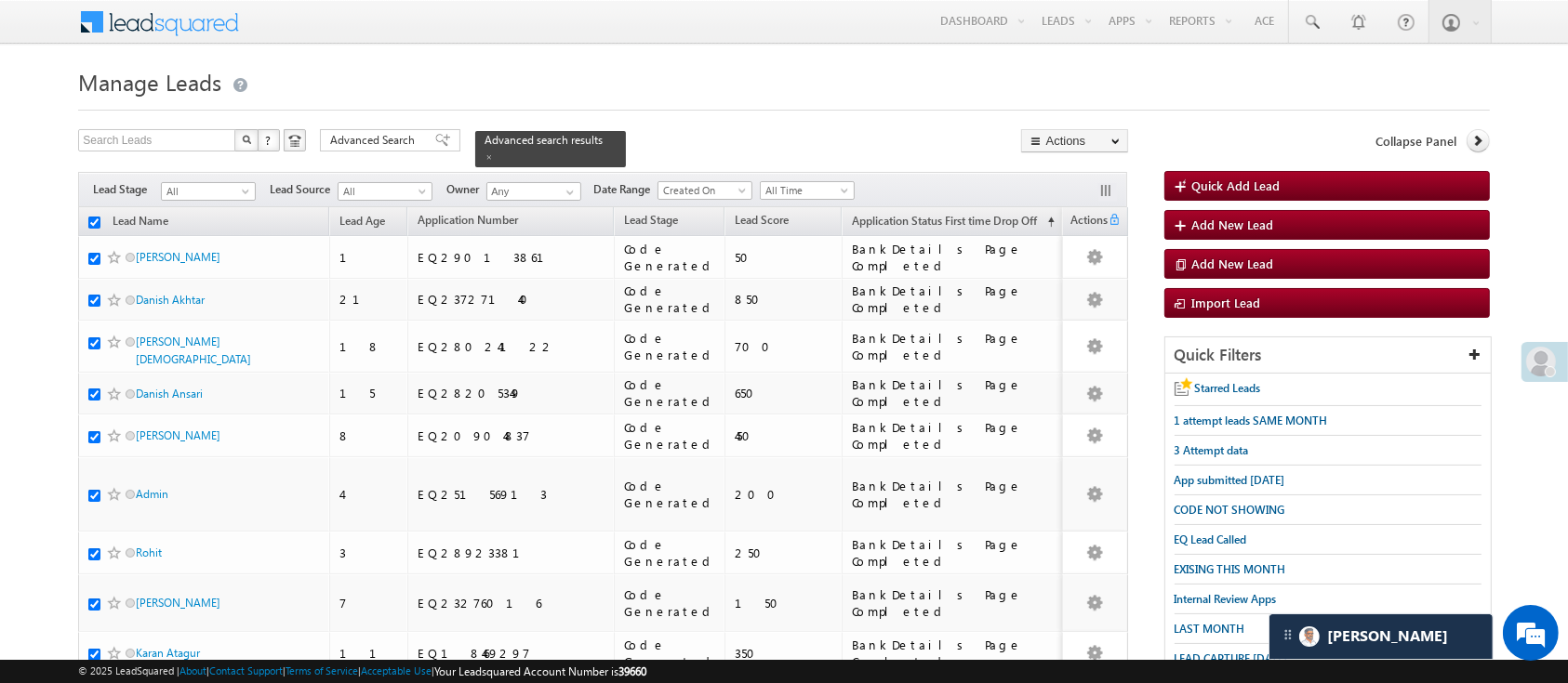
checkbox input "true"
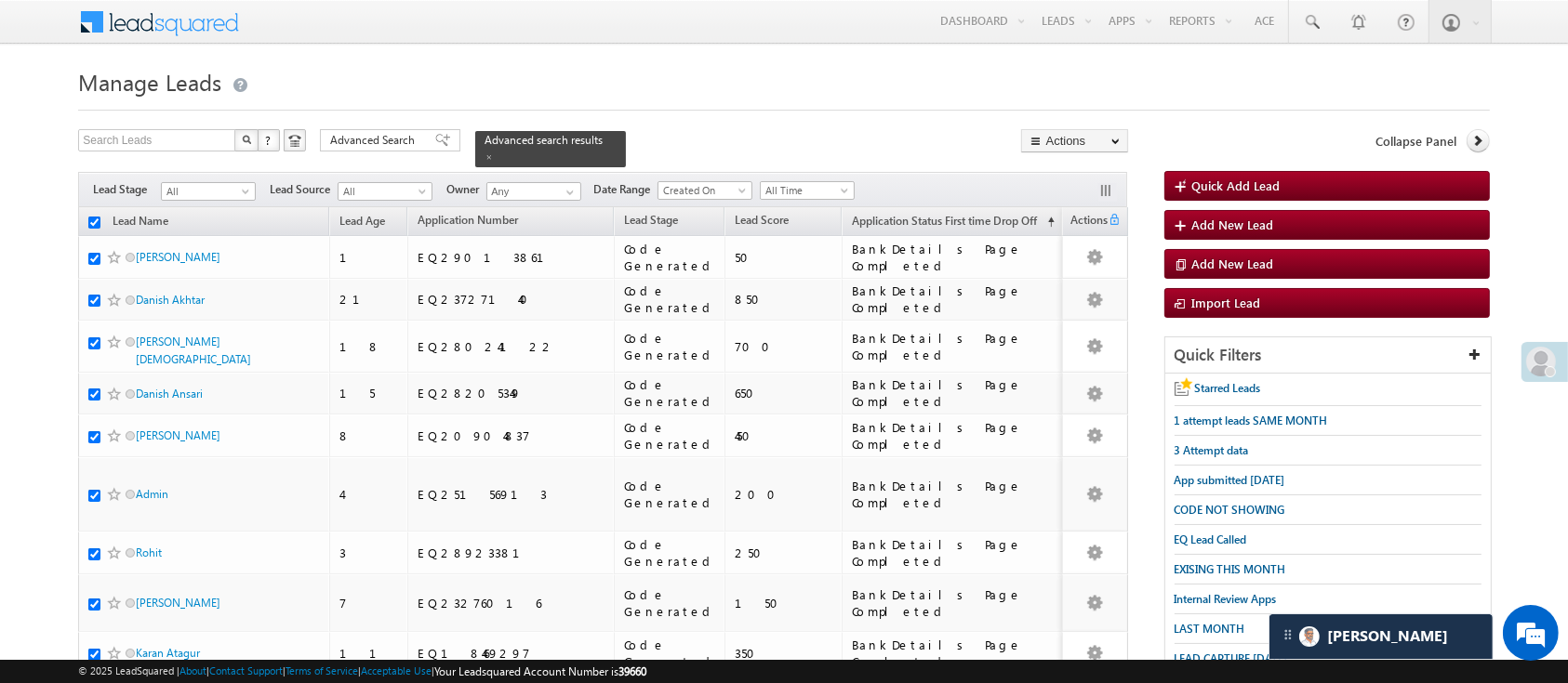
checkbox input "true"
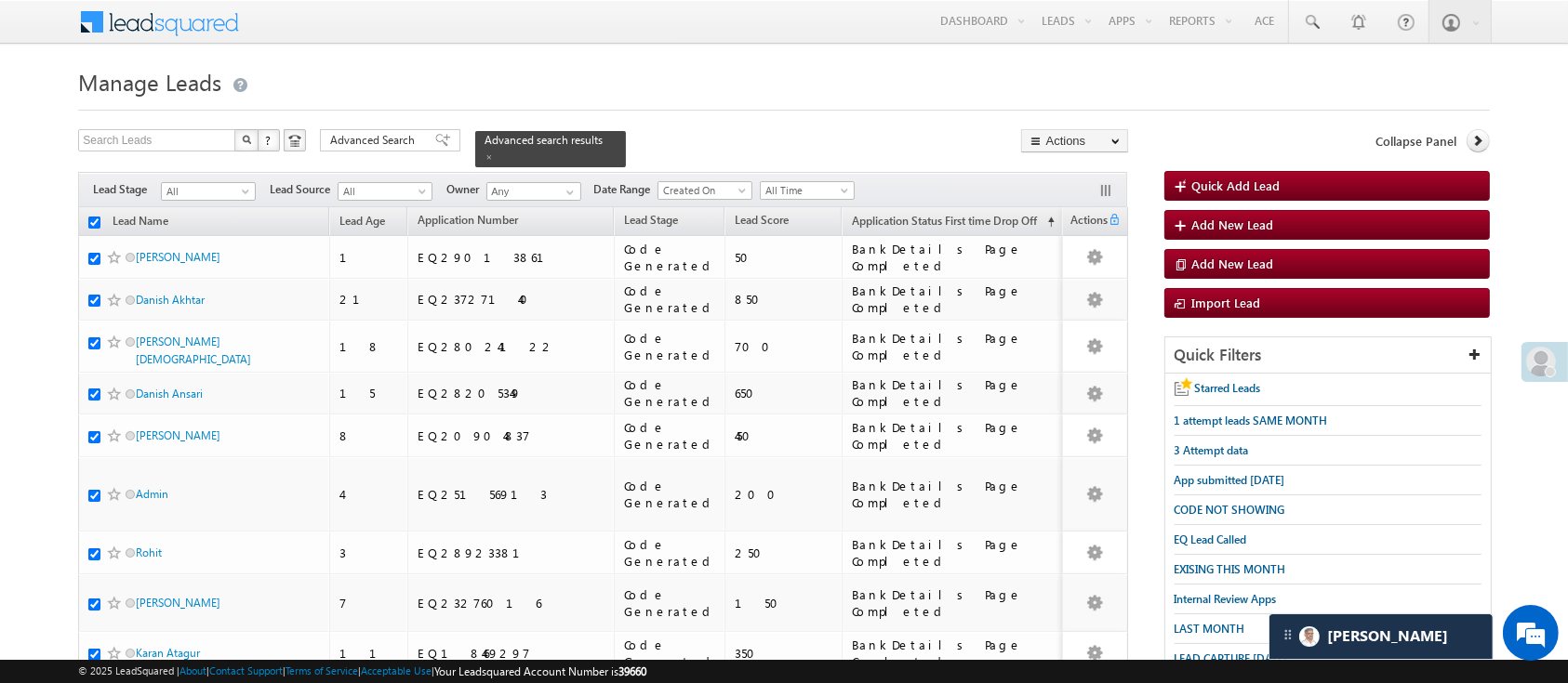
checkbox input "true"
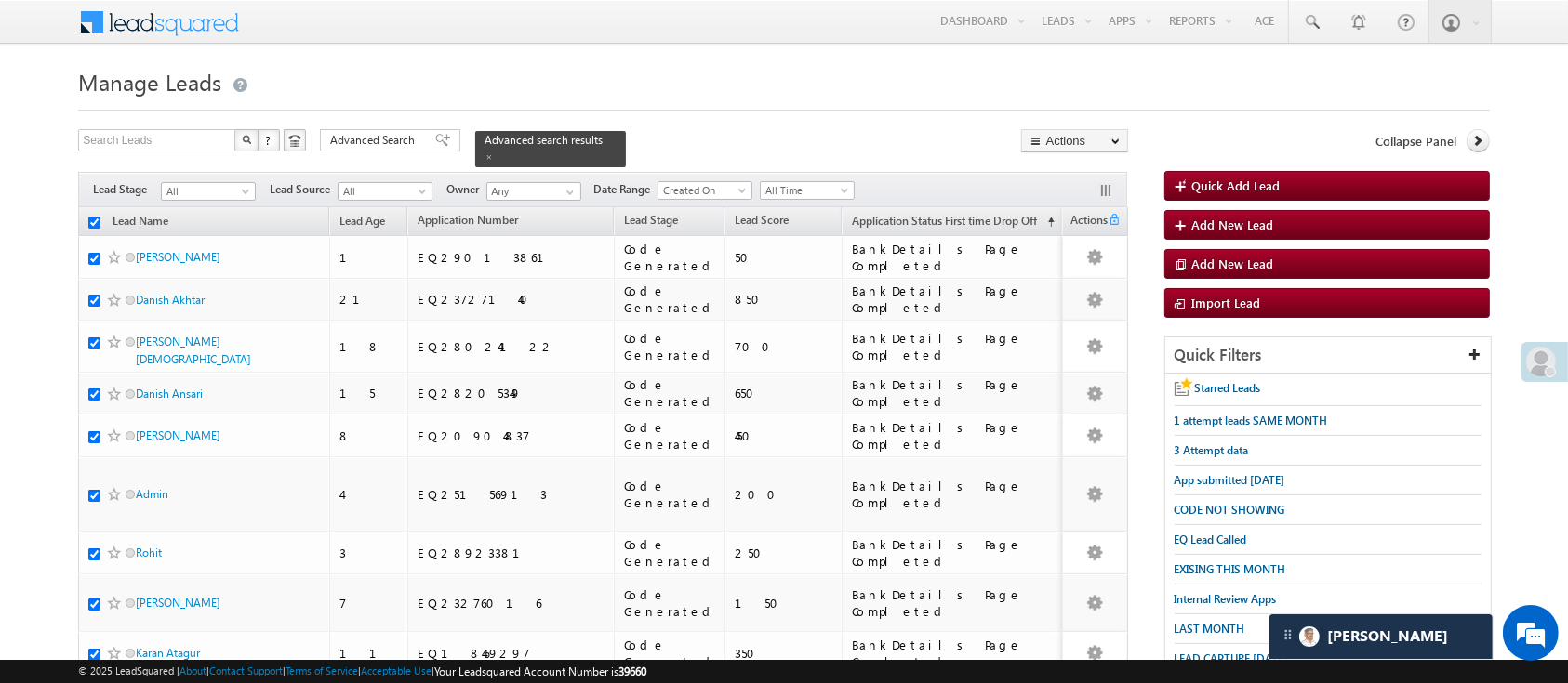
checkbox input "true"
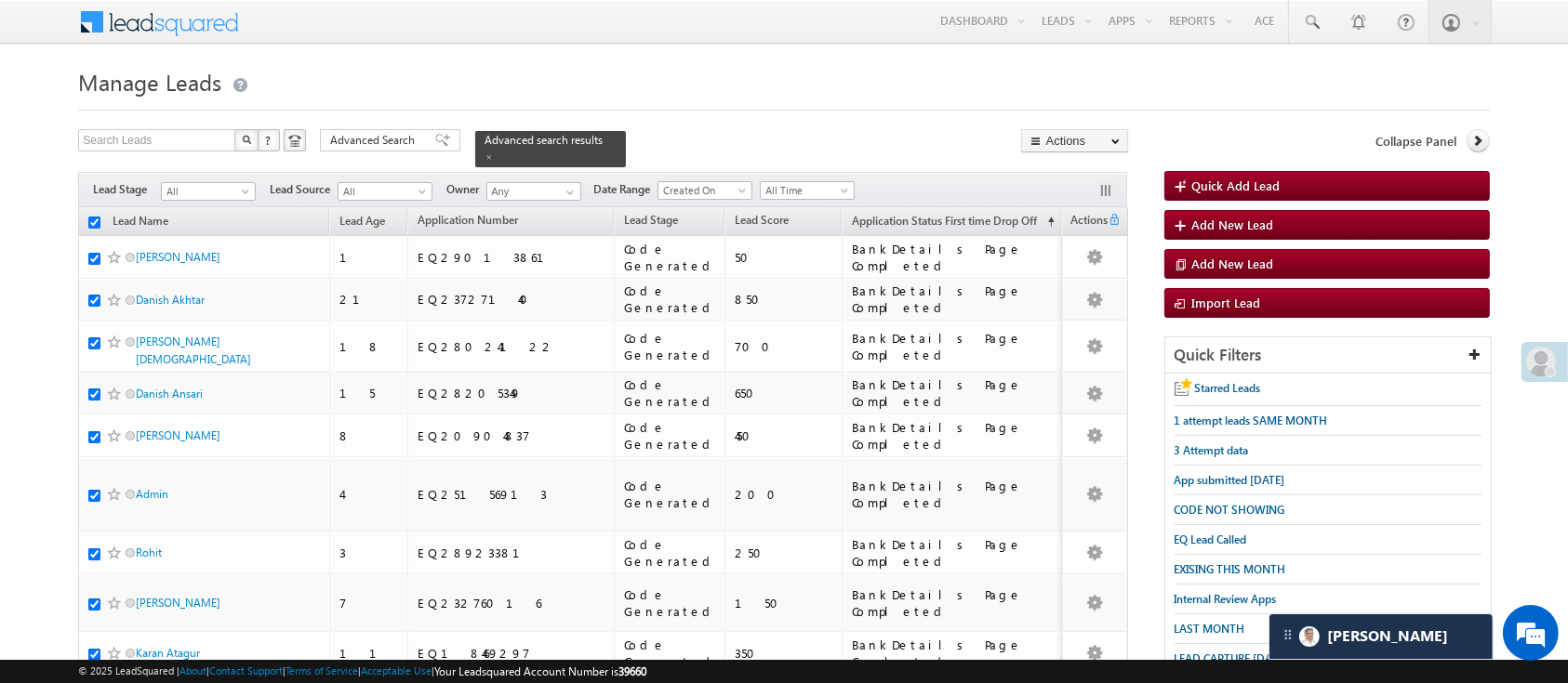
checkbox input "true"
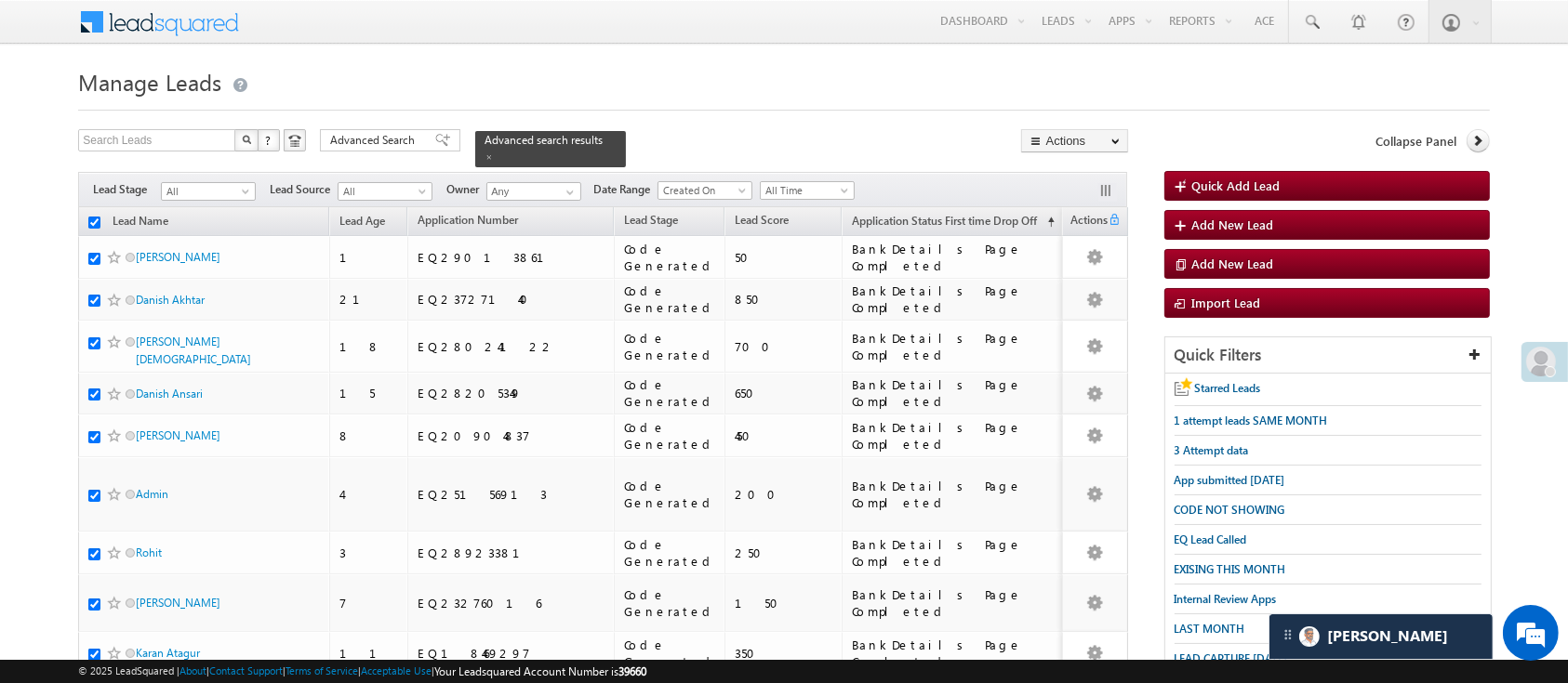
checkbox input "true"
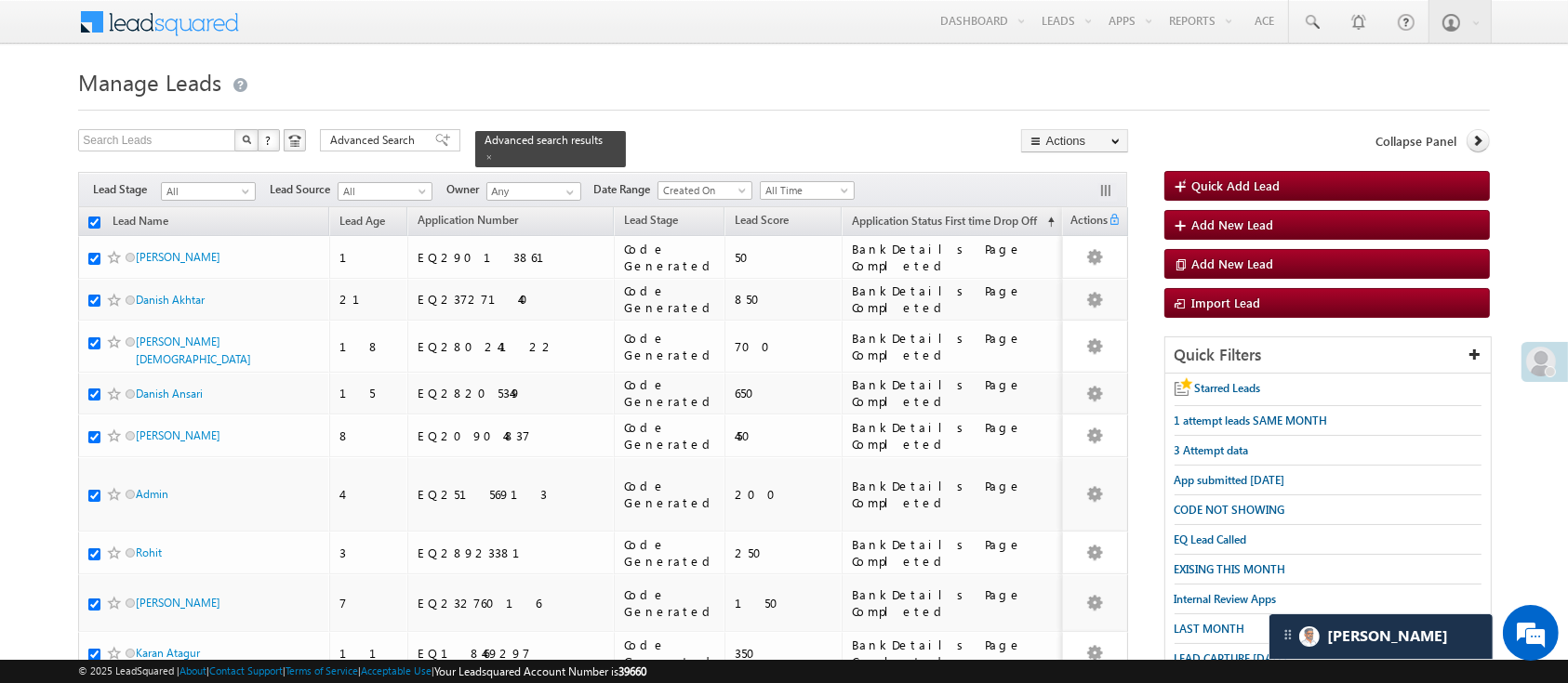
checkbox input "true"
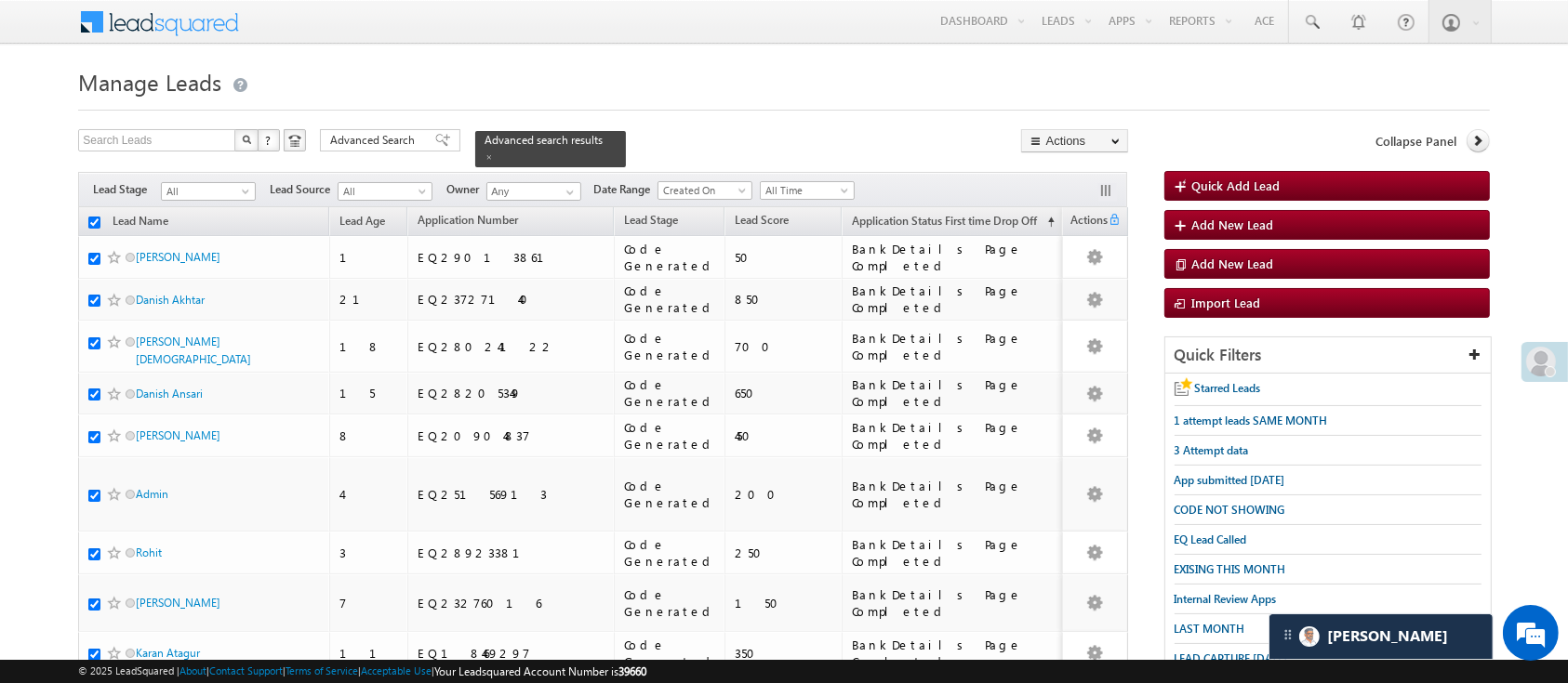
checkbox input "true"
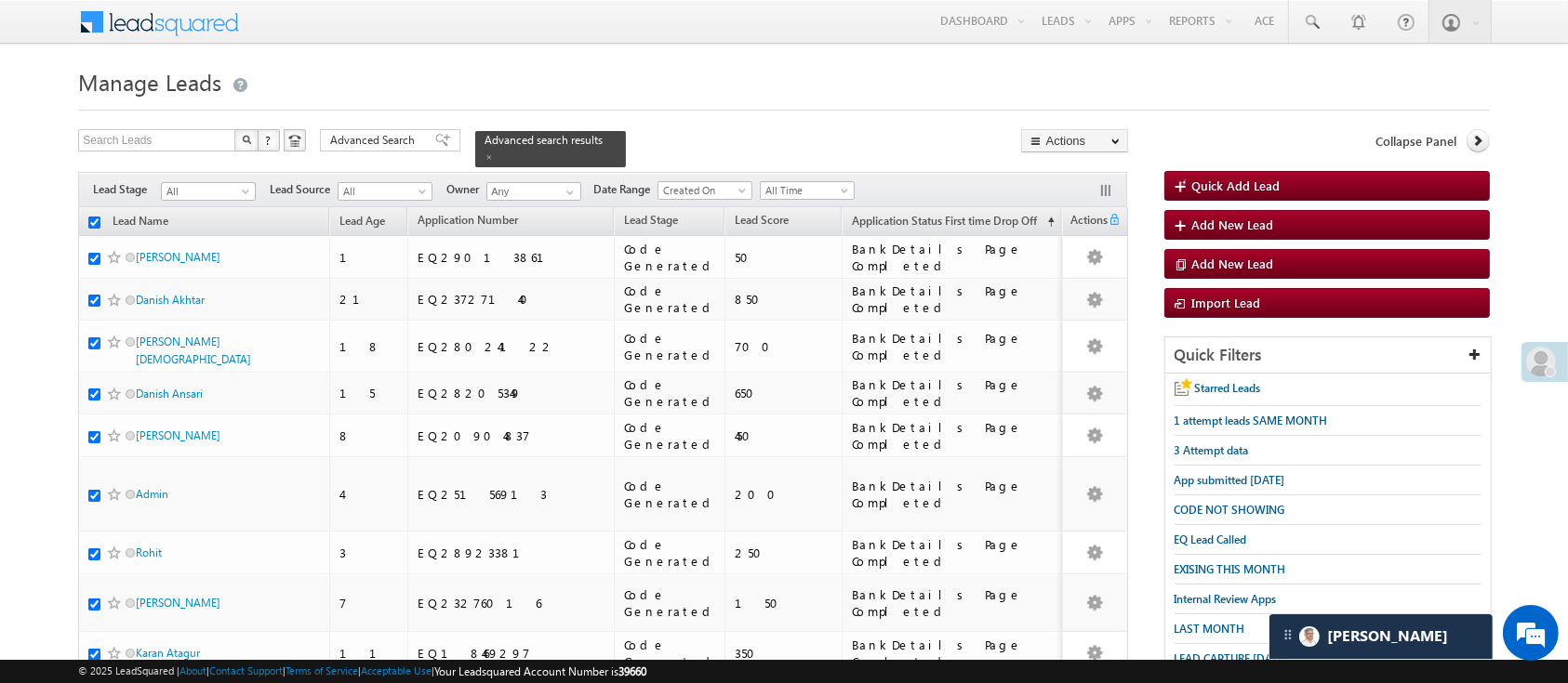
checkbox input "true"
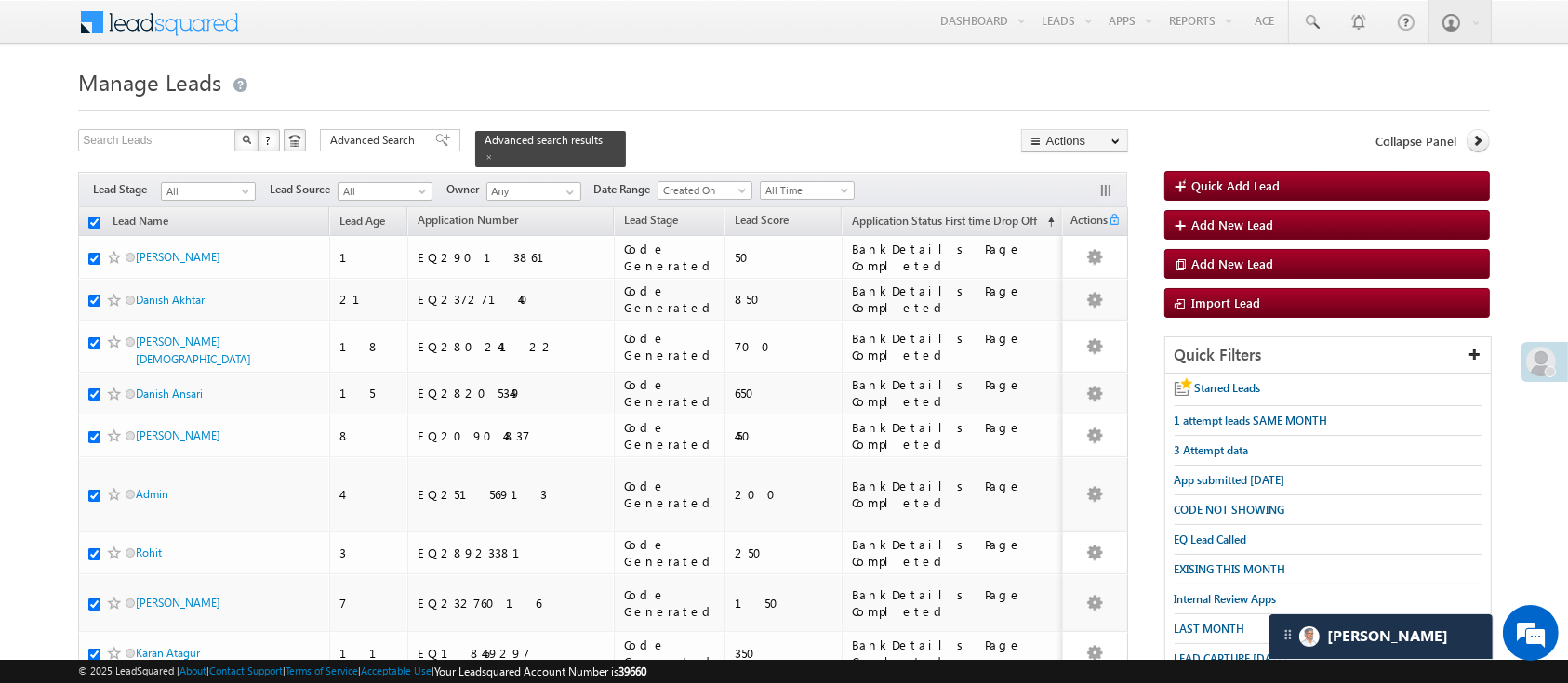
checkbox input "true"
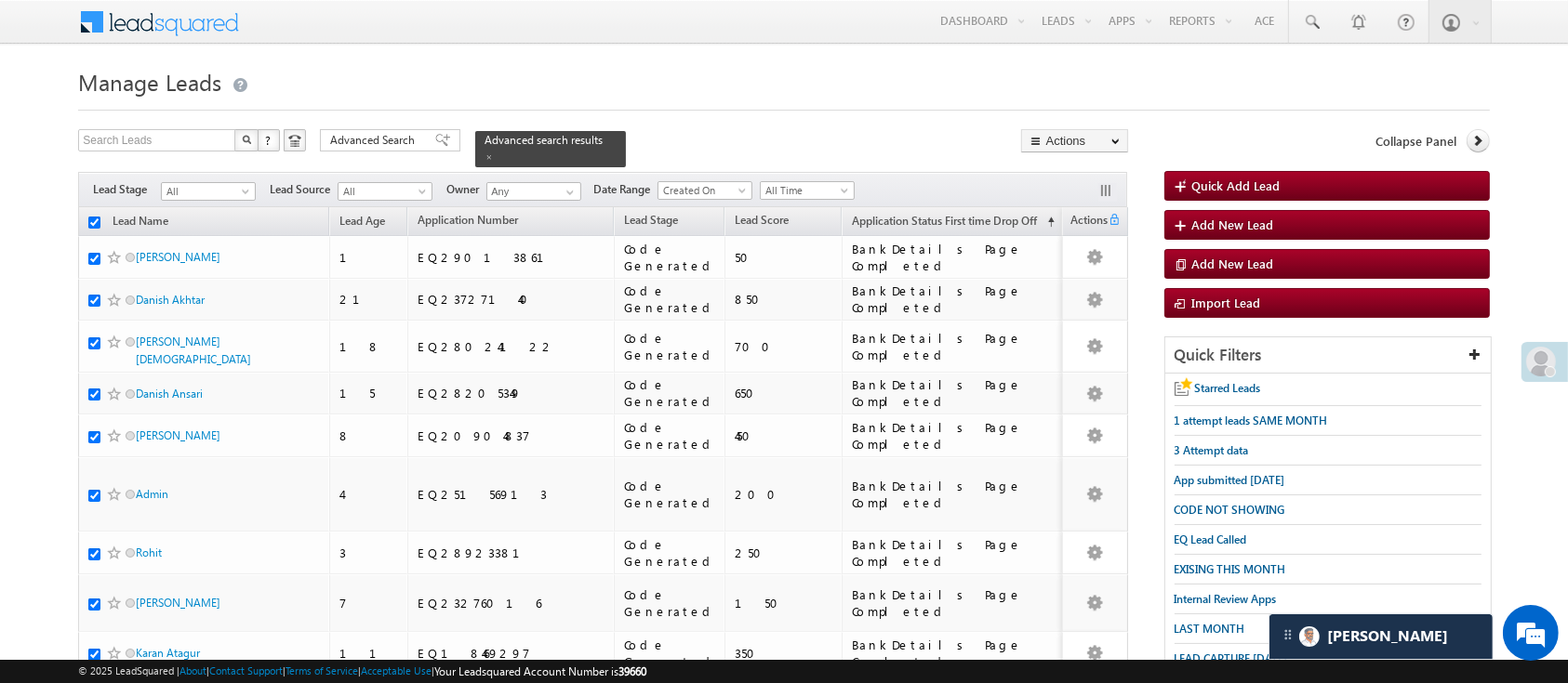
checkbox input "true"
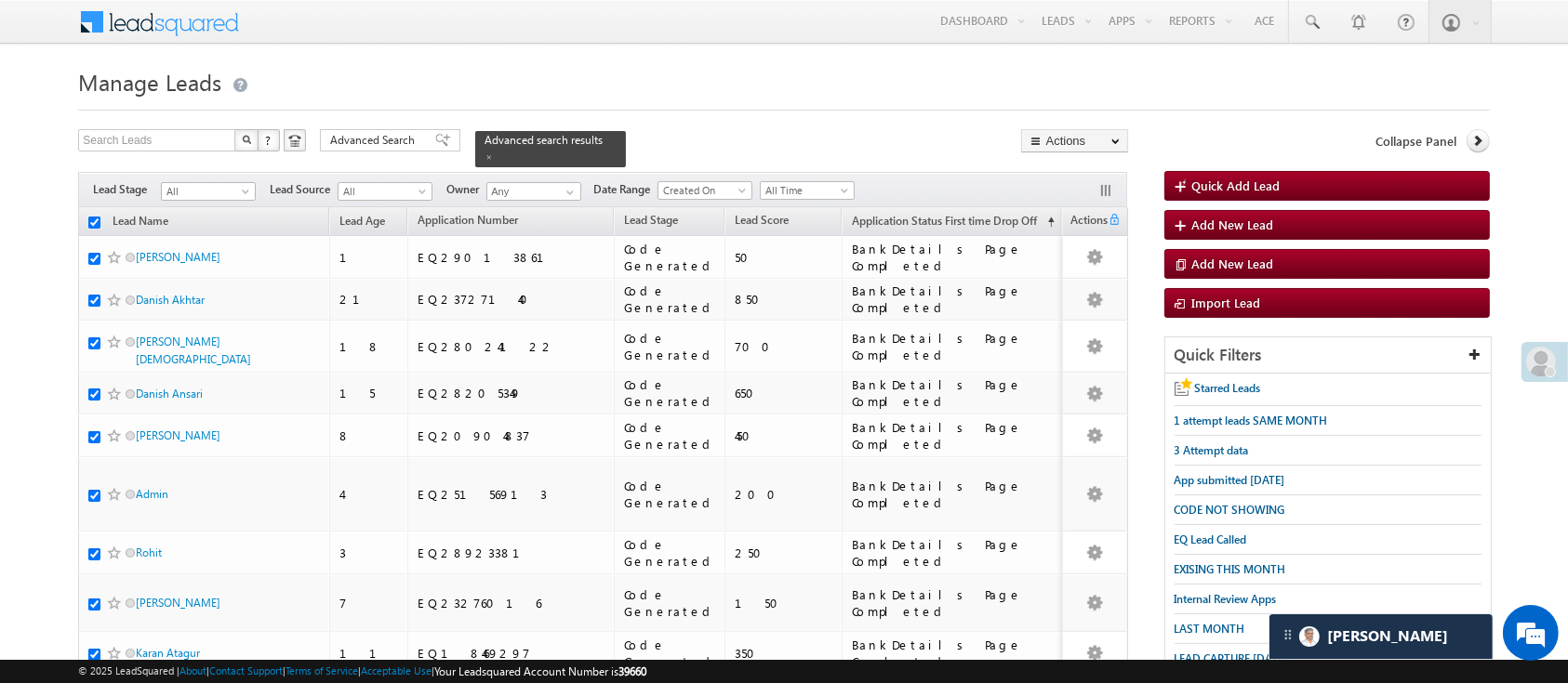
checkbox input "true"
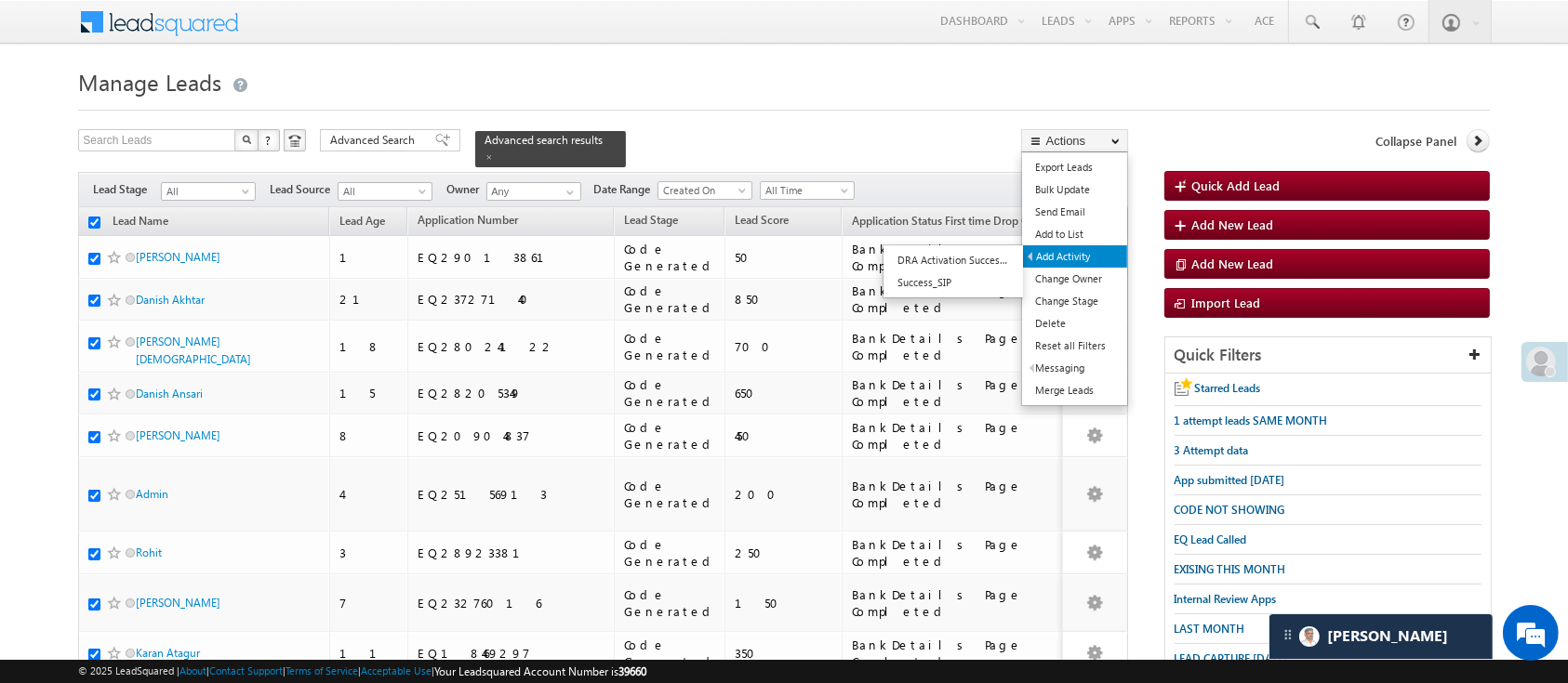
click at [1079, 256] on link "Add Activity" at bounding box center [1074, 256] width 104 height 22
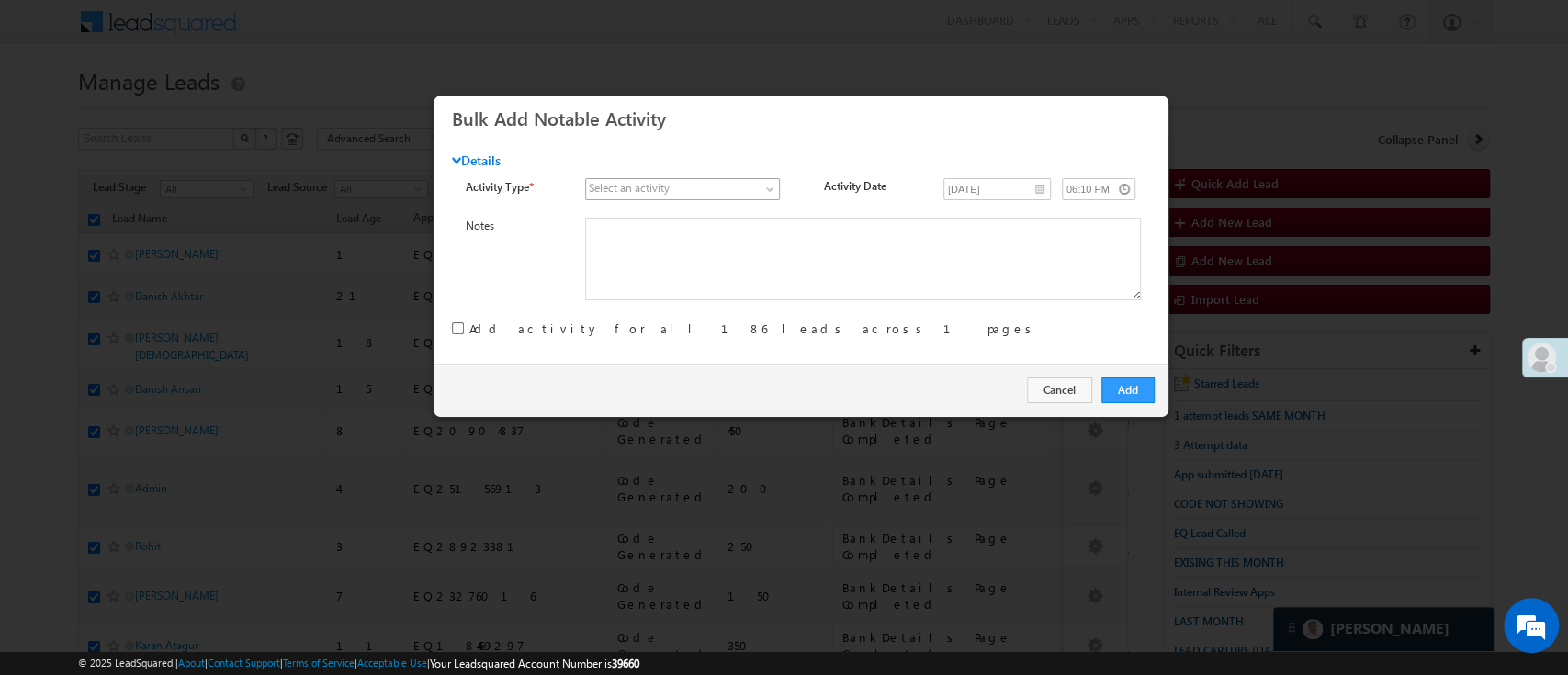
click at [723, 187] on span at bounding box center [673, 188] width 174 height 17
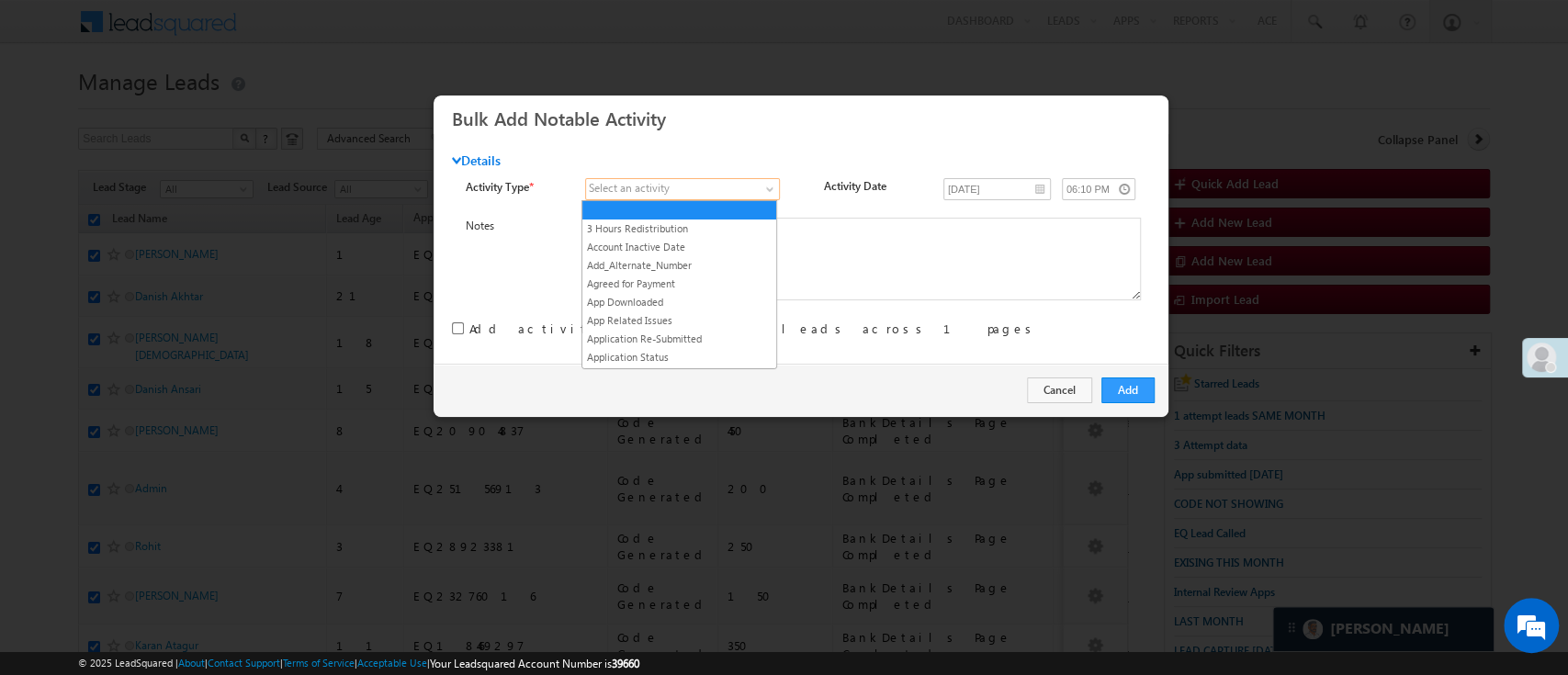
scroll to position [2353, 0]
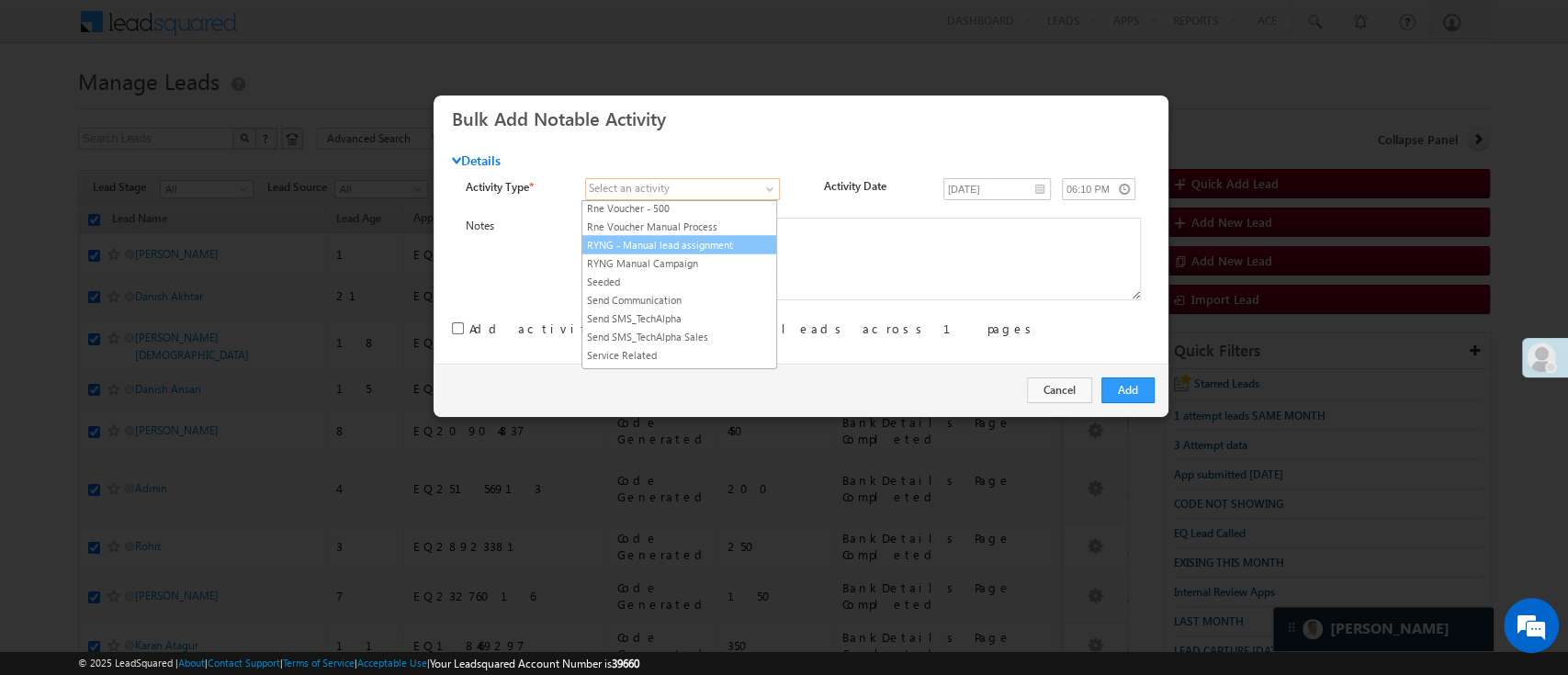
click at [721, 253] on link "RYNG - Manual lead assignment" at bounding box center [680, 244] width 194 height 17
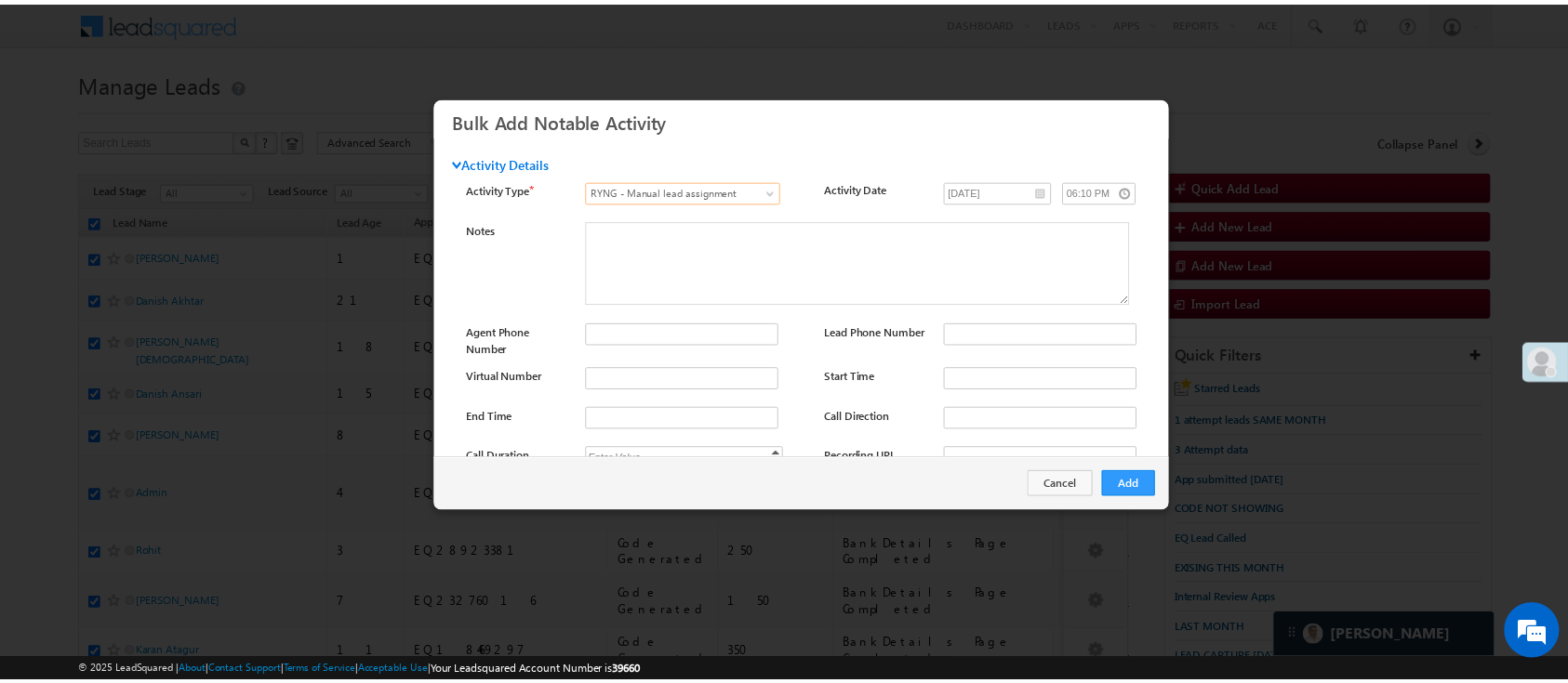
scroll to position [245, 0]
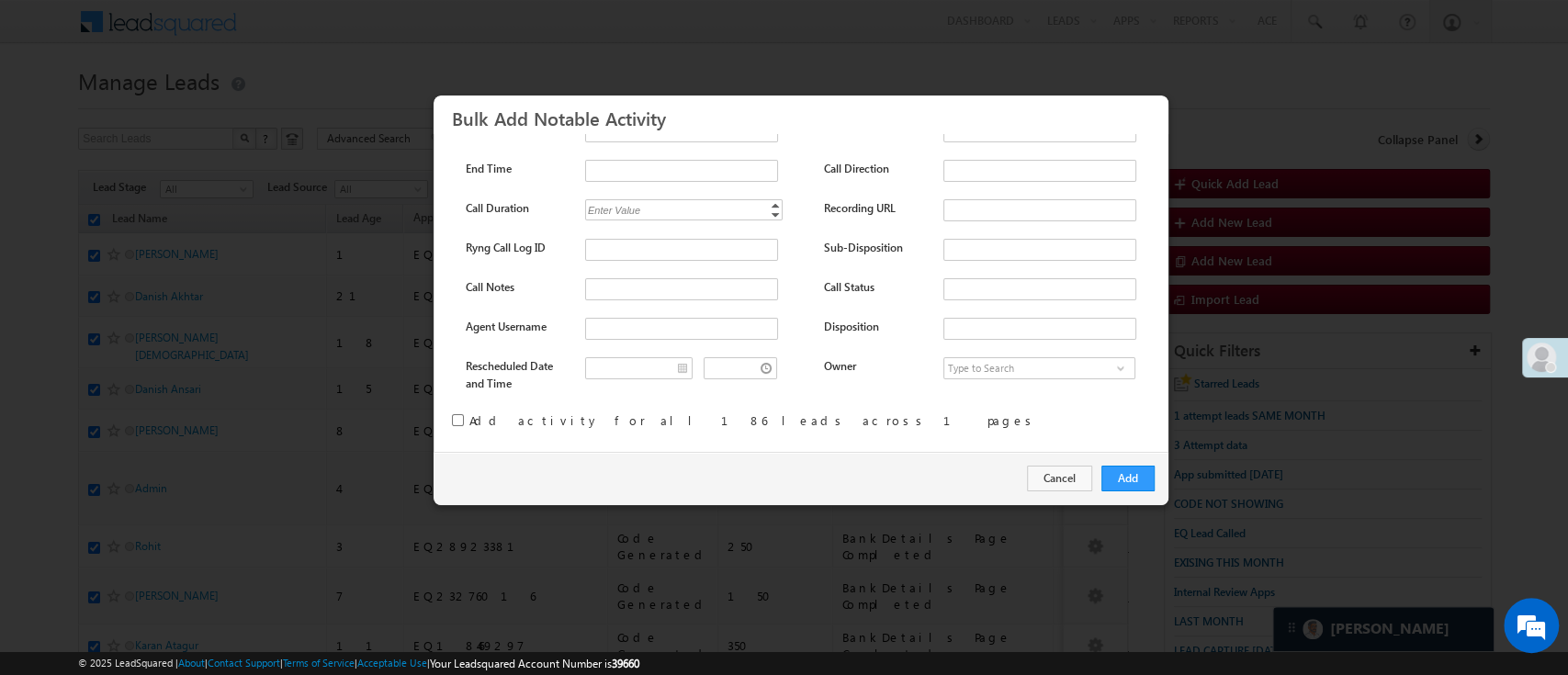
click at [457, 417] on input "checkbox" at bounding box center [458, 420] width 12 height 12
click at [456, 415] on input "checkbox" at bounding box center [458, 420] width 12 height 12
click at [1129, 482] on button "Add" at bounding box center [1128, 479] width 53 height 26
